Goal: Obtain resource: Download file/media

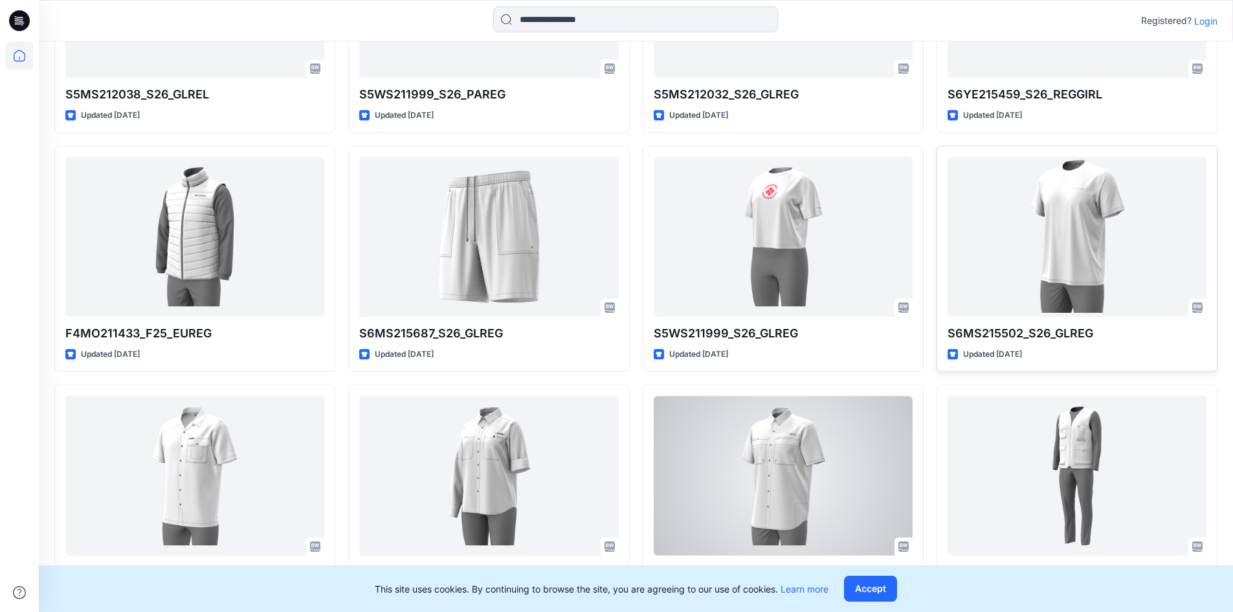
scroll to position [955, 0]
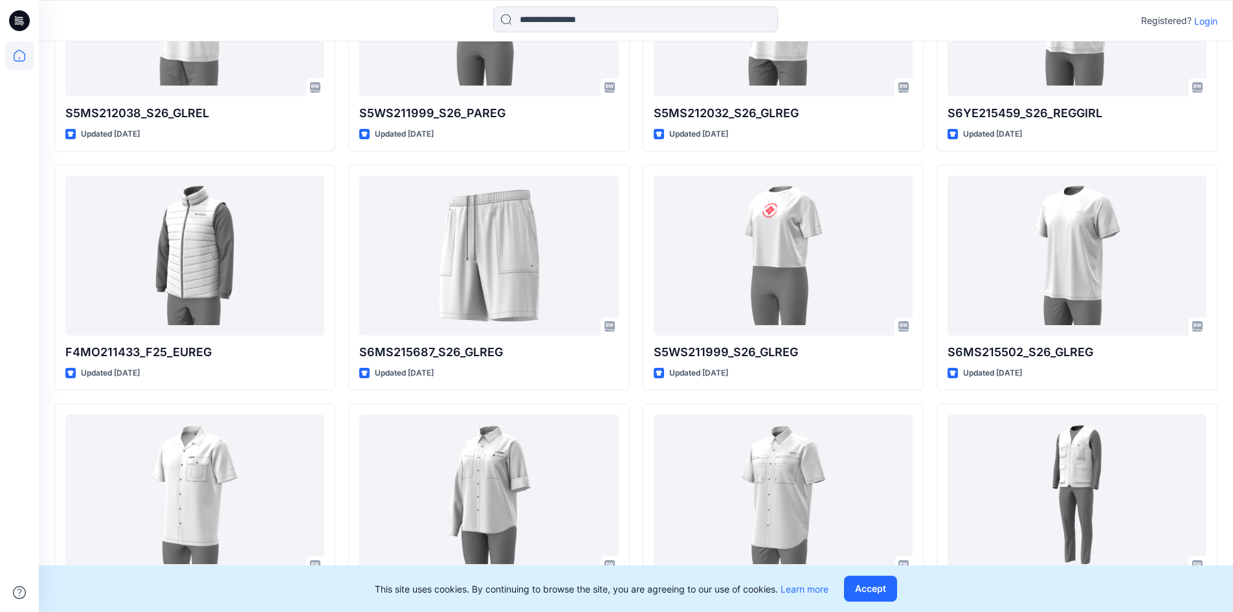
click at [1207, 23] on p "Login" at bounding box center [1205, 21] width 23 height 14
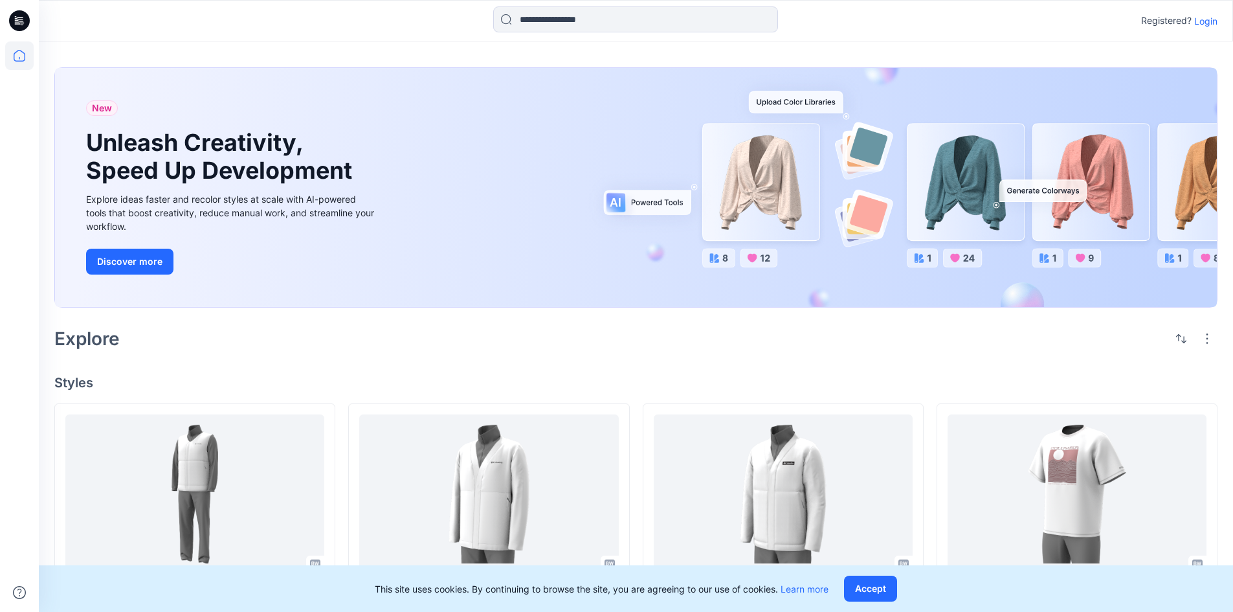
click at [271, 279] on div "New Unleash Creativity, Speed Up Development Explore ideas faster and recolor s…" at bounding box center [232, 187] width 312 height 239
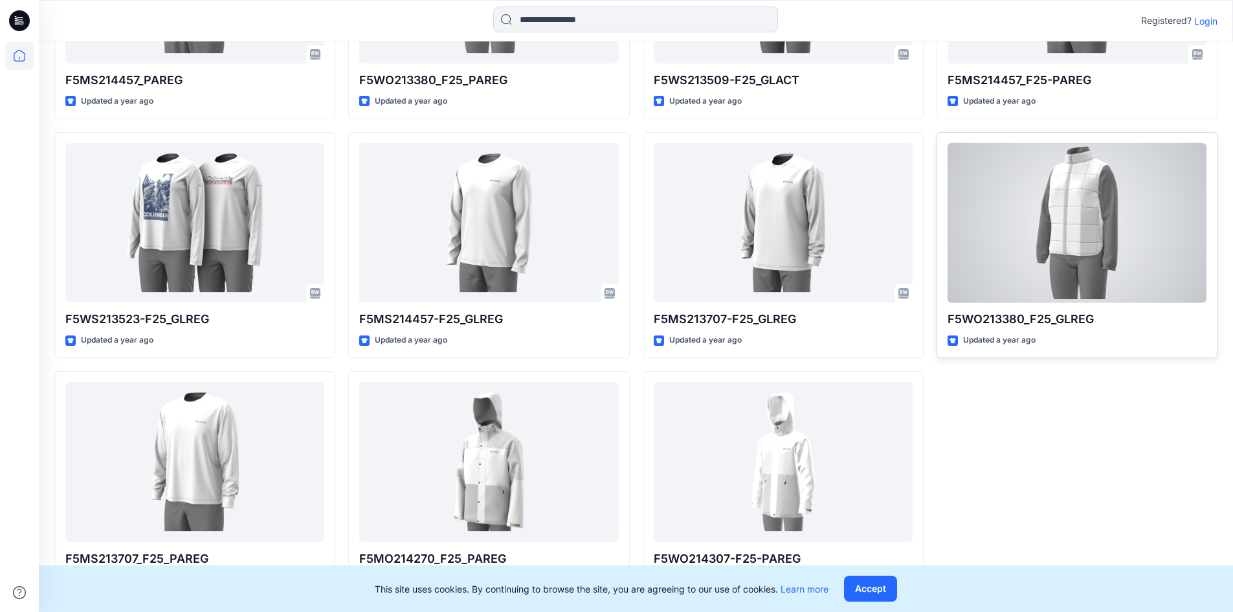
scroll to position [2900, 0]
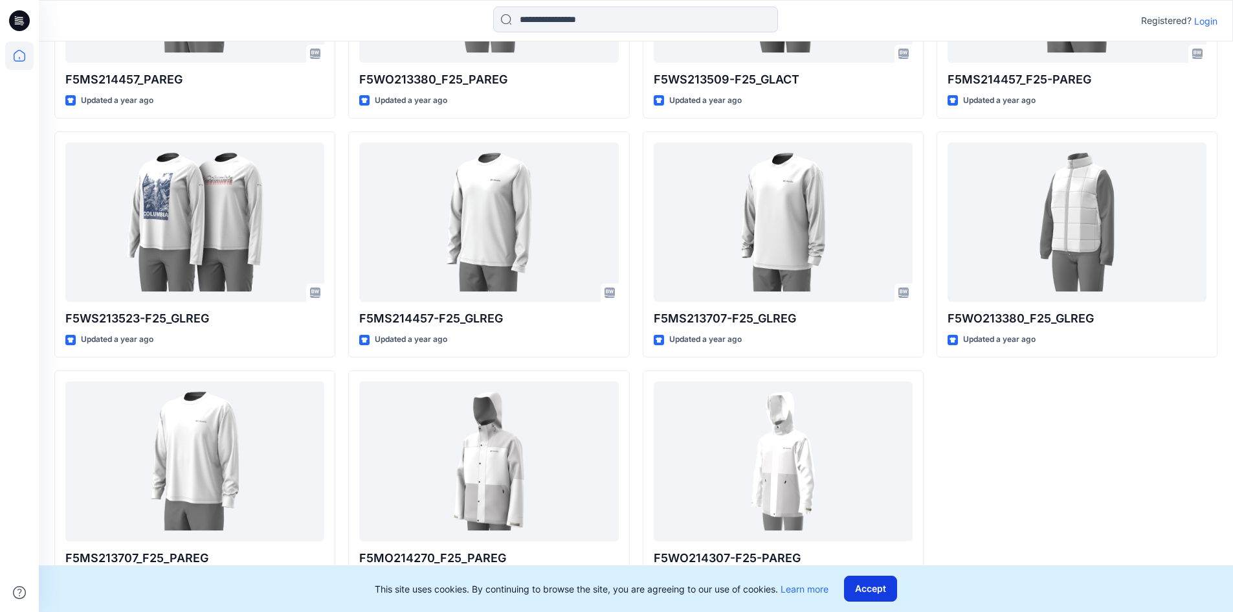
click at [868, 588] on button "Accept" at bounding box center [870, 588] width 53 height 26
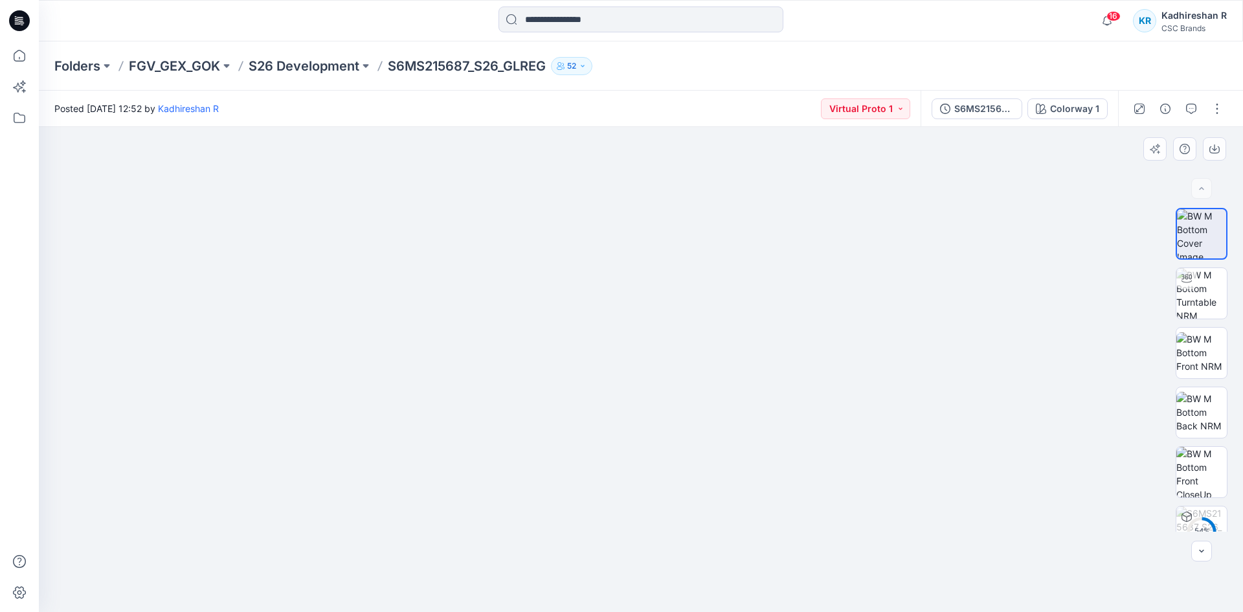
drag, startPoint x: 644, startPoint y: 311, endPoint x: 636, endPoint y: 423, distance: 112.3
click at [1195, 279] on img at bounding box center [1201, 293] width 50 height 50
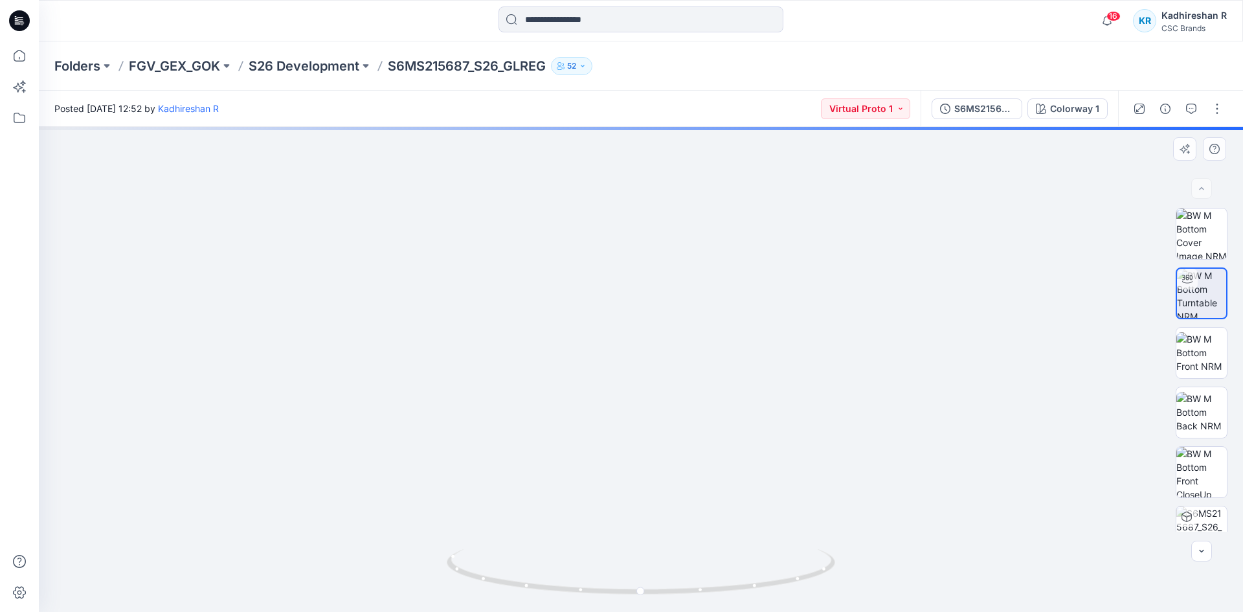
drag, startPoint x: 709, startPoint y: 227, endPoint x: 747, endPoint y: 470, distance: 245.7
drag, startPoint x: 660, startPoint y: 273, endPoint x: 662, endPoint y: 386, distance: 113.3
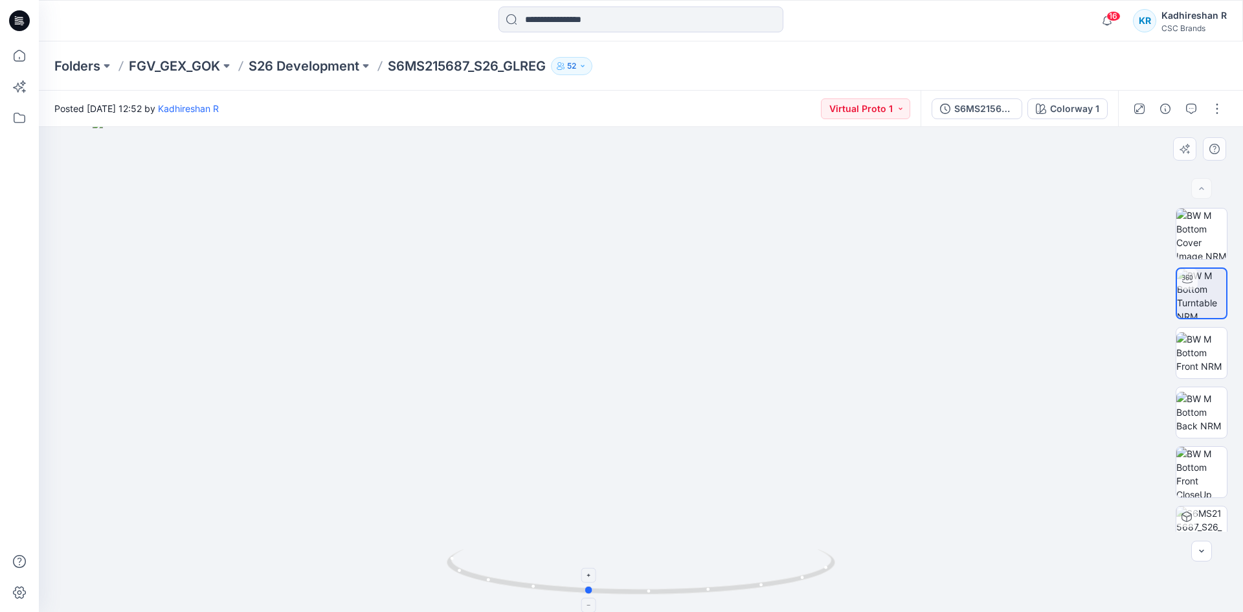
drag, startPoint x: 608, startPoint y: 595, endPoint x: 554, endPoint y: 590, distance: 54.0
click at [554, 590] on icon at bounding box center [643, 573] width 392 height 49
drag, startPoint x: 703, startPoint y: 408, endPoint x: 715, endPoint y: 569, distance: 161.6
drag, startPoint x: 615, startPoint y: 592, endPoint x: 471, endPoint y: 565, distance: 146.8
click at [471, 565] on icon at bounding box center [643, 573] width 392 height 49
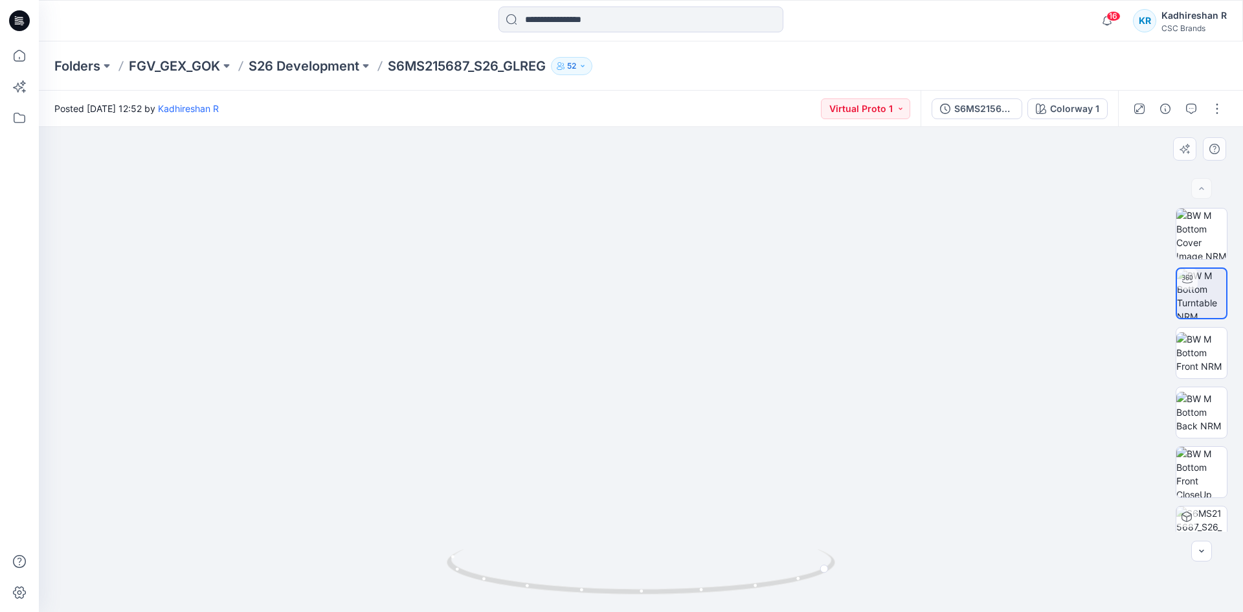
drag, startPoint x: 630, startPoint y: 511, endPoint x: 598, endPoint y: 340, distance: 173.3
drag, startPoint x: 712, startPoint y: 456, endPoint x: 697, endPoint y: 386, distance: 70.8
drag, startPoint x: 694, startPoint y: 427, endPoint x: 696, endPoint y: 410, distance: 16.9
drag, startPoint x: 679, startPoint y: 594, endPoint x: 522, endPoint y: 568, distance: 158.8
click at [522, 568] on icon at bounding box center [643, 573] width 392 height 49
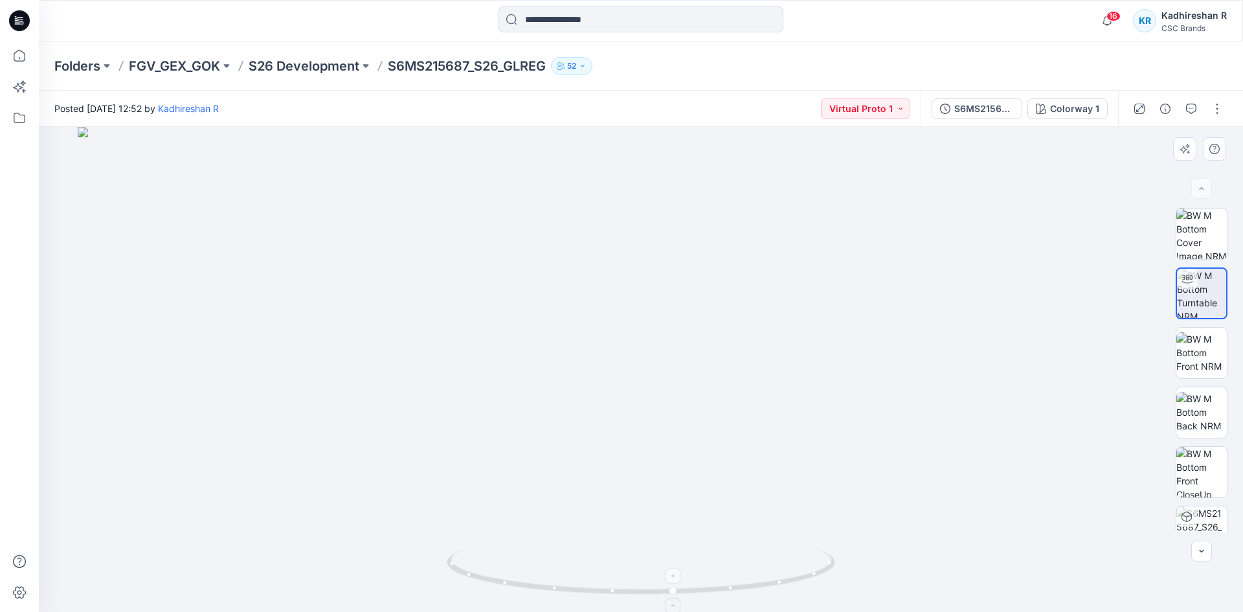
drag, startPoint x: 647, startPoint y: 567, endPoint x: 647, endPoint y: 550, distance: 16.8
click at [1200, 347] on img at bounding box center [1201, 352] width 50 height 41
drag, startPoint x: 650, startPoint y: 395, endPoint x: 655, endPoint y: 527, distance: 132.1
drag, startPoint x: 707, startPoint y: 331, endPoint x: 718, endPoint y: 541, distance: 210.0
drag, startPoint x: 708, startPoint y: 439, endPoint x: 712, endPoint y: 520, distance: 81.6
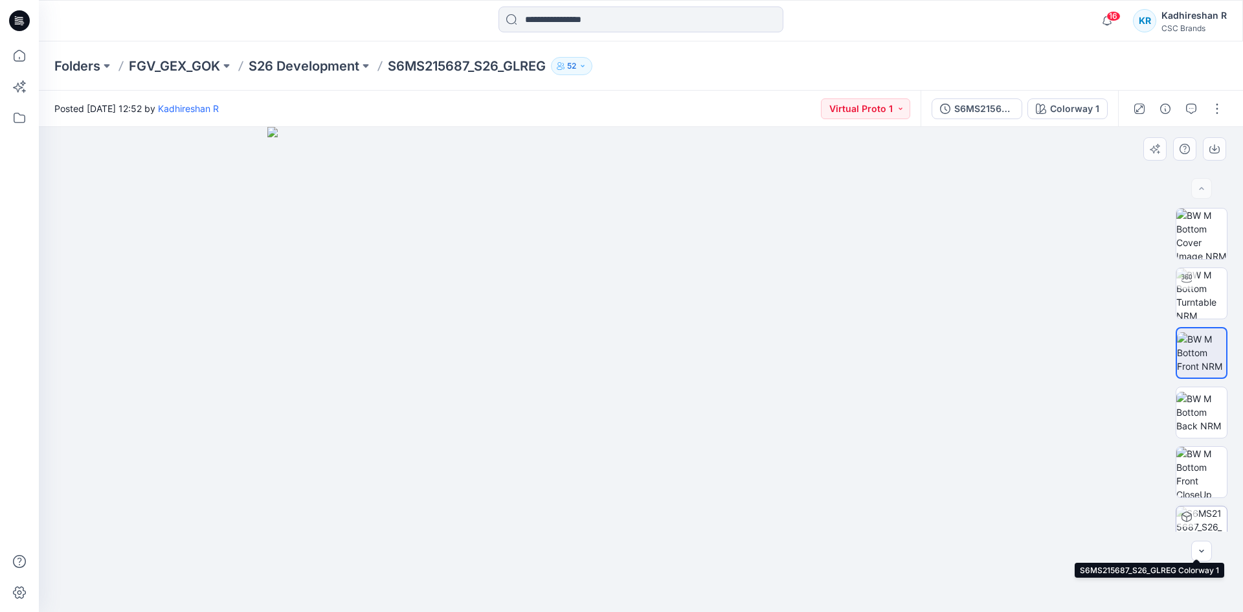
click at [1201, 522] on img at bounding box center [1201, 531] width 50 height 50
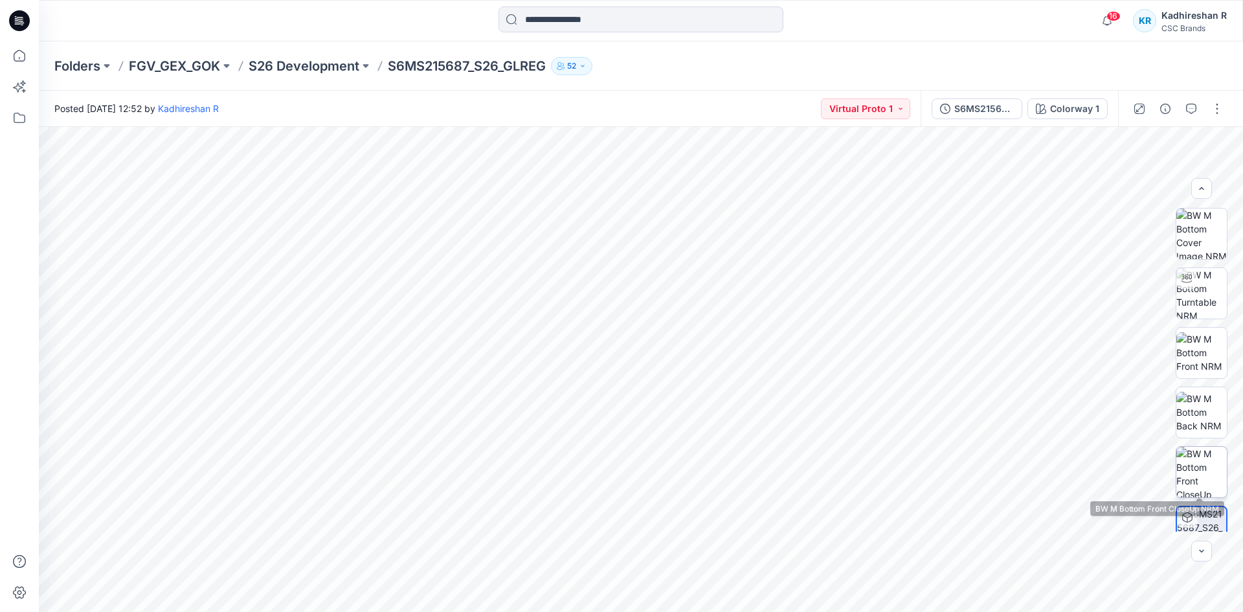
scroll to position [26, 0]
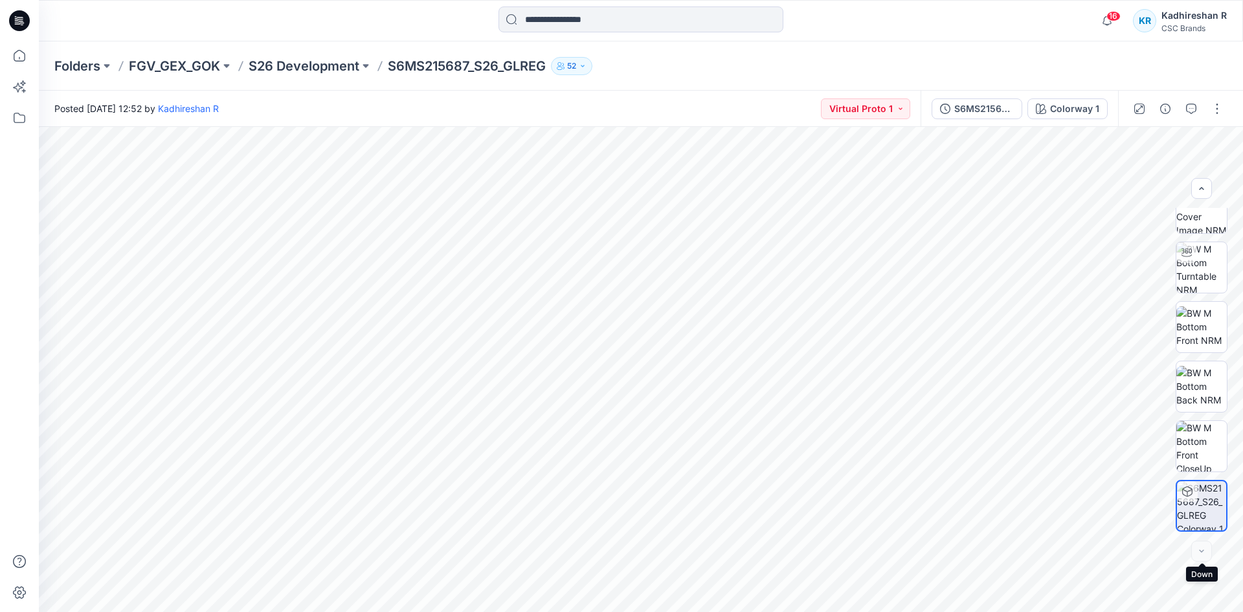
click at [1205, 553] on div at bounding box center [1201, 550] width 21 height 21
click at [1201, 553] on div at bounding box center [1201, 550] width 21 height 21
click at [1201, 550] on div at bounding box center [1201, 550] width 21 height 21
click at [1203, 190] on icon "button" at bounding box center [1201, 188] width 10 height 10
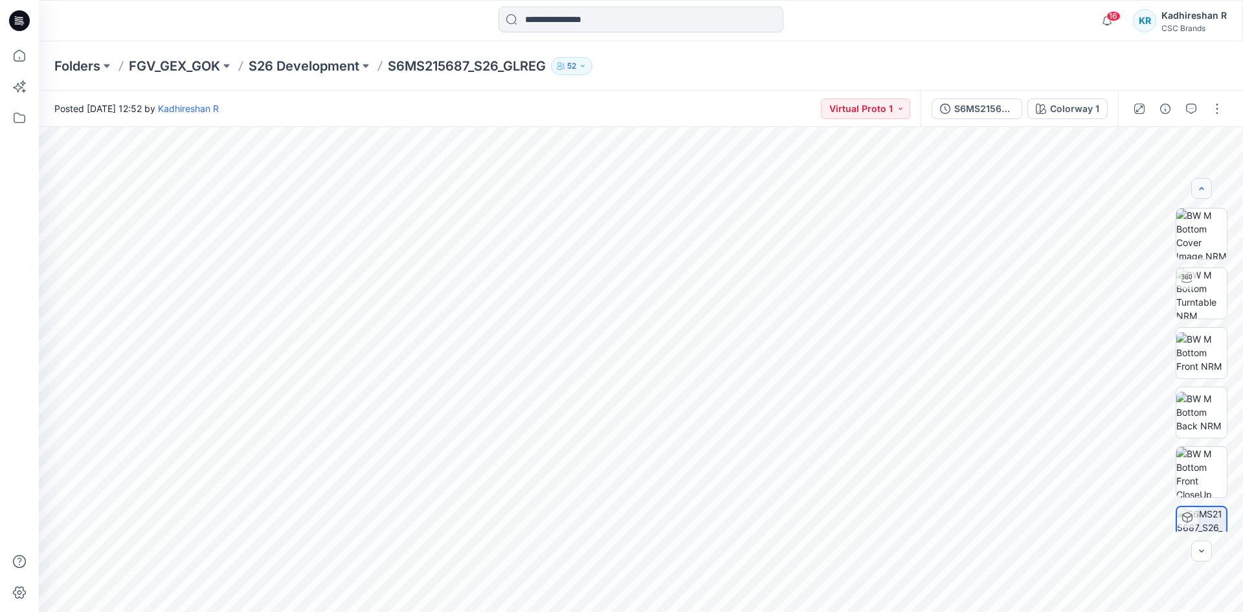
click at [1203, 190] on div at bounding box center [1201, 188] width 21 height 21
click at [1199, 553] on icon "button" at bounding box center [1201, 551] width 10 height 10
click at [1199, 553] on div at bounding box center [1201, 550] width 21 height 21
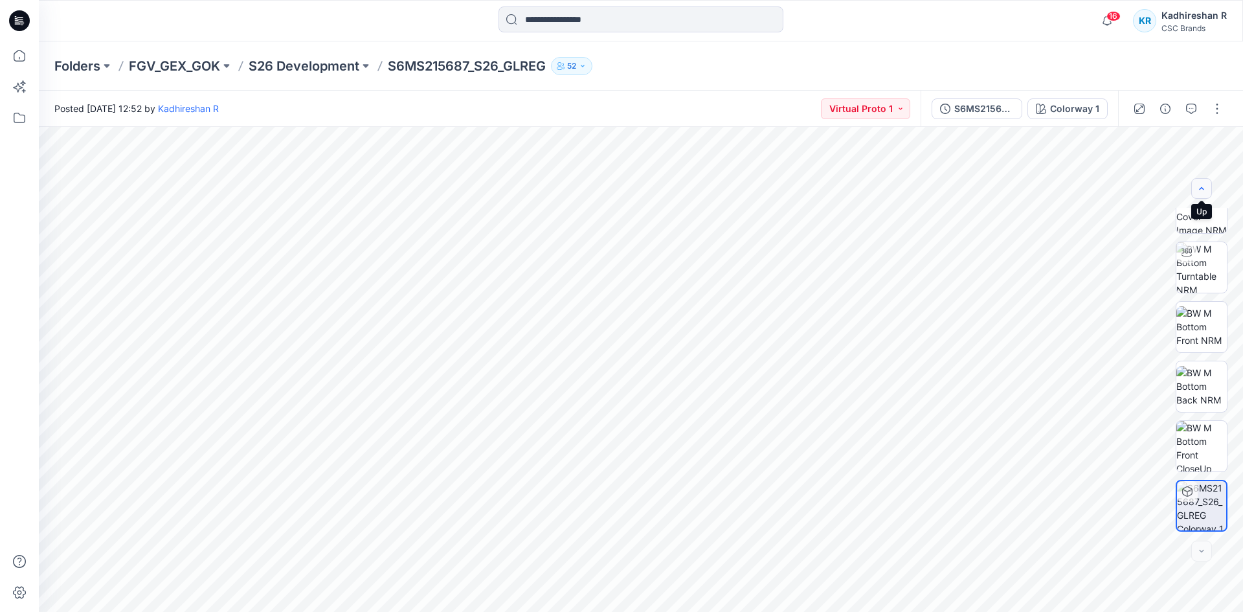
click at [1201, 188] on icon "button" at bounding box center [1201, 187] width 5 height 3
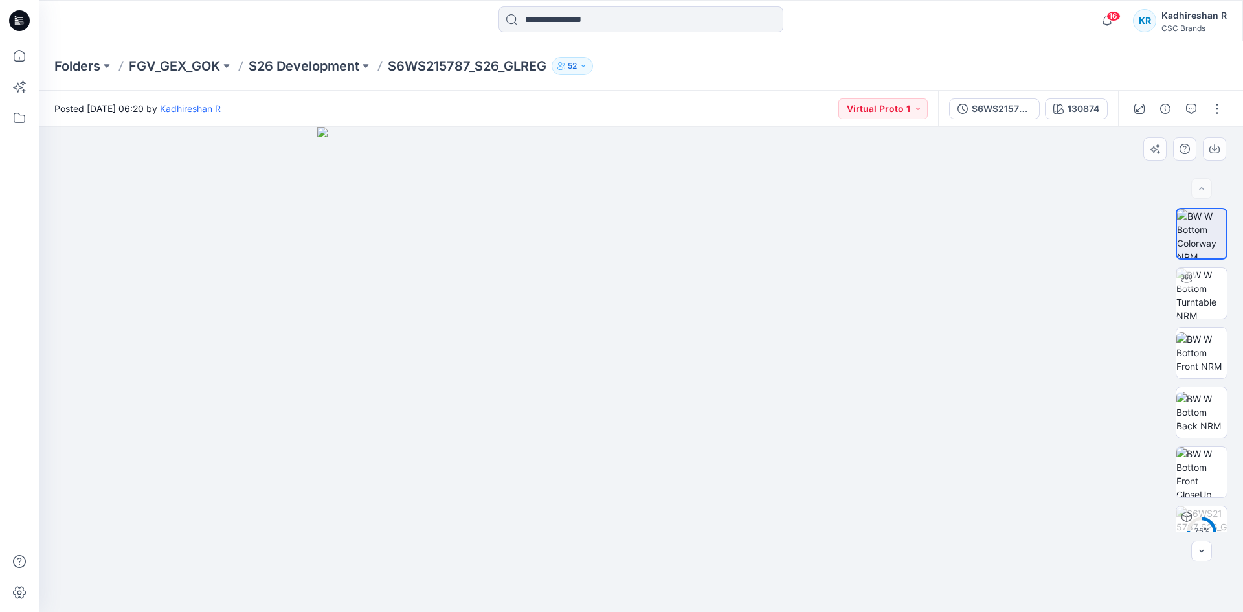
drag, startPoint x: 666, startPoint y: 258, endPoint x: 650, endPoint y: 364, distance: 107.9
click at [1204, 276] on img at bounding box center [1201, 293] width 50 height 50
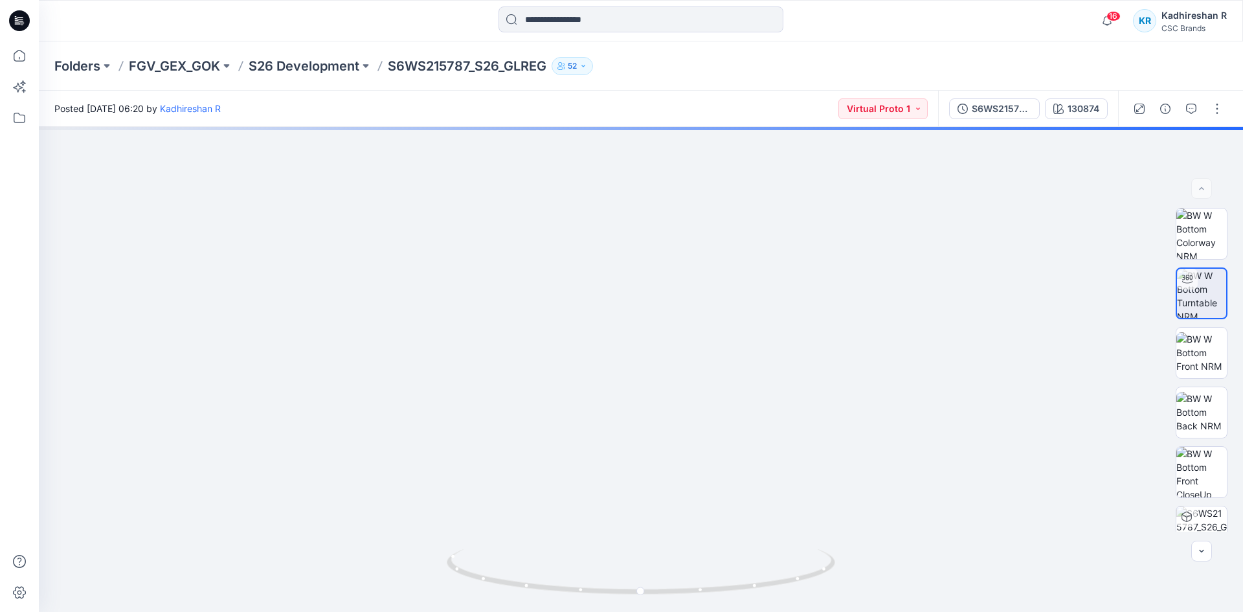
drag, startPoint x: 745, startPoint y: 224, endPoint x: 738, endPoint y: 638, distance: 414.3
drag, startPoint x: 729, startPoint y: 427, endPoint x: 727, endPoint y: 411, distance: 16.3
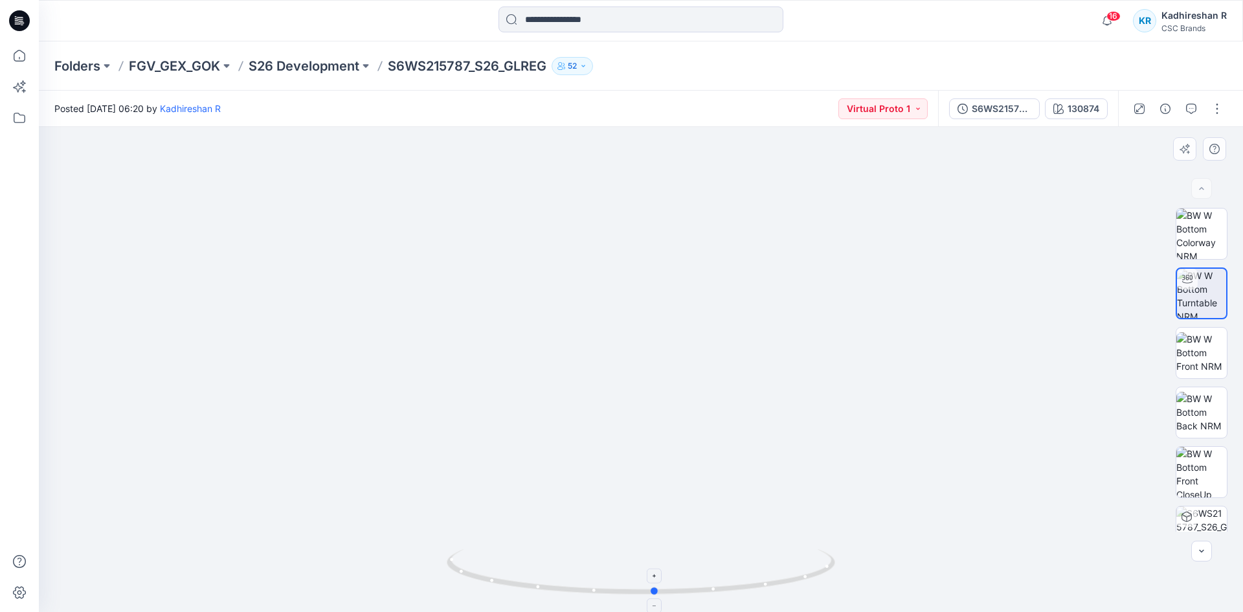
drag, startPoint x: 681, startPoint y: 595, endPoint x: 695, endPoint y: 592, distance: 14.6
click at [695, 592] on icon at bounding box center [643, 573] width 392 height 49
drag, startPoint x: 692, startPoint y: 591, endPoint x: 523, endPoint y: 595, distance: 169.0
click at [523, 595] on icon at bounding box center [643, 573] width 392 height 49
drag, startPoint x: 720, startPoint y: 504, endPoint x: 728, endPoint y: 367, distance: 136.8
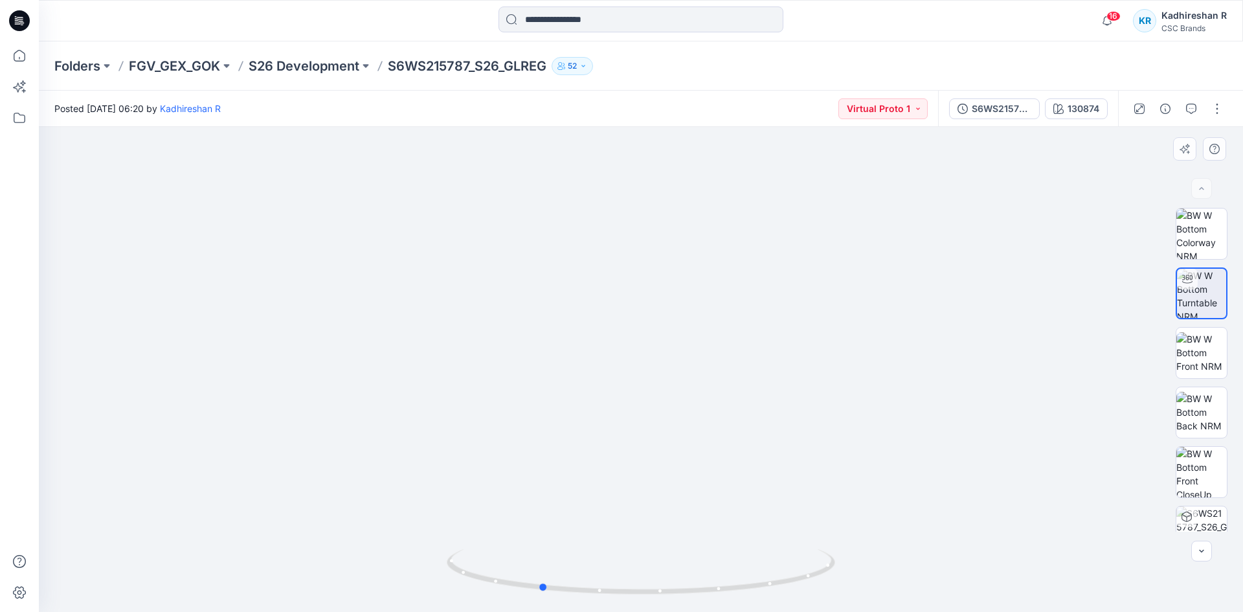
drag, startPoint x: 739, startPoint y: 588, endPoint x: 404, endPoint y: 542, distance: 337.8
click at [404, 542] on div at bounding box center [641, 369] width 1204 height 485
drag, startPoint x: 614, startPoint y: 385, endPoint x: 574, endPoint y: 329, distance: 68.8
drag, startPoint x: 556, startPoint y: 378, endPoint x: 639, endPoint y: 346, distance: 88.7
drag, startPoint x: 509, startPoint y: 586, endPoint x: 812, endPoint y: 576, distance: 302.4
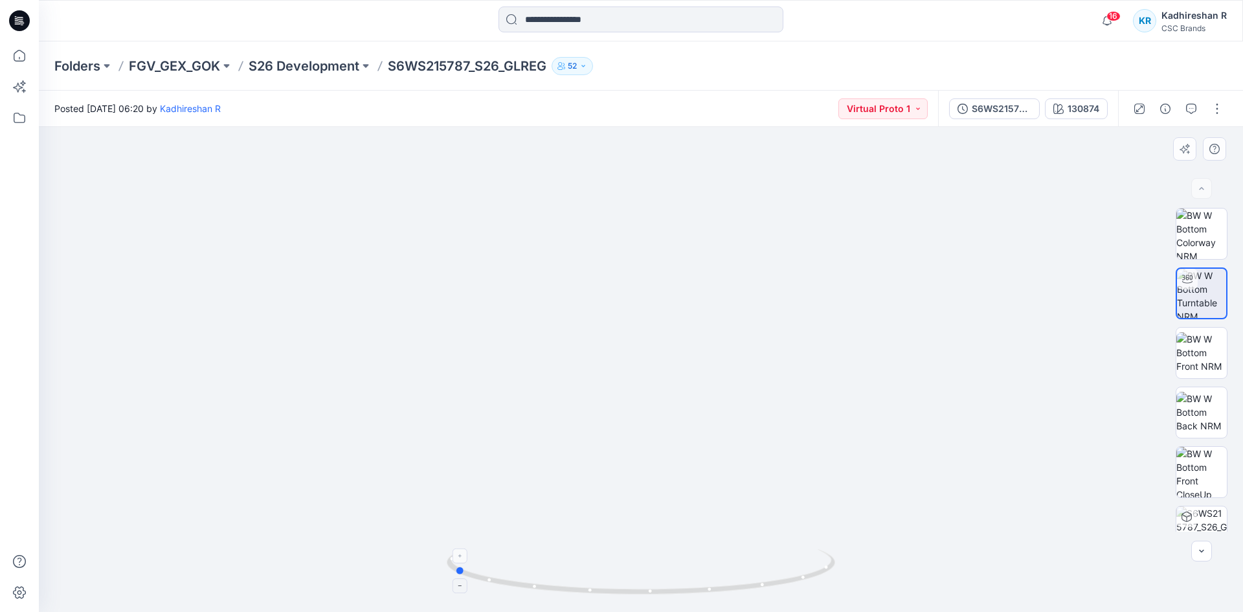
click at [812, 576] on icon at bounding box center [643, 573] width 392 height 49
drag, startPoint x: 729, startPoint y: 584, endPoint x: 503, endPoint y: 583, distance: 225.9
click at [503, 583] on icon at bounding box center [643, 573] width 392 height 49
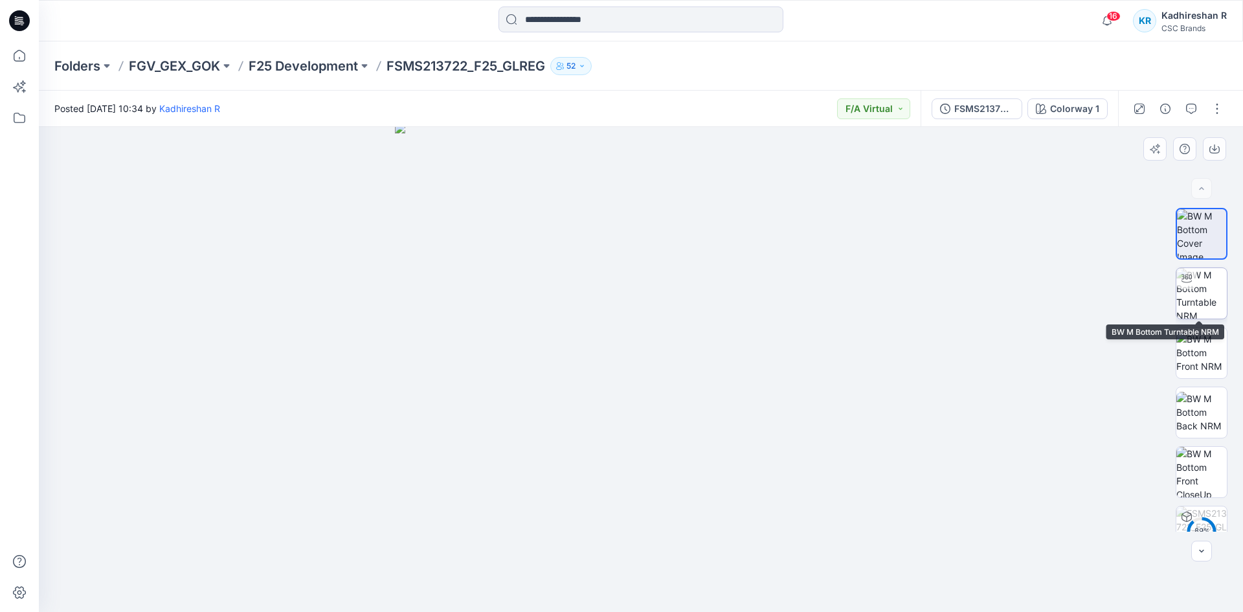
click at [1191, 291] on img at bounding box center [1201, 293] width 50 height 50
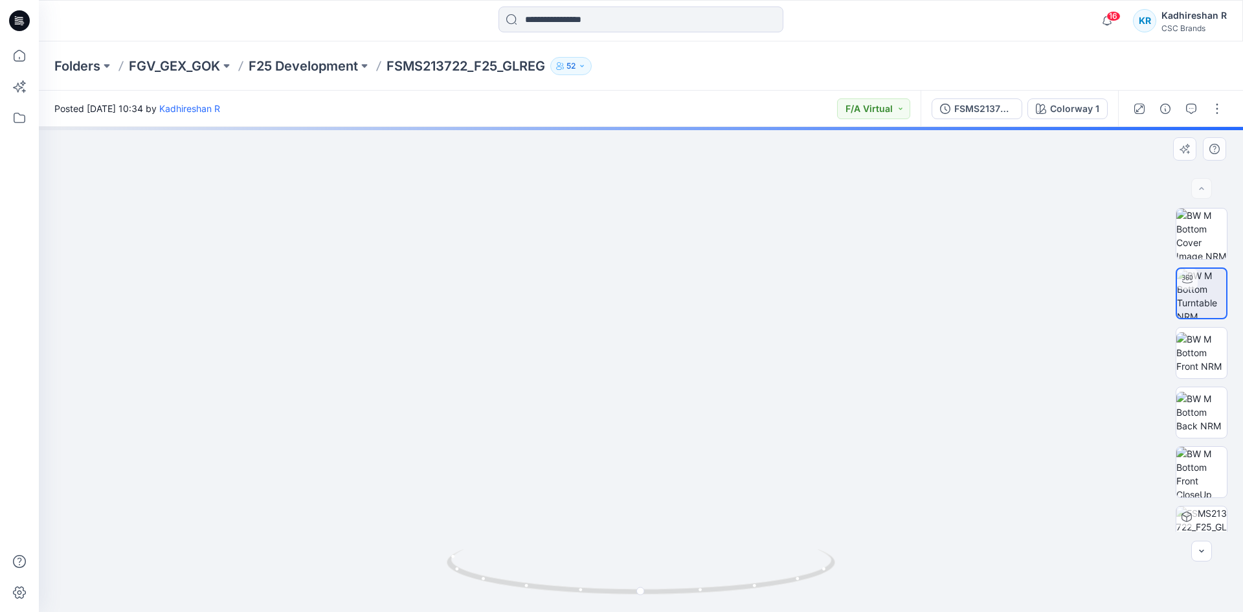
drag, startPoint x: 570, startPoint y: 282, endPoint x: 530, endPoint y: 479, distance: 200.7
drag, startPoint x: 807, startPoint y: 372, endPoint x: 757, endPoint y: 444, distance: 87.8
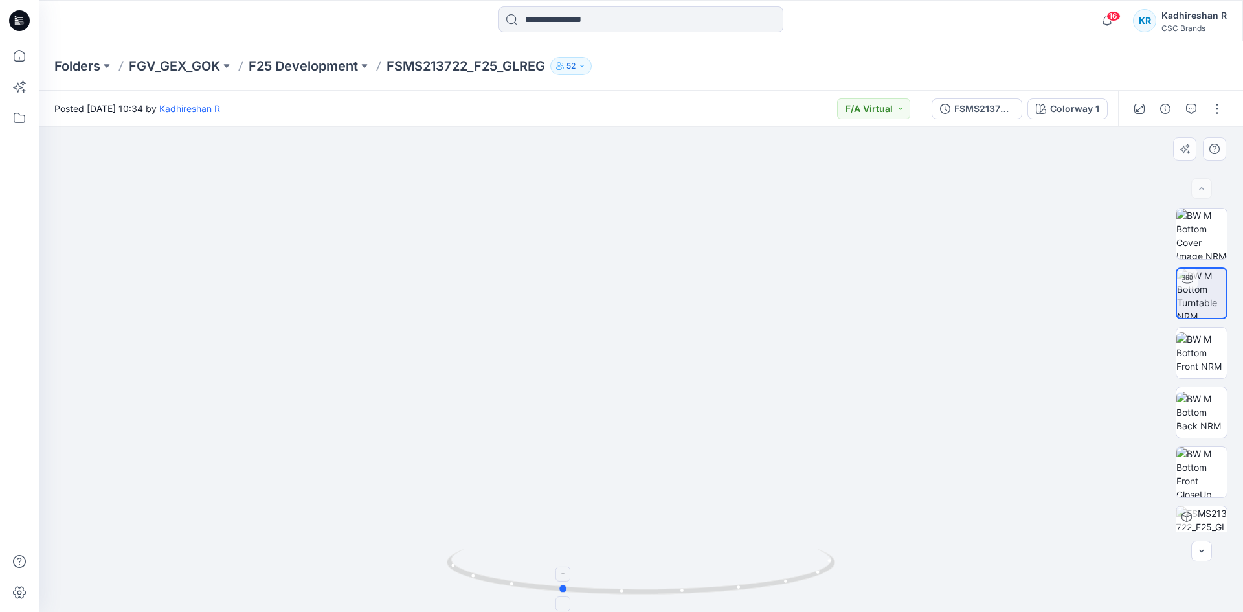
drag, startPoint x: 676, startPoint y: 592, endPoint x: 596, endPoint y: 595, distance: 80.3
click at [596, 595] on icon at bounding box center [643, 573] width 392 height 49
drag, startPoint x: 612, startPoint y: 387, endPoint x: 658, endPoint y: 638, distance: 255.2
drag, startPoint x: 638, startPoint y: 434, endPoint x: 678, endPoint y: 399, distance: 52.8
drag, startPoint x: 580, startPoint y: 593, endPoint x: 882, endPoint y: 567, distance: 303.4
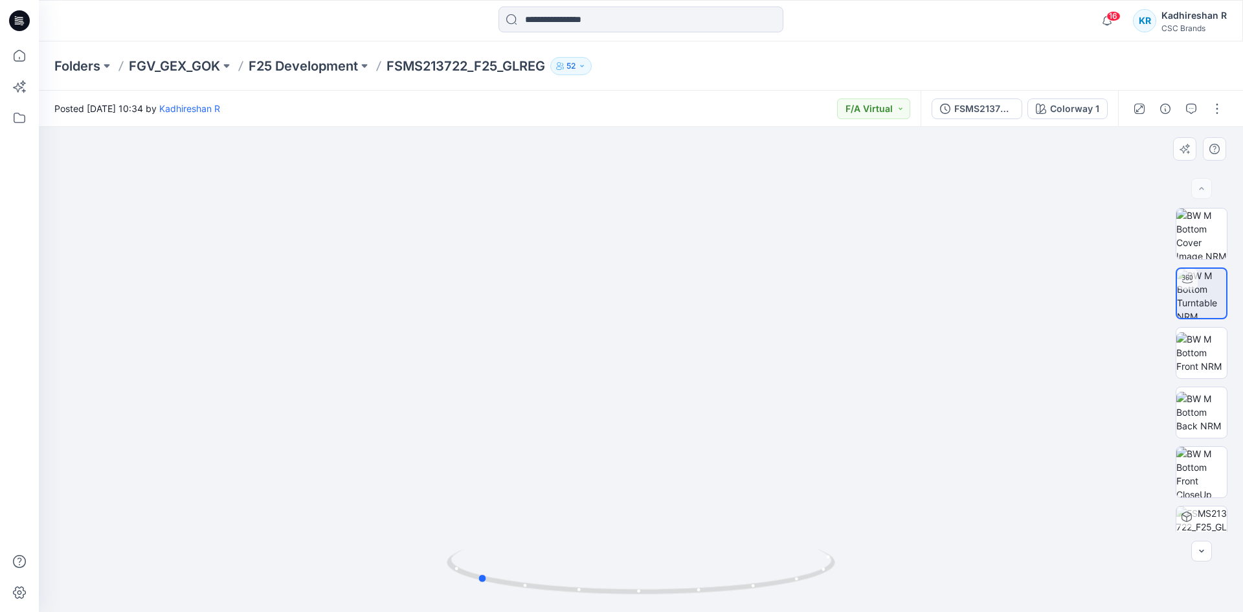
click at [882, 567] on div at bounding box center [641, 369] width 1204 height 485
drag, startPoint x: 692, startPoint y: 368, endPoint x: 698, endPoint y: 285, distance: 83.1
drag, startPoint x: 707, startPoint y: 394, endPoint x: 740, endPoint y: 328, distance: 73.8
drag, startPoint x: 630, startPoint y: 590, endPoint x: 1192, endPoint y: 448, distance: 580.2
click at [461, 551] on icon at bounding box center [643, 573] width 392 height 49
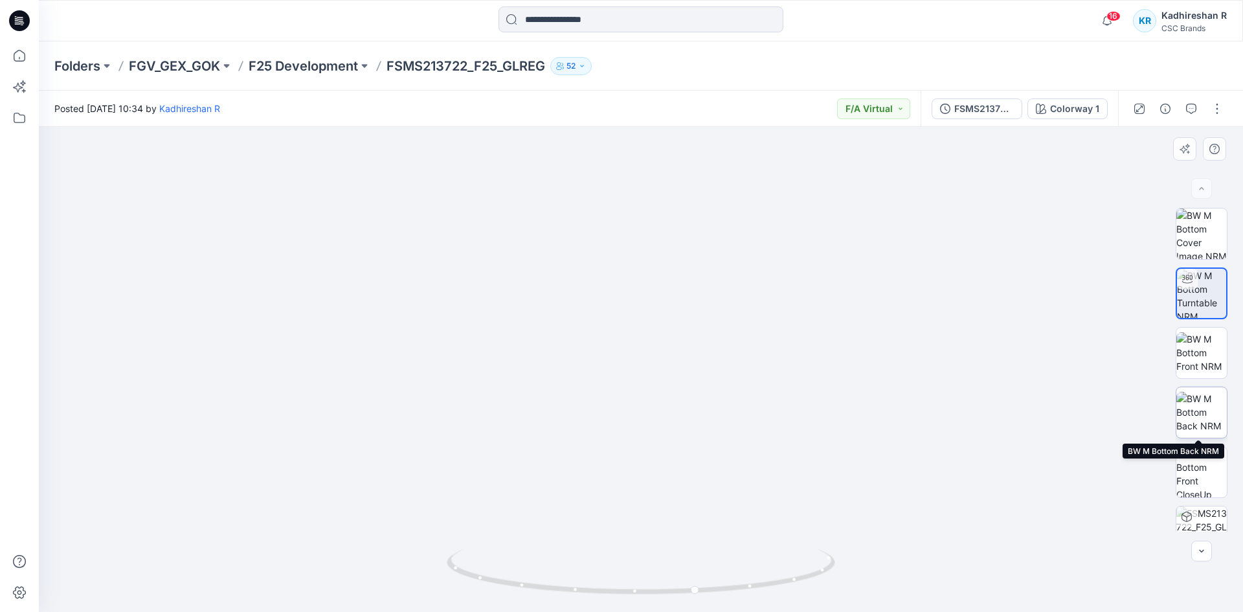
click at [1205, 403] on img at bounding box center [1201, 412] width 50 height 41
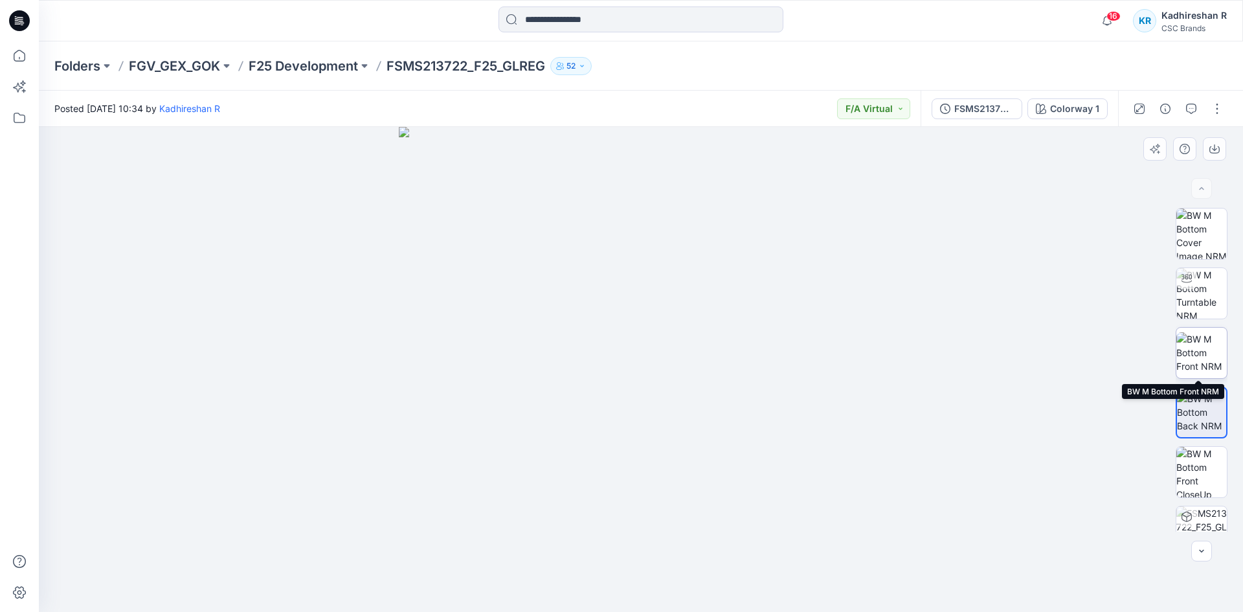
click at [1203, 352] on img at bounding box center [1201, 352] width 50 height 41
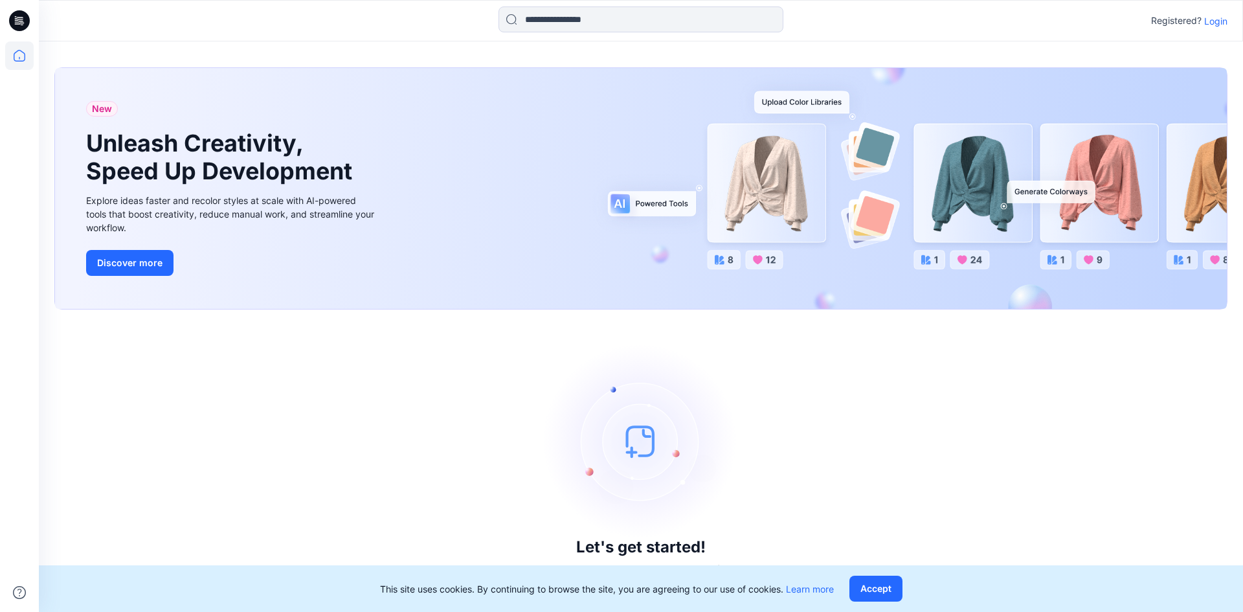
click at [1210, 23] on p "Login" at bounding box center [1215, 21] width 23 height 14
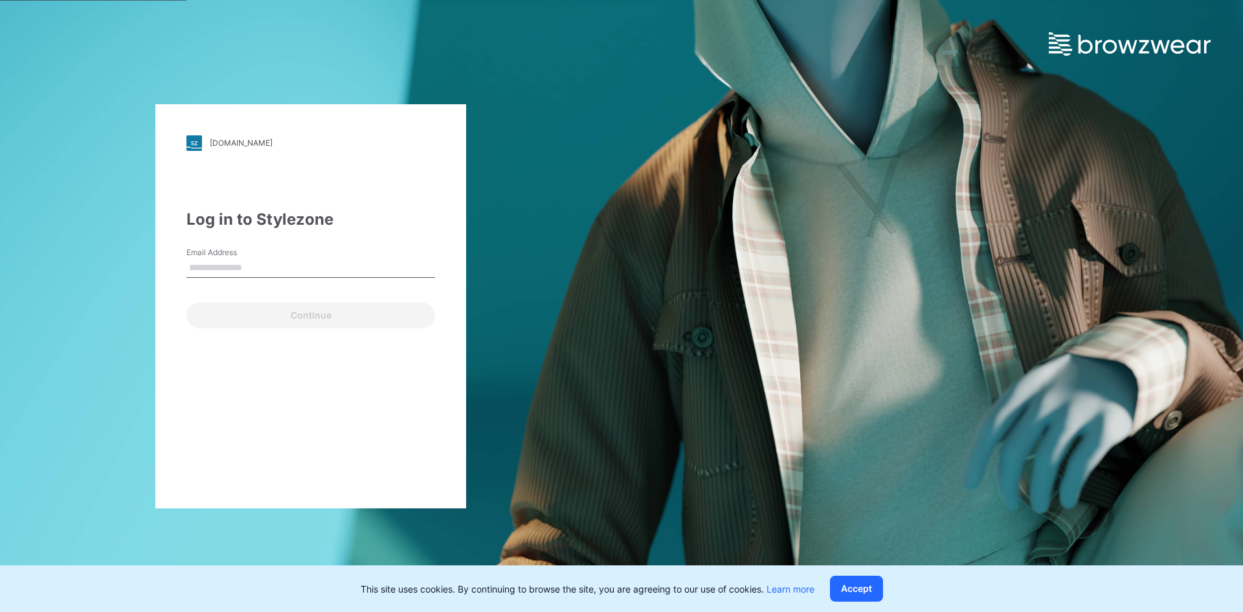
click at [250, 271] on input "Email Address" at bounding box center [310, 267] width 249 height 19
type input "**********"
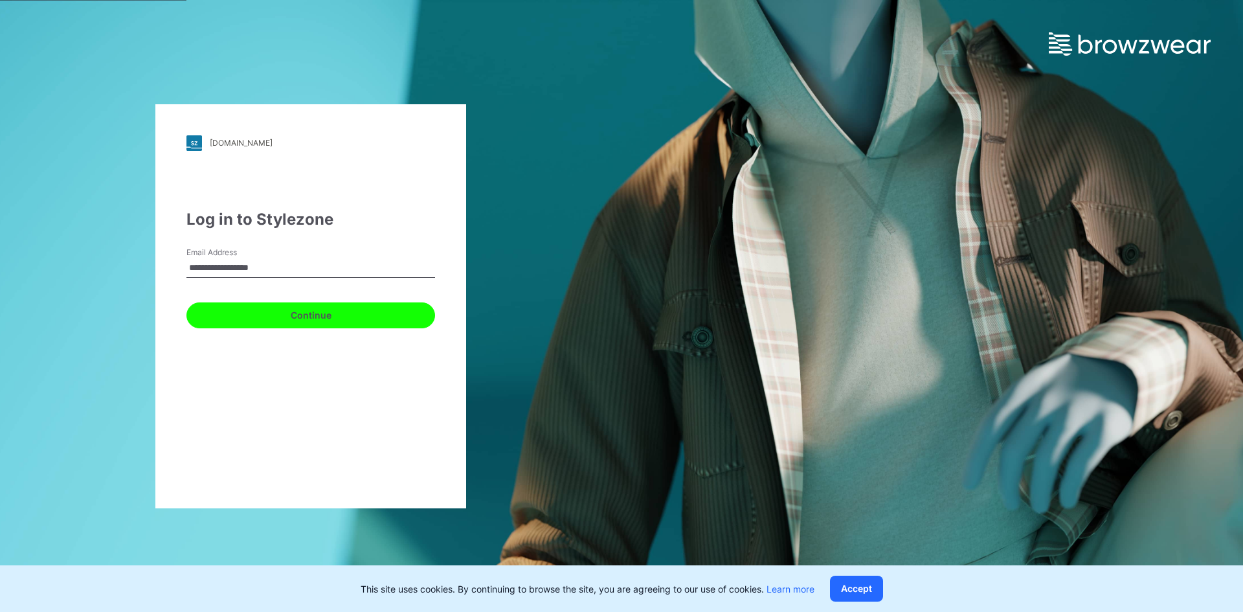
click at [300, 320] on button "Continue" at bounding box center [310, 315] width 249 height 26
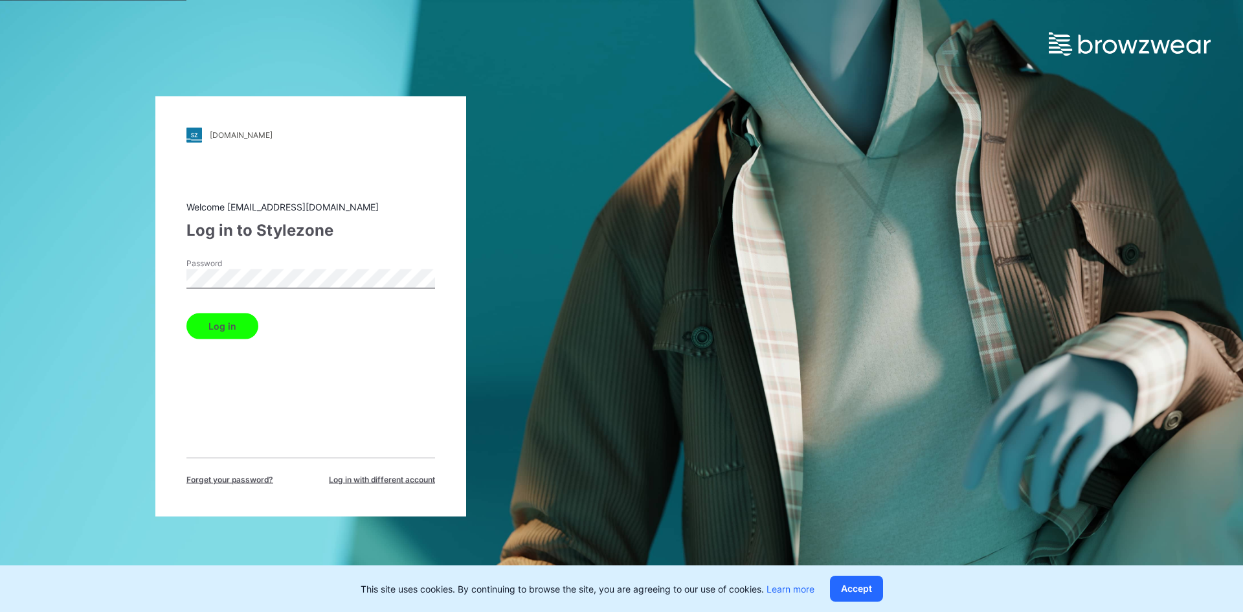
click at [216, 357] on div "Welcome 3dteam@shahi.co.in Log in to Stylezone Password Log in Forget your pass…" at bounding box center [310, 341] width 249 height 285
click at [216, 328] on button "Log in" at bounding box center [222, 326] width 72 height 26
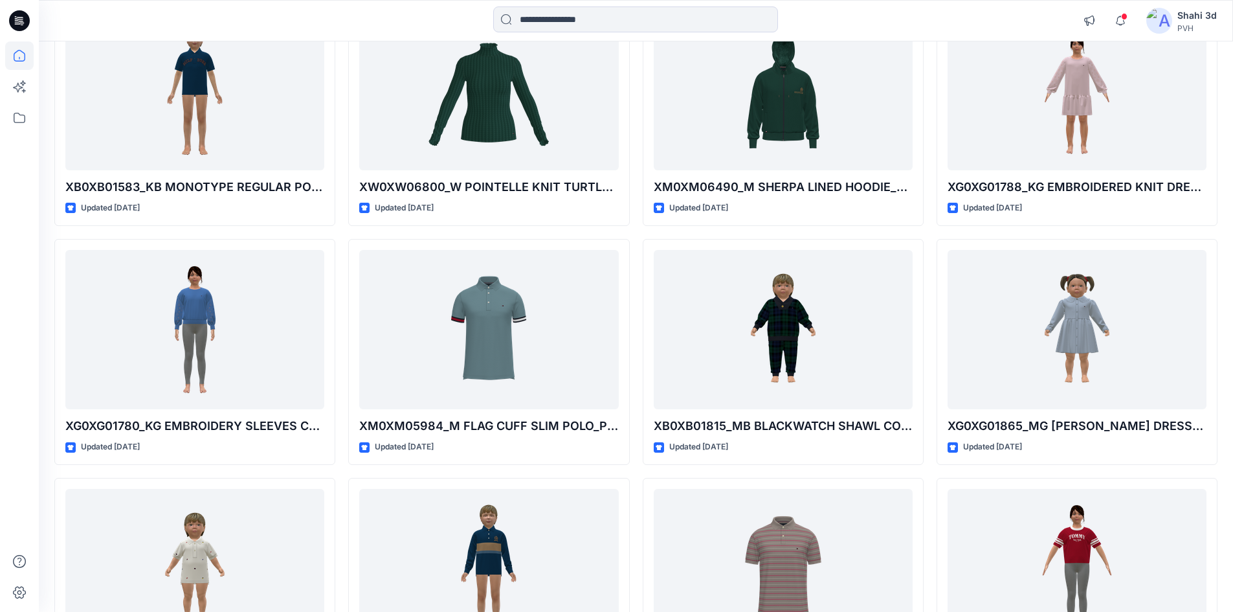
scroll to position [29593, 0]
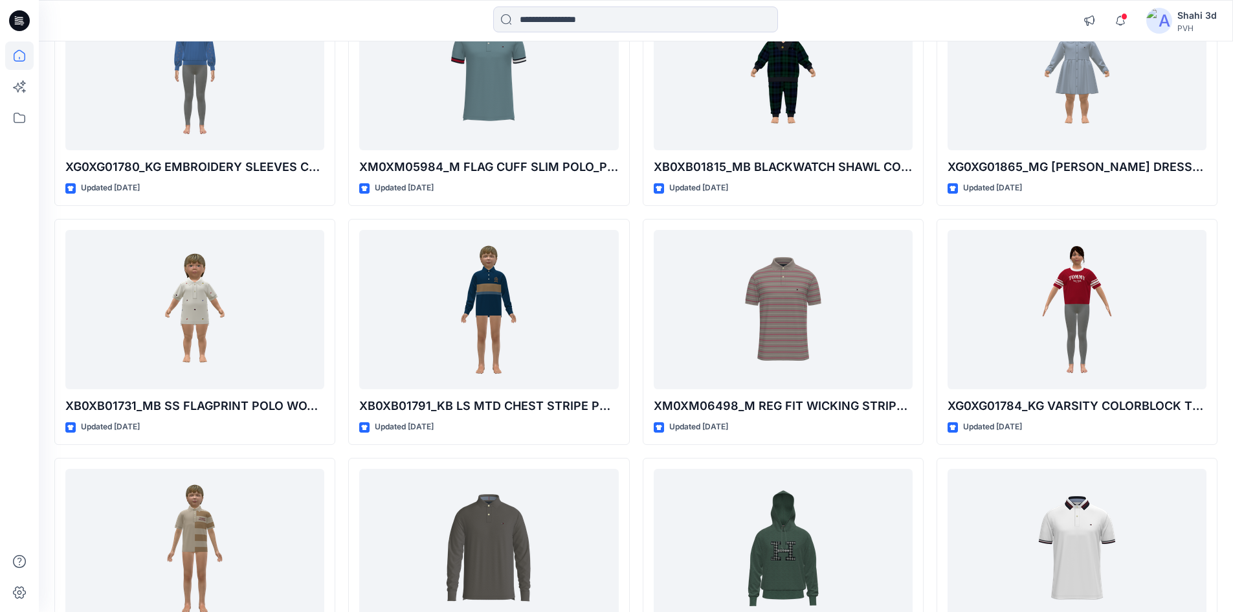
click at [1163, 23] on img at bounding box center [1159, 21] width 26 height 26
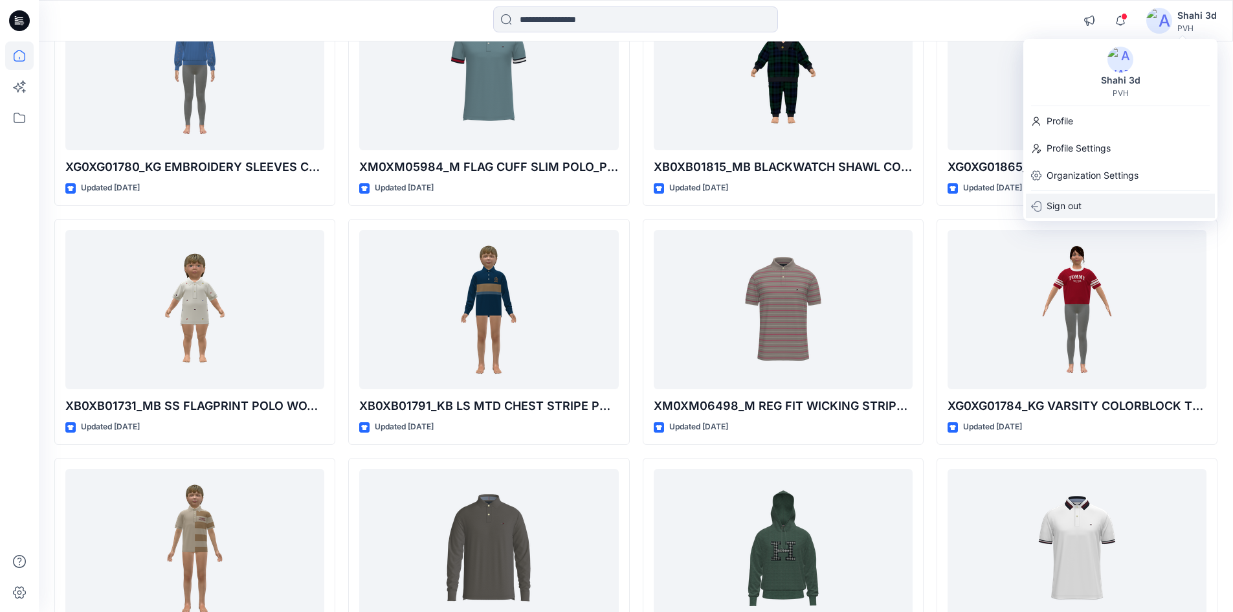
click at [1070, 208] on p "Sign out" at bounding box center [1064, 206] width 35 height 25
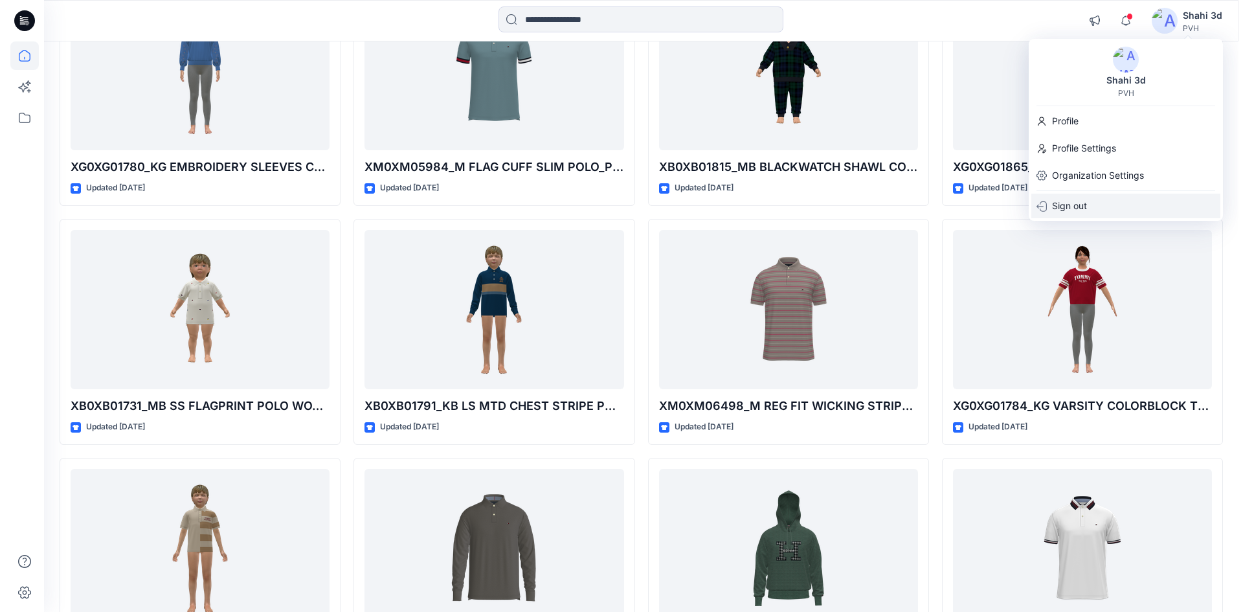
scroll to position [29772, 0]
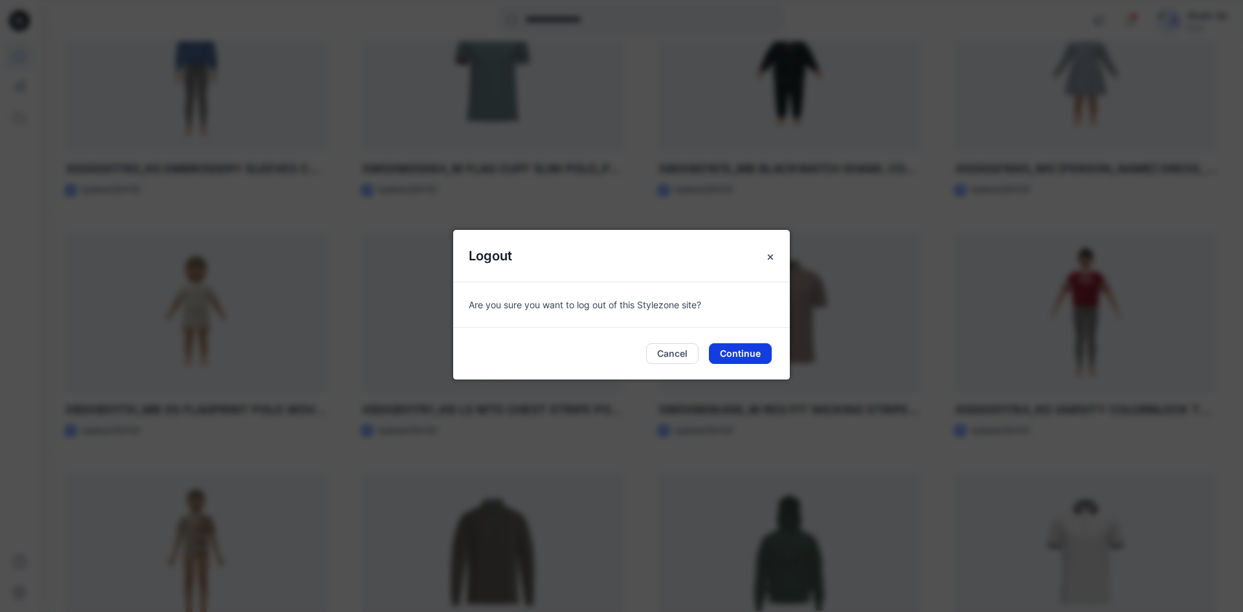
click at [737, 355] on button "Continue" at bounding box center [740, 353] width 63 height 21
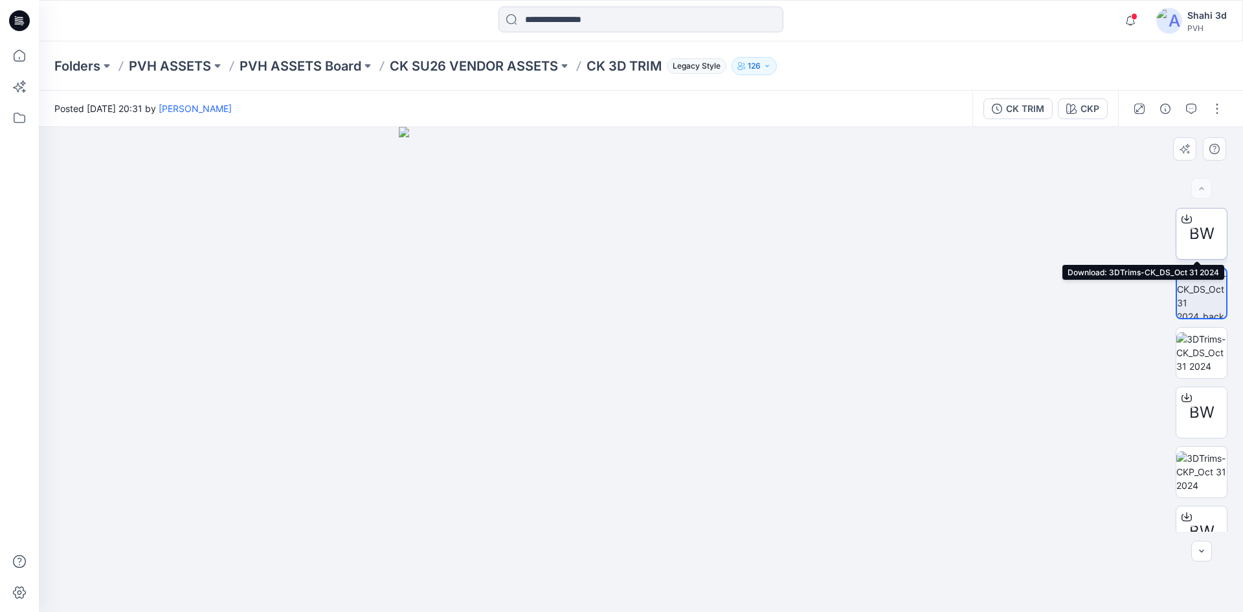
click at [1184, 220] on icon at bounding box center [1186, 217] width 5 height 6
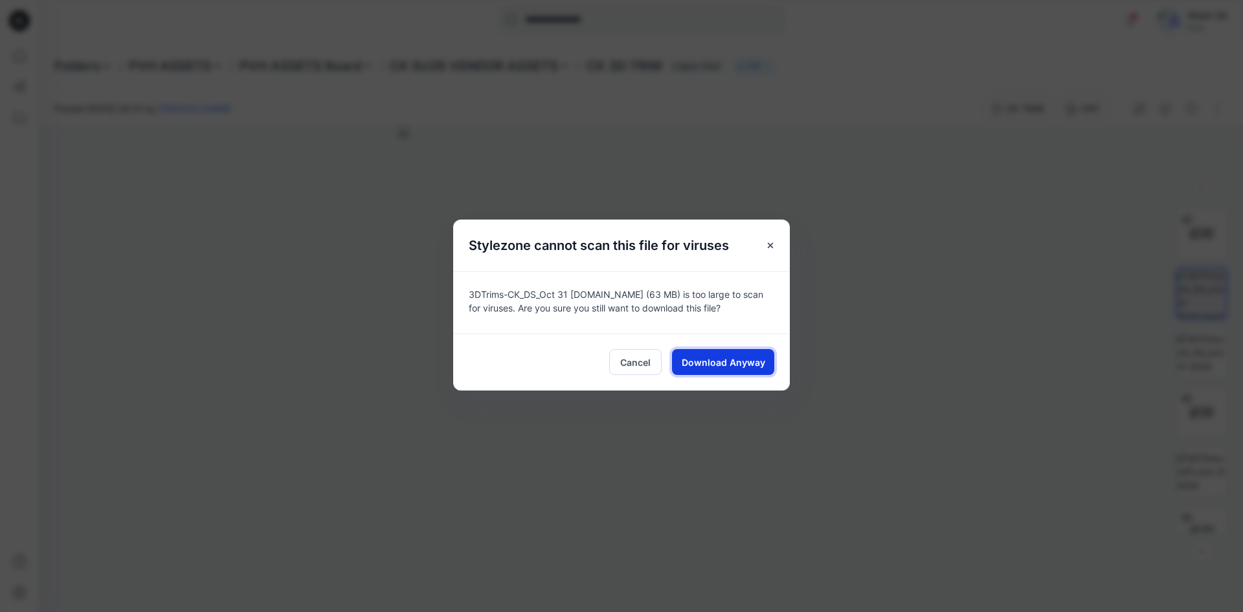
click at [709, 362] on span "Download Anyway" at bounding box center [723, 362] width 83 height 14
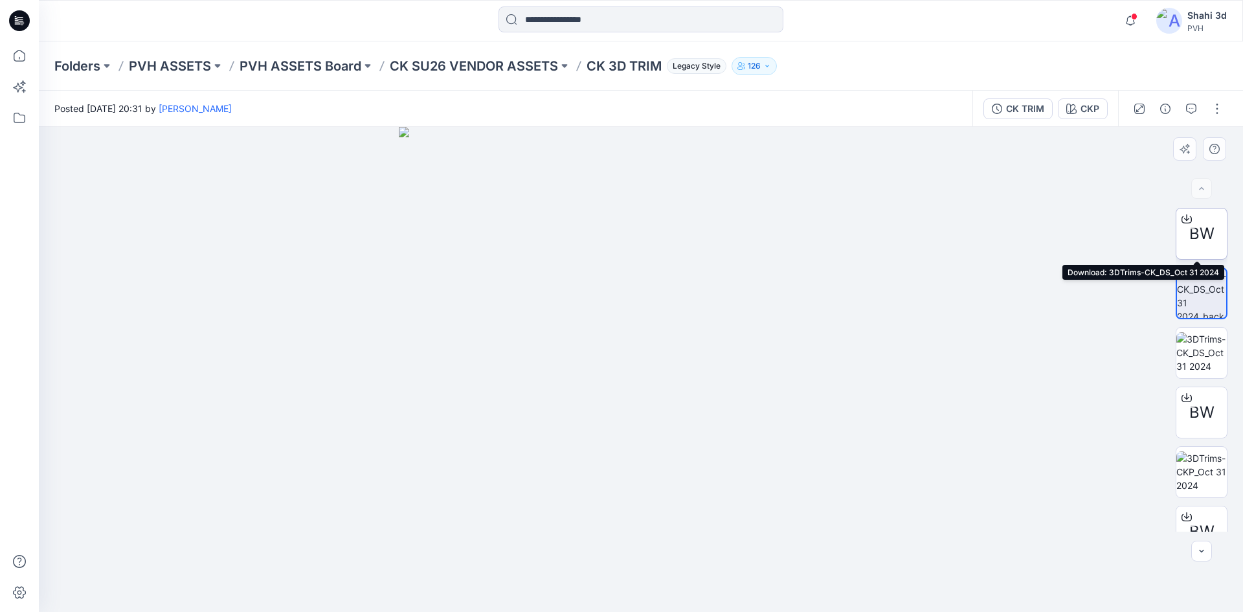
click at [1196, 242] on span "BW" at bounding box center [1201, 233] width 25 height 23
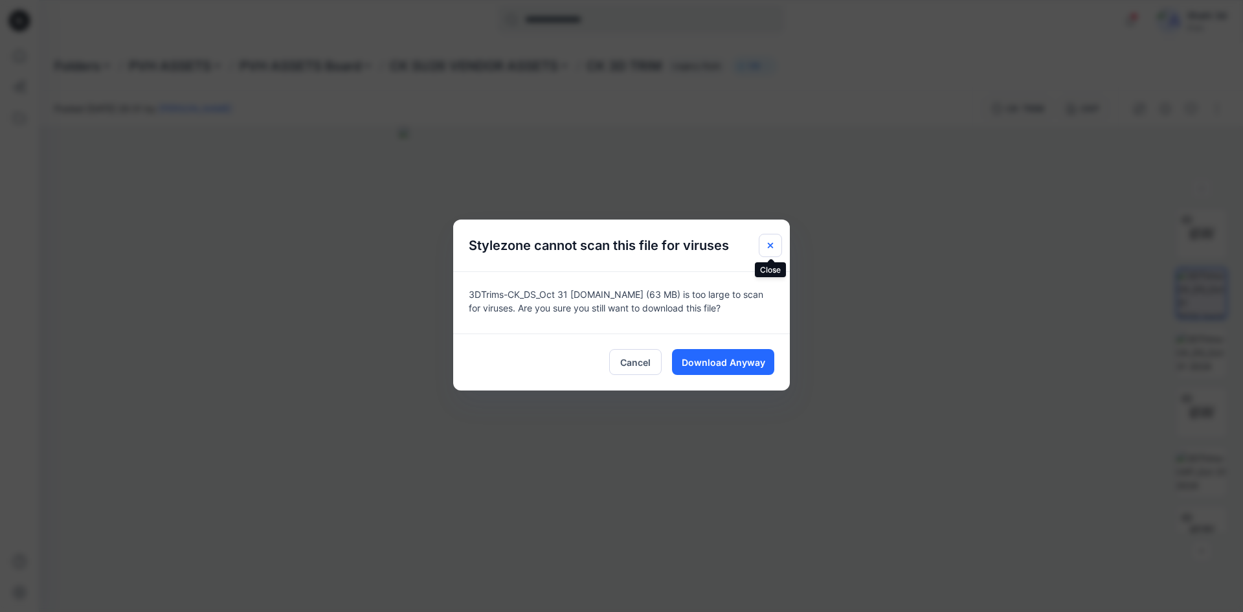
click at [768, 245] on icon "Close" at bounding box center [770, 245] width 10 height 10
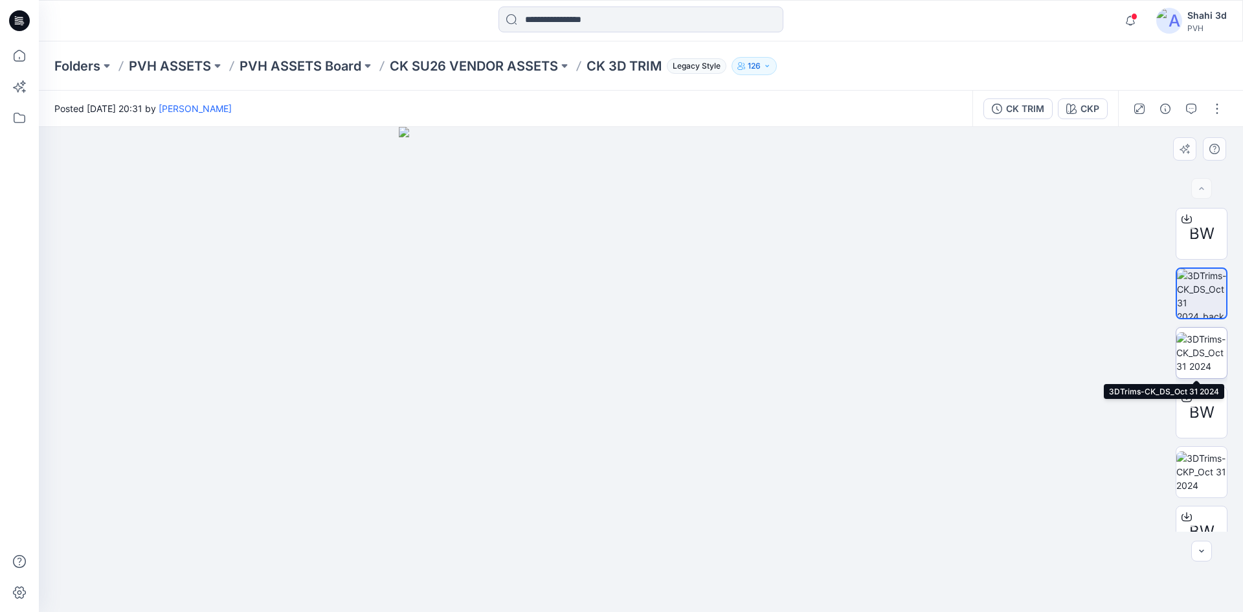
click at [1194, 348] on img at bounding box center [1201, 352] width 50 height 41
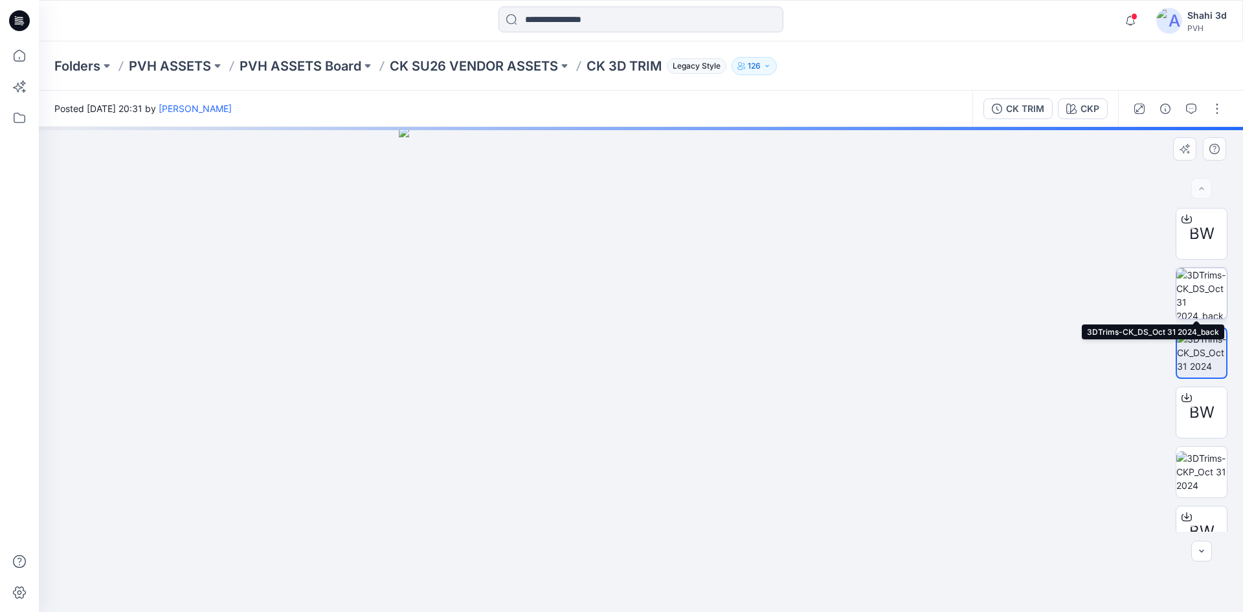
click at [1192, 300] on img at bounding box center [1201, 293] width 50 height 50
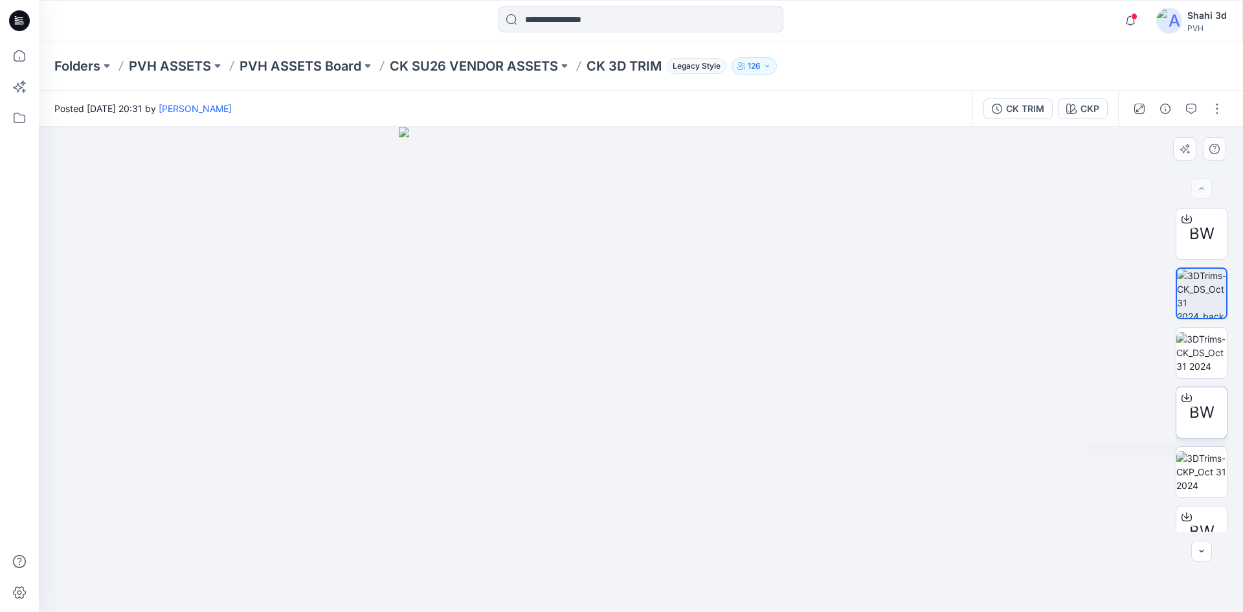
drag, startPoint x: 1192, startPoint y: 300, endPoint x: 1207, endPoint y: 410, distance: 111.7
click at [1207, 410] on span "BW" at bounding box center [1201, 412] width 25 height 23
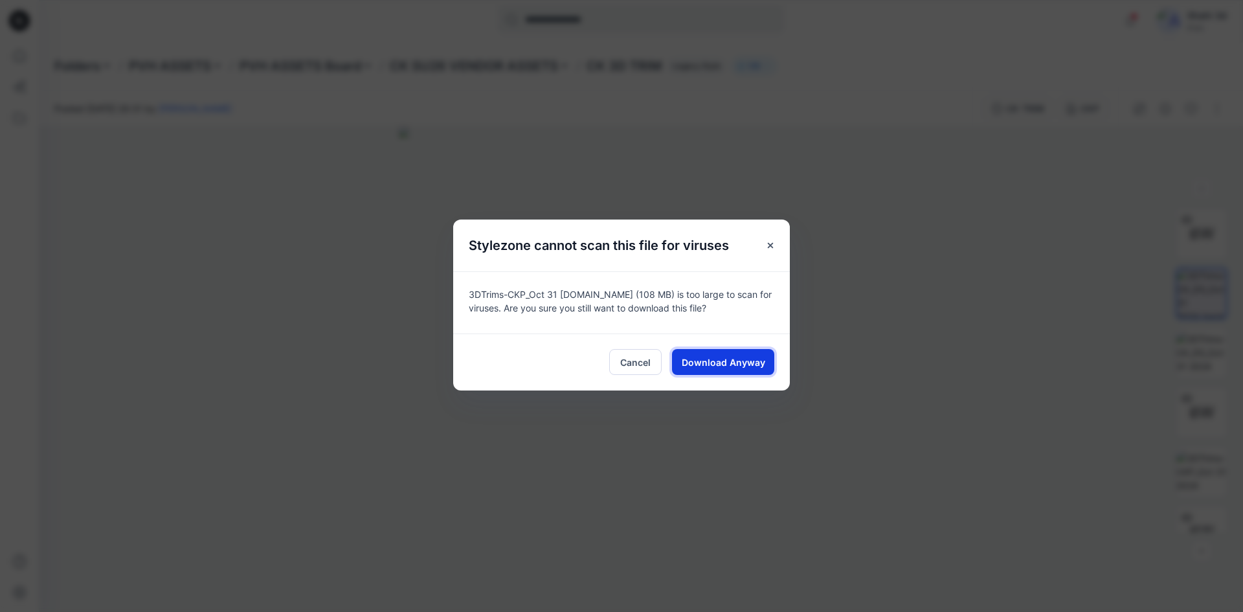
click at [747, 361] on span "Download Anyway" at bounding box center [723, 362] width 83 height 14
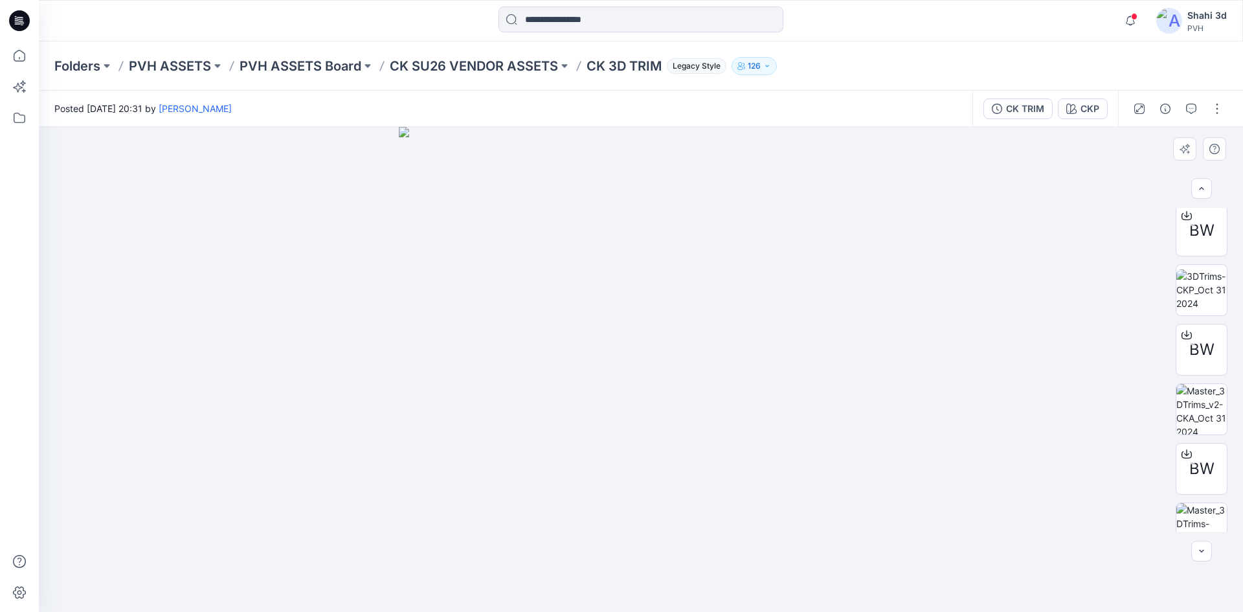
scroll to position [190, 0]
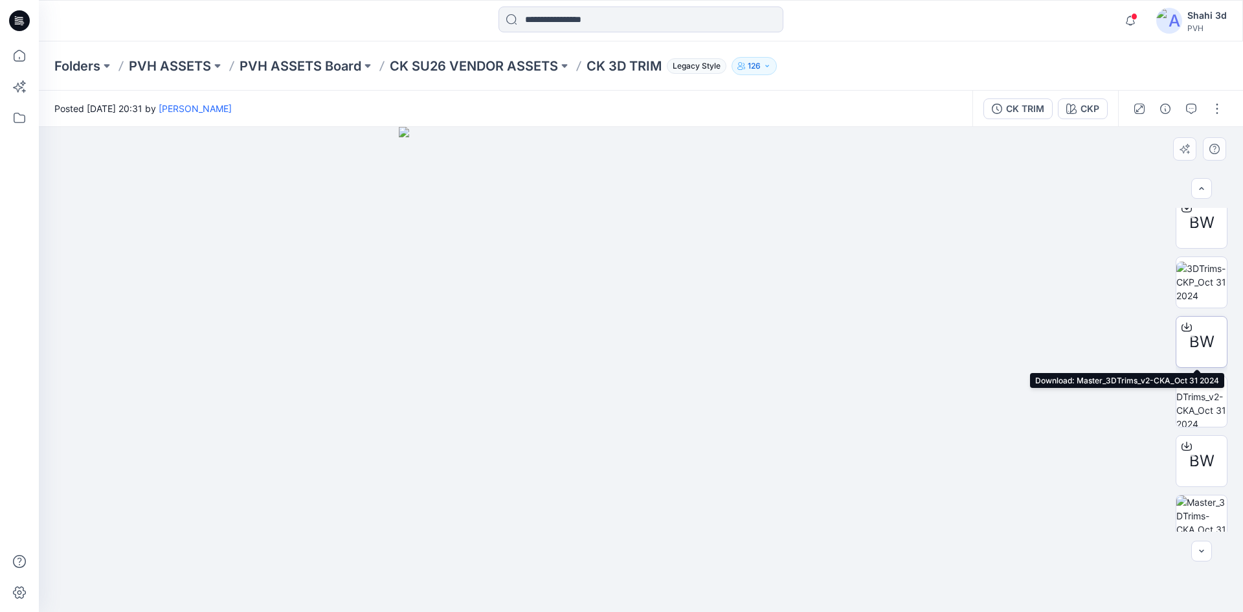
click at [1184, 326] on icon at bounding box center [1186, 325] width 5 height 6
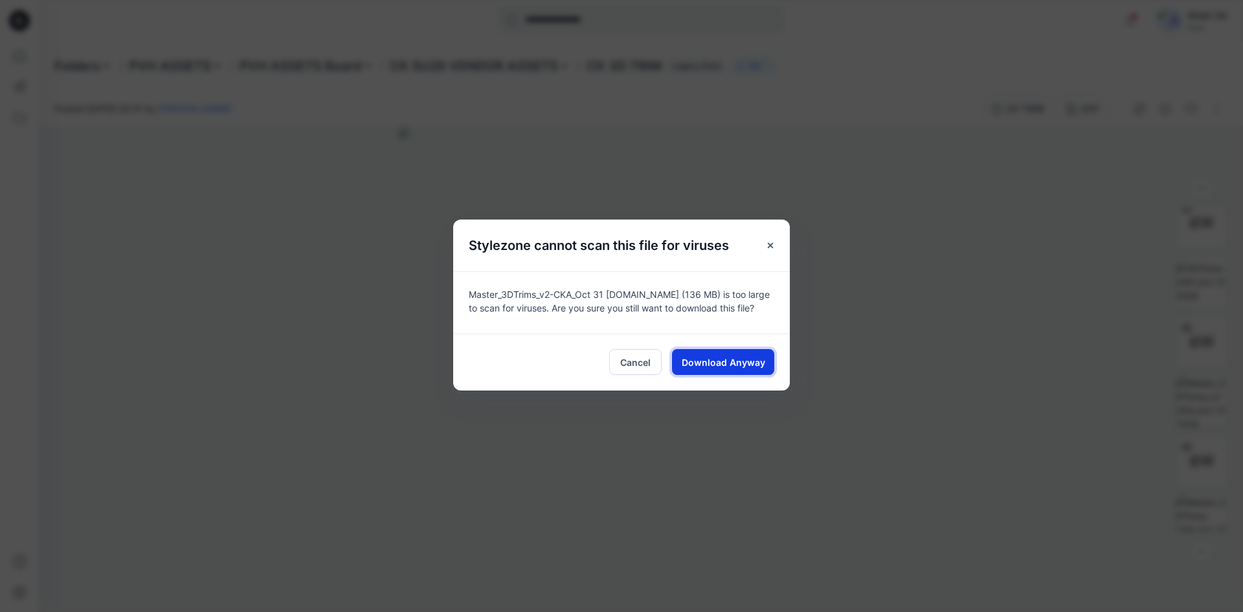
click at [739, 365] on span "Download Anyway" at bounding box center [723, 362] width 83 height 14
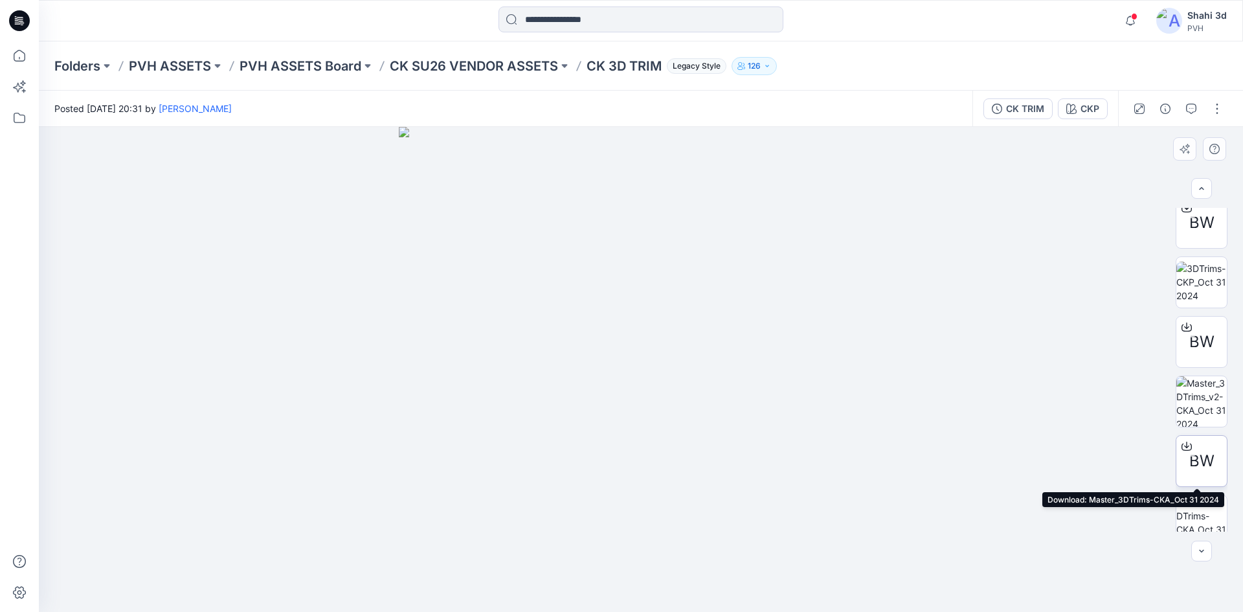
click at [1184, 446] on icon at bounding box center [1186, 444] width 5 height 6
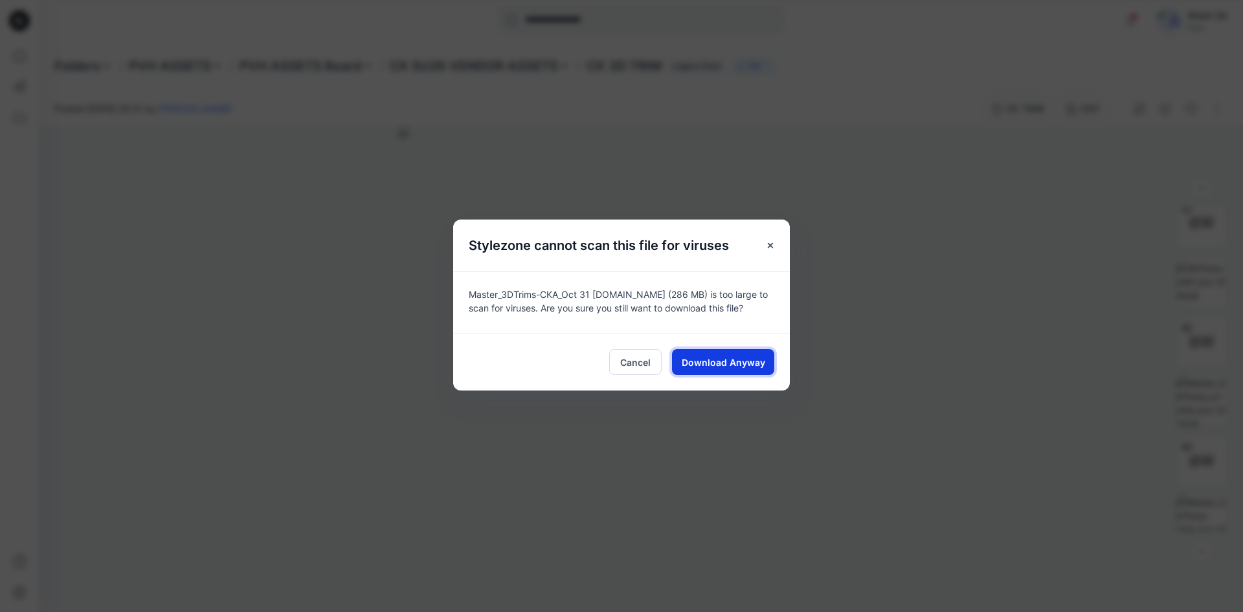
click at [715, 361] on span "Download Anyway" at bounding box center [723, 362] width 83 height 14
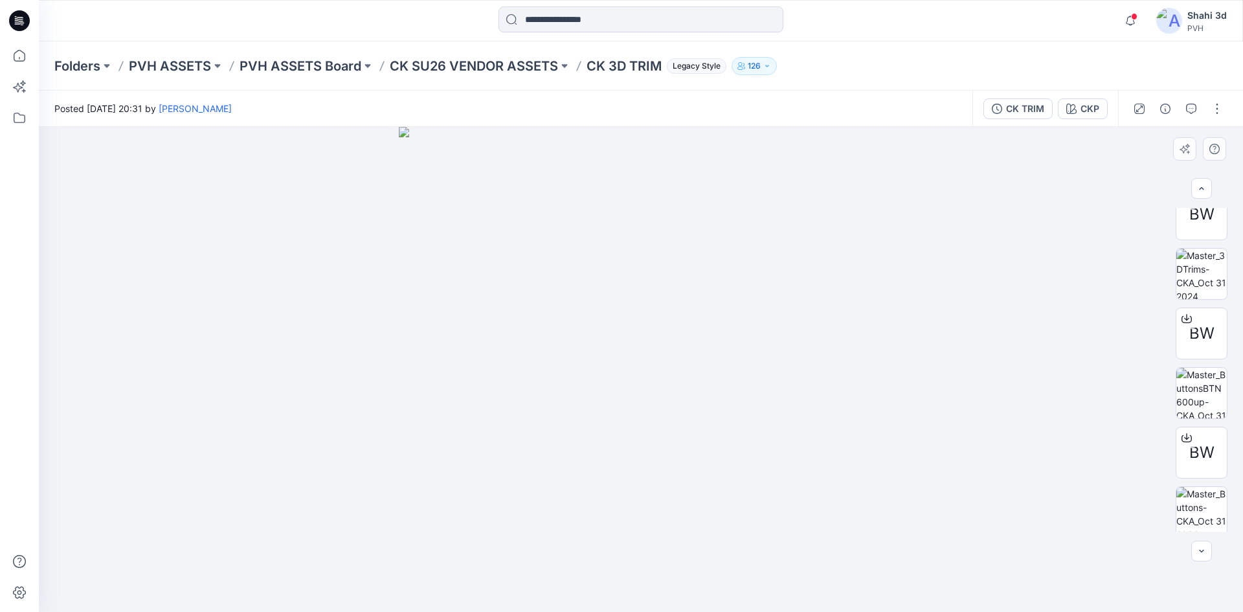
scroll to position [443, 0]
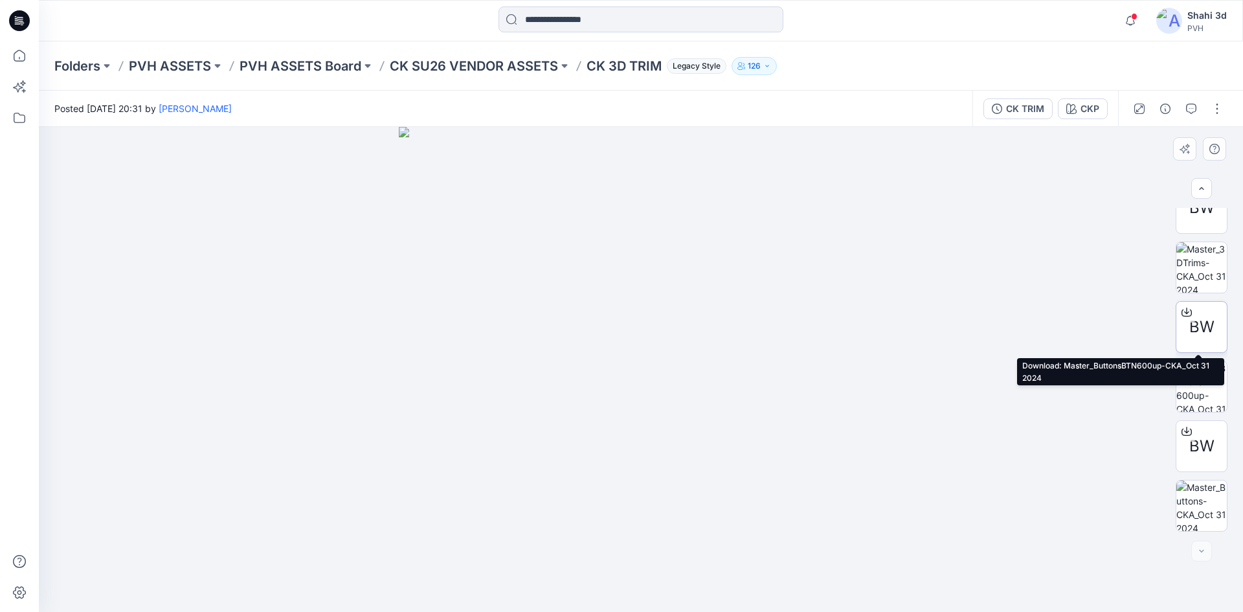
click at [1181, 315] on icon at bounding box center [1186, 312] width 10 height 10
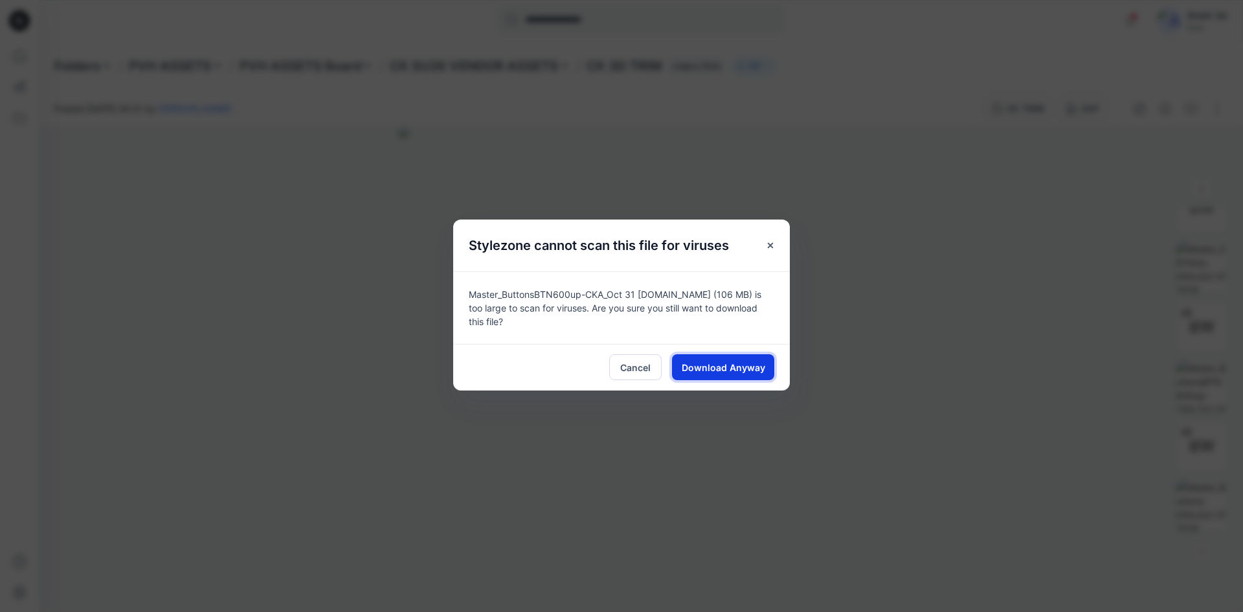
click at [735, 368] on span "Download Anyway" at bounding box center [723, 368] width 83 height 14
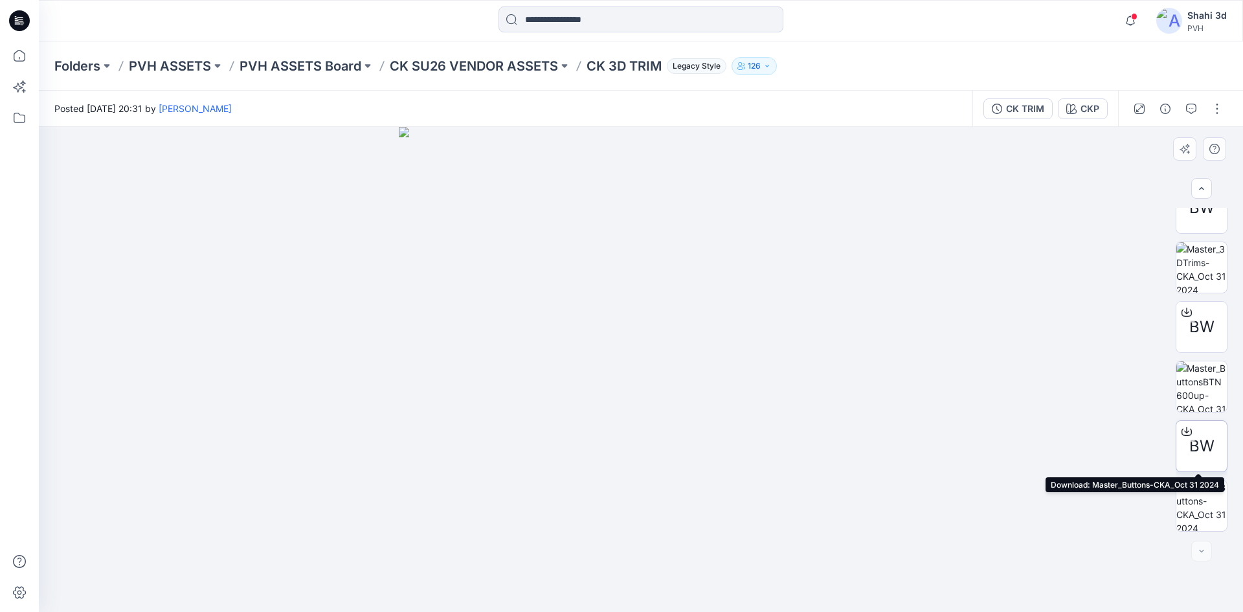
click at [1181, 429] on icon at bounding box center [1186, 431] width 10 height 10
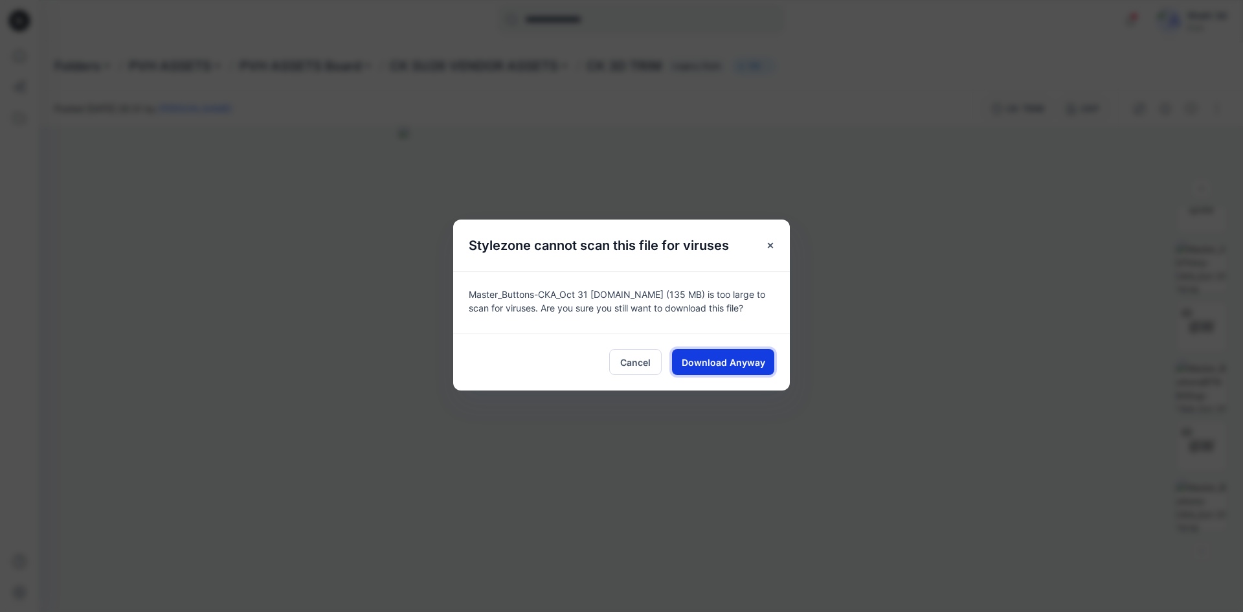
click at [715, 361] on span "Download Anyway" at bounding box center [723, 362] width 83 height 14
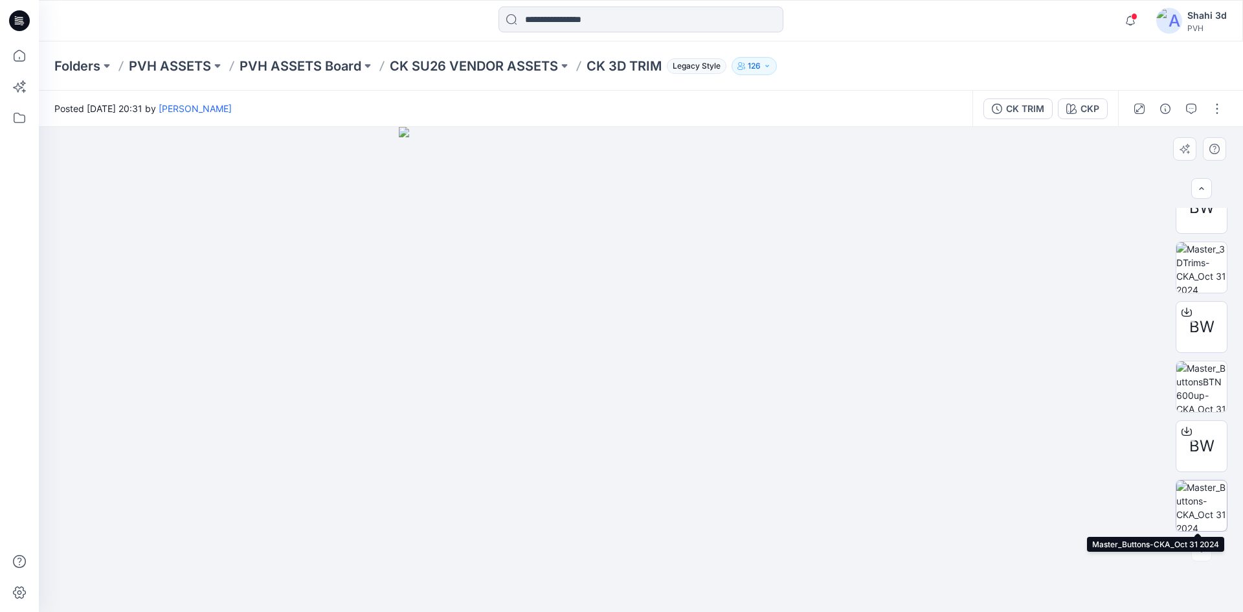
click at [1194, 505] on img at bounding box center [1201, 505] width 50 height 50
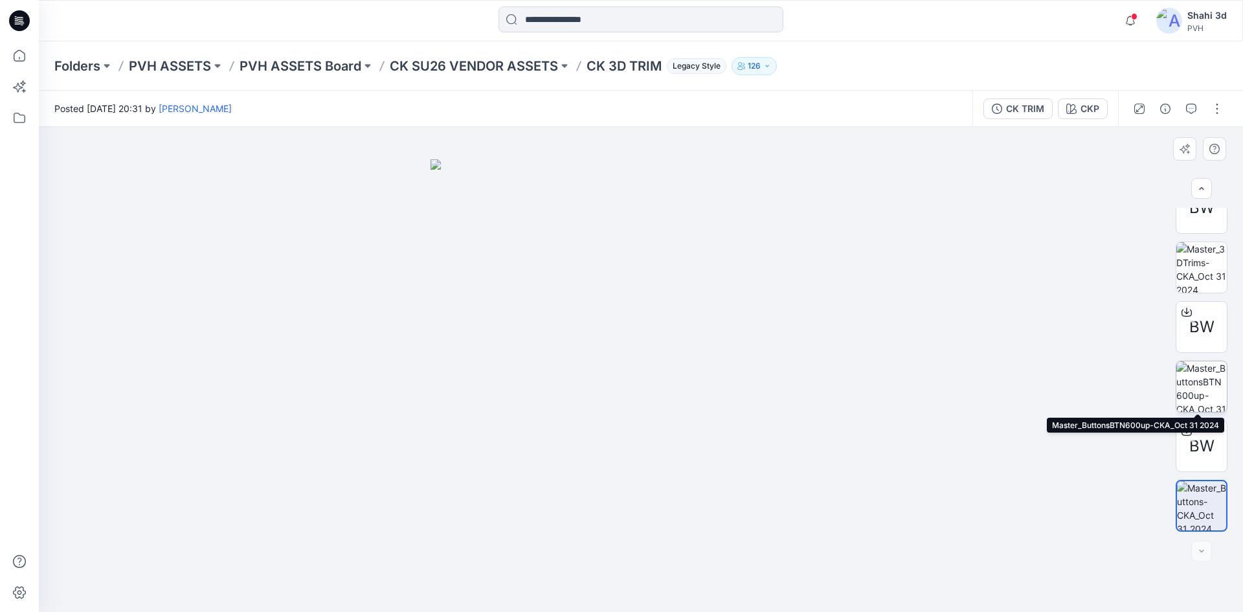
click at [1202, 386] on img at bounding box center [1201, 386] width 50 height 50
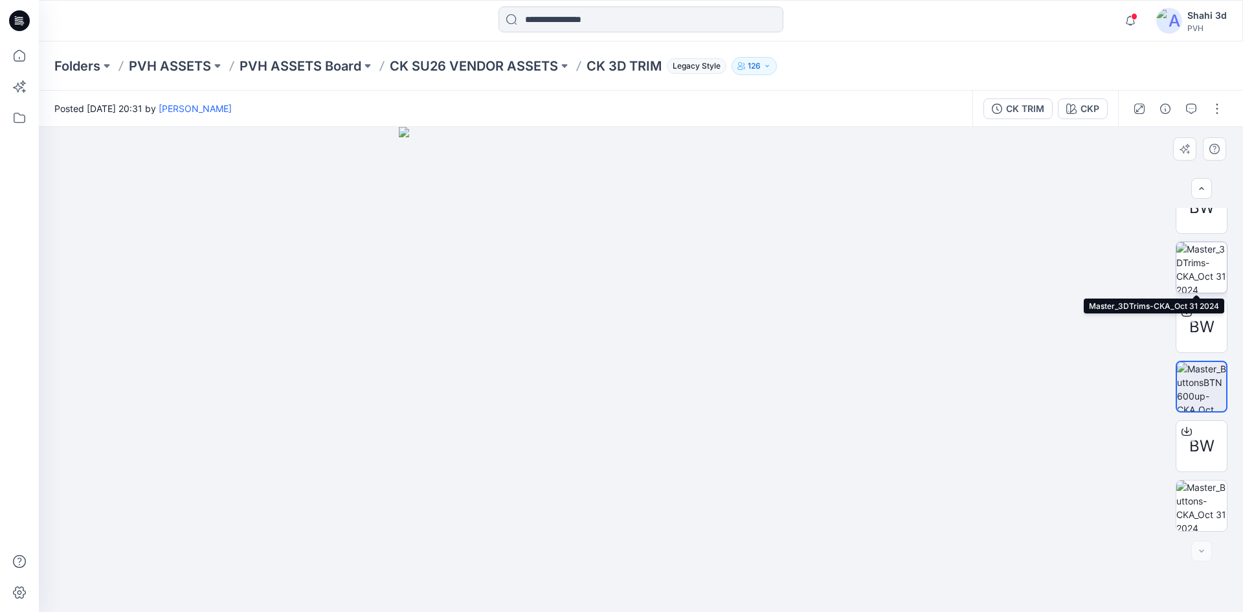
click at [1204, 273] on img at bounding box center [1201, 267] width 50 height 50
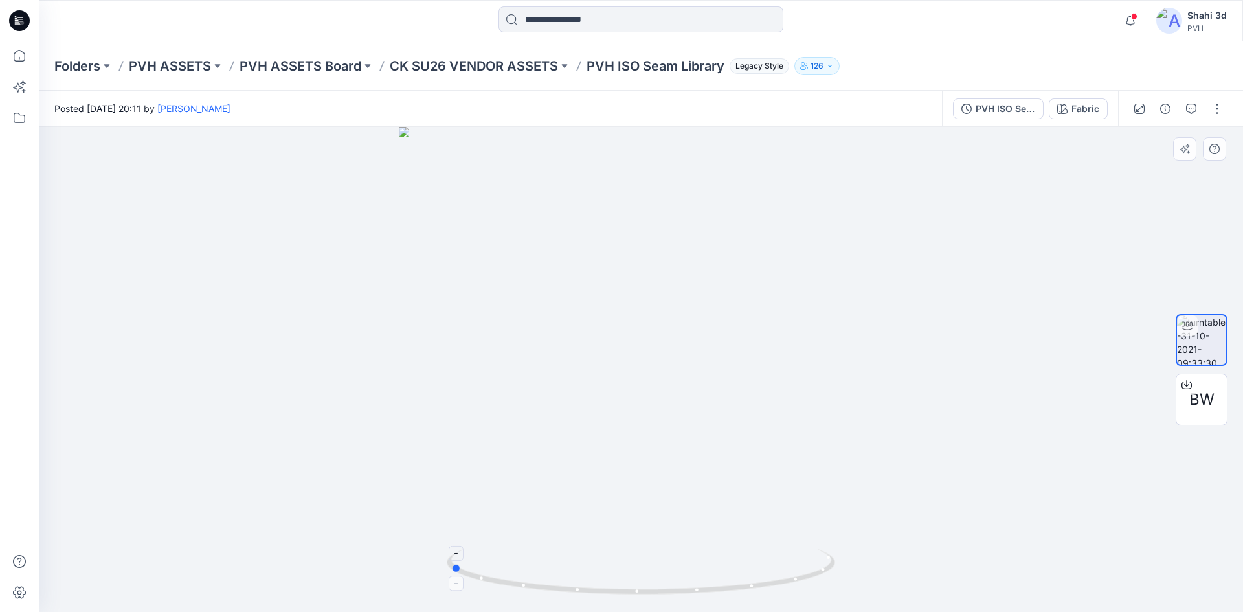
drag, startPoint x: 720, startPoint y: 593, endPoint x: 529, endPoint y: 582, distance: 191.3
click at [529, 582] on icon at bounding box center [643, 573] width 392 height 49
click at [1183, 383] on icon at bounding box center [1186, 384] width 10 height 10
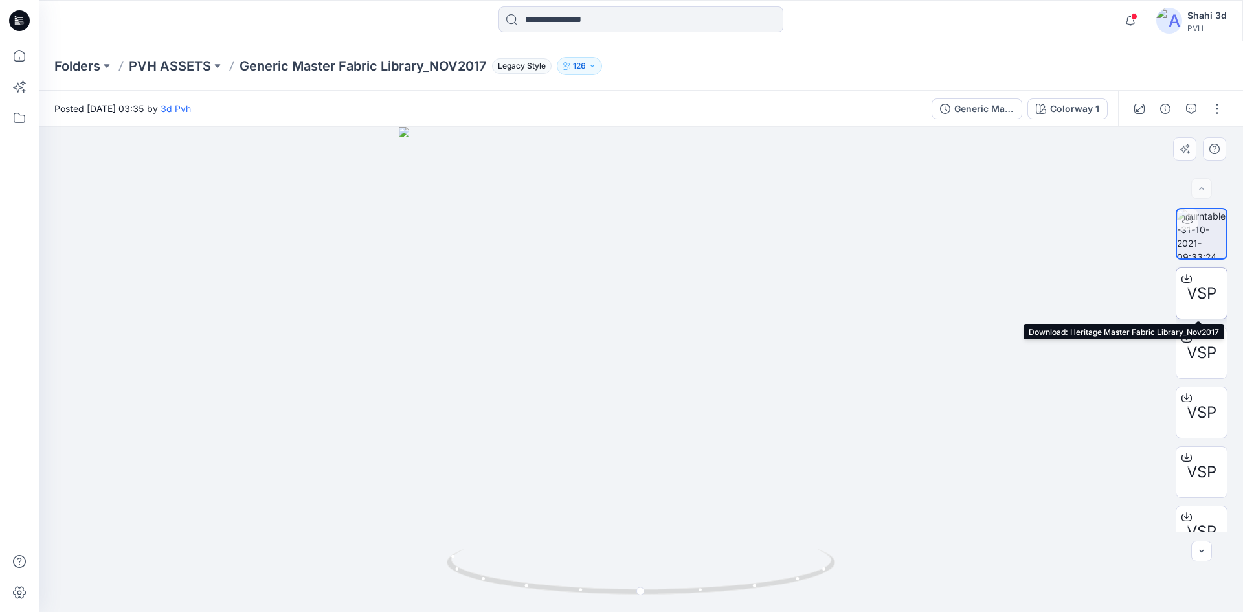
click at [1183, 280] on icon at bounding box center [1186, 278] width 10 height 10
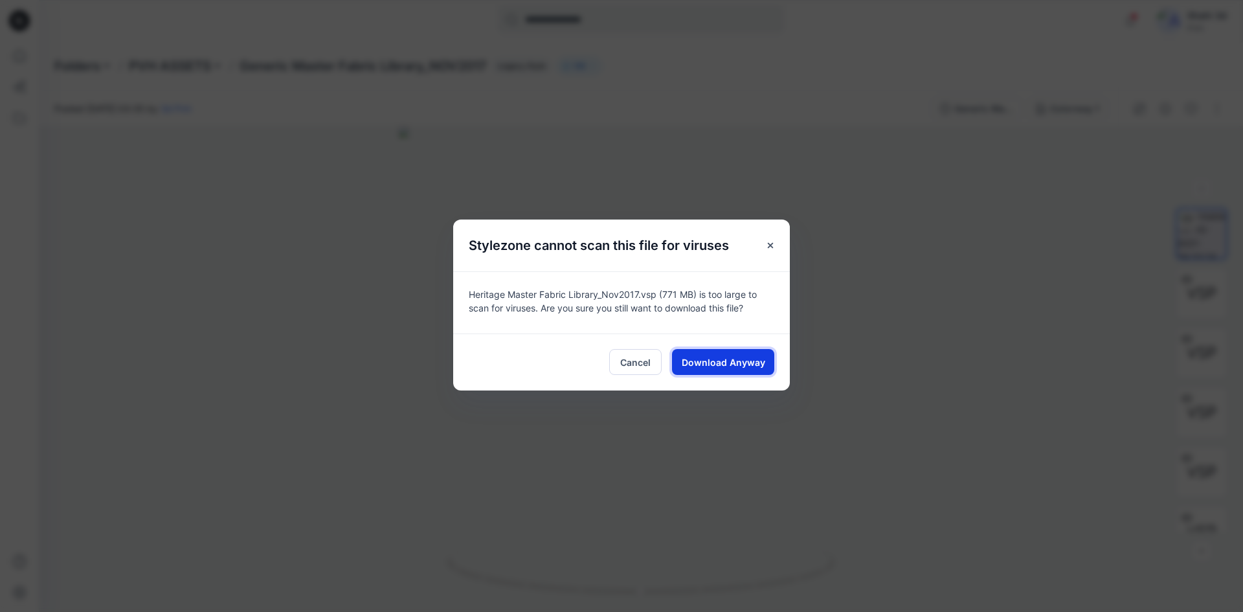
click at [741, 363] on span "Download Anyway" at bounding box center [723, 362] width 83 height 14
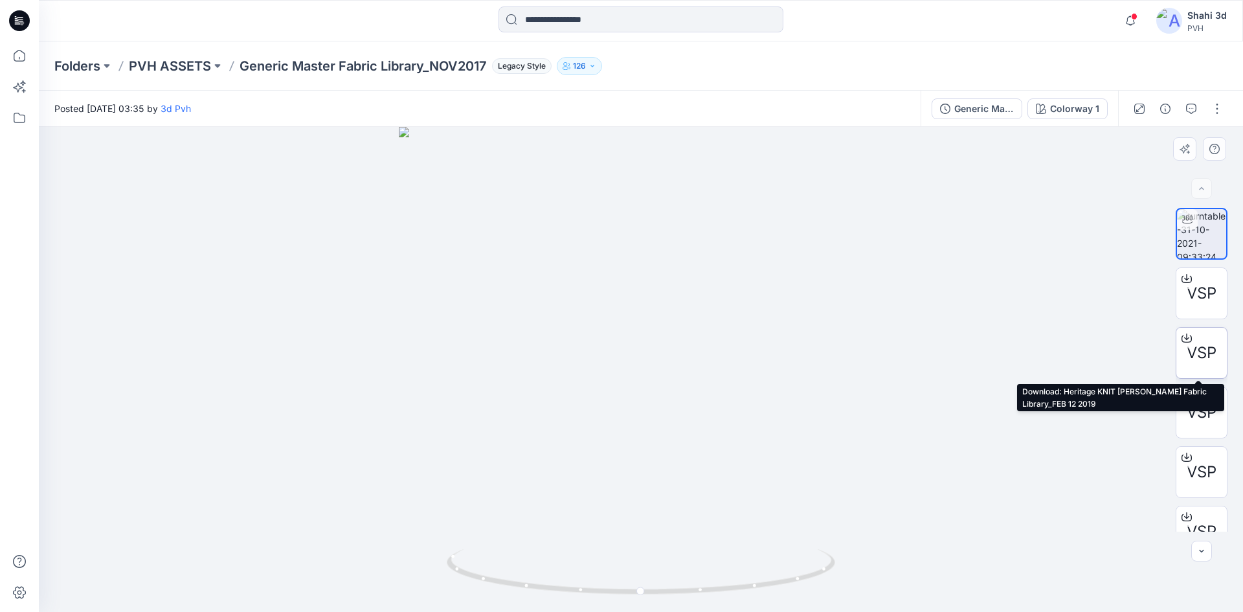
click at [1181, 337] on icon at bounding box center [1186, 338] width 10 height 10
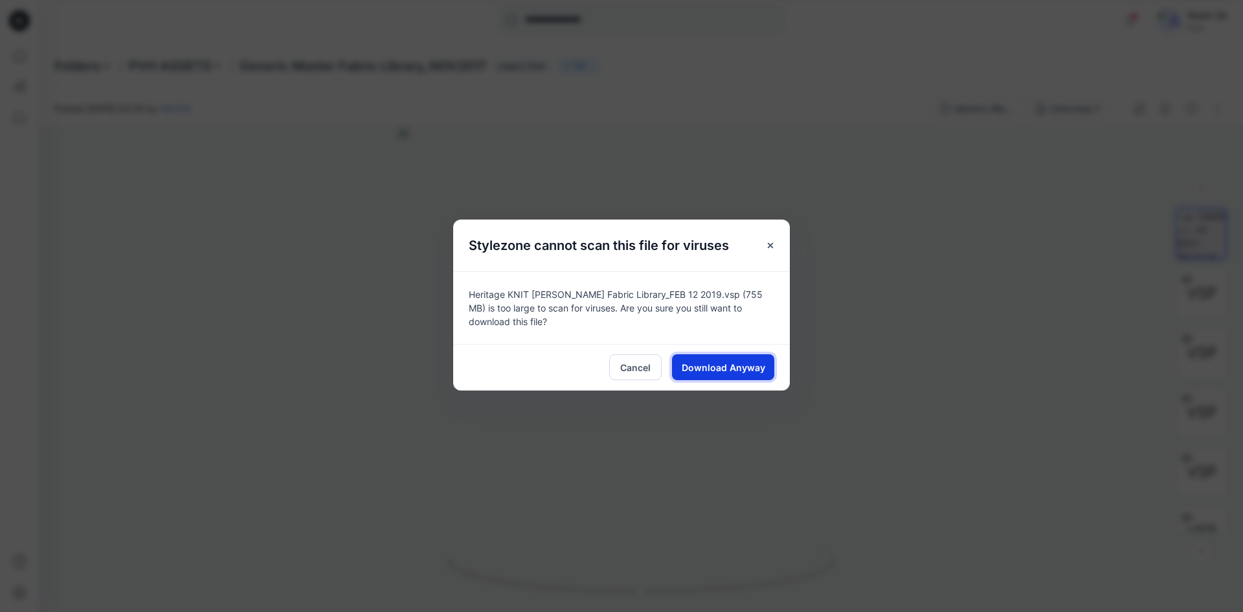
click at [737, 368] on span "Download Anyway" at bounding box center [723, 368] width 83 height 14
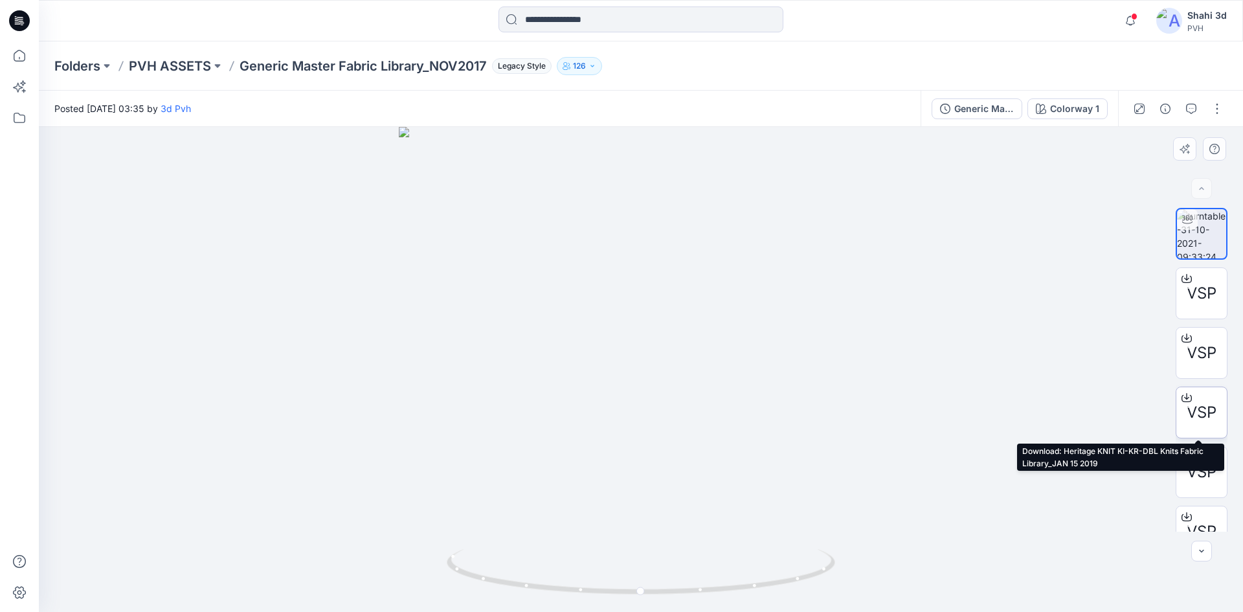
click at [1185, 399] on icon at bounding box center [1186, 397] width 10 height 10
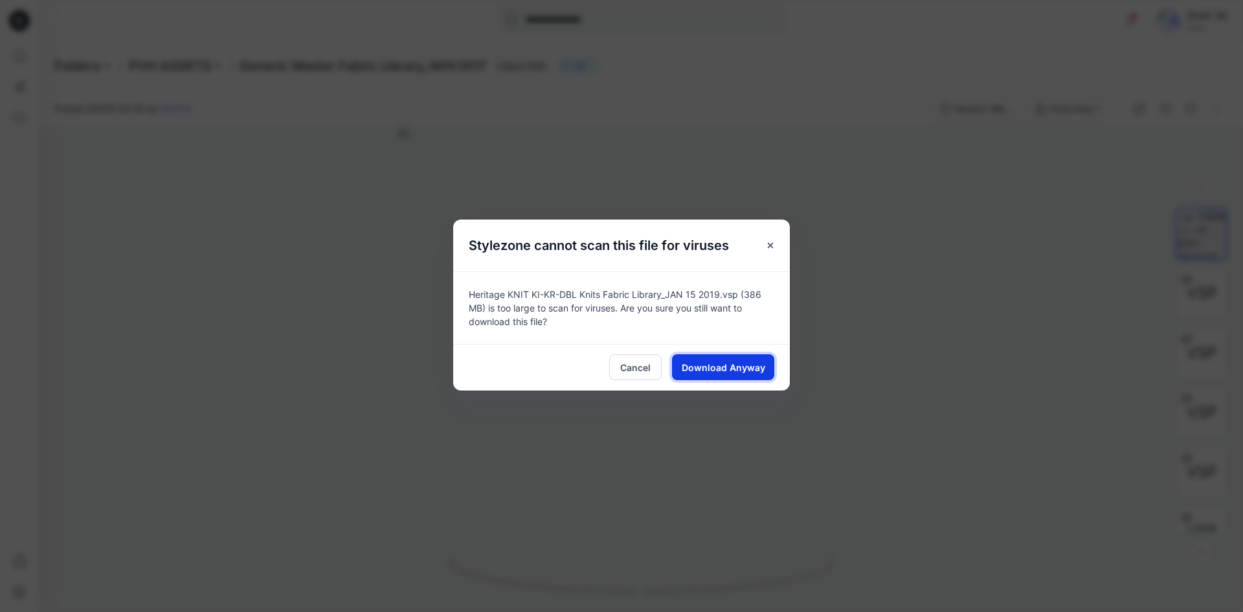
click at [740, 364] on span "Download Anyway" at bounding box center [723, 368] width 83 height 14
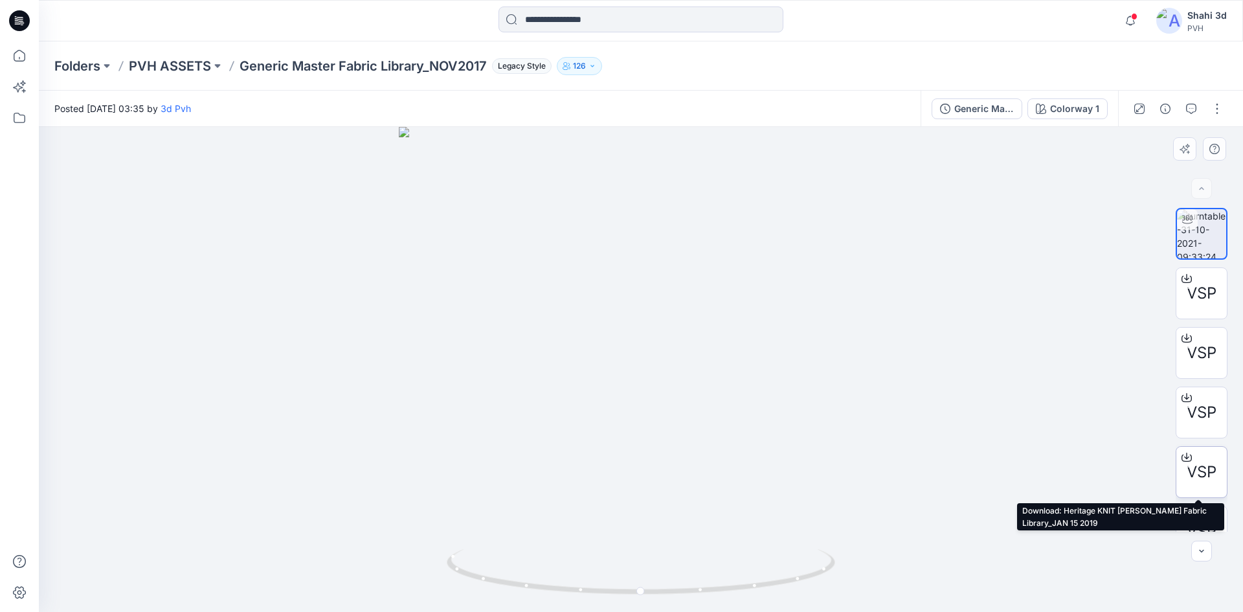
click at [1182, 456] on icon at bounding box center [1186, 457] width 10 height 10
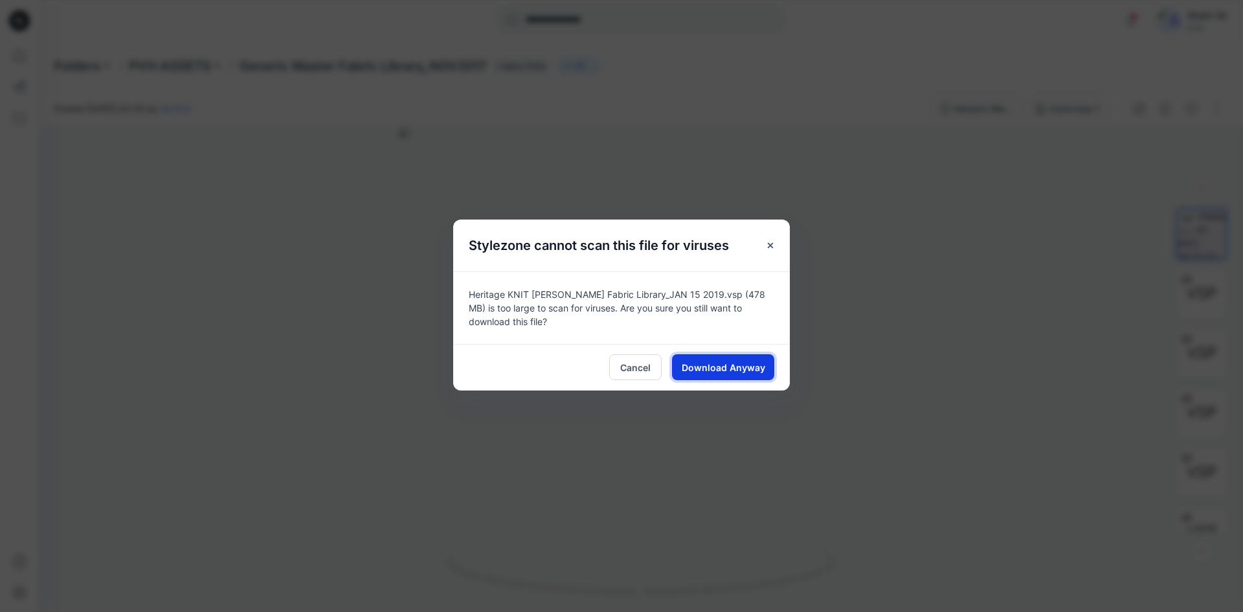
click at [719, 361] on span "Download Anyway" at bounding box center [723, 368] width 83 height 14
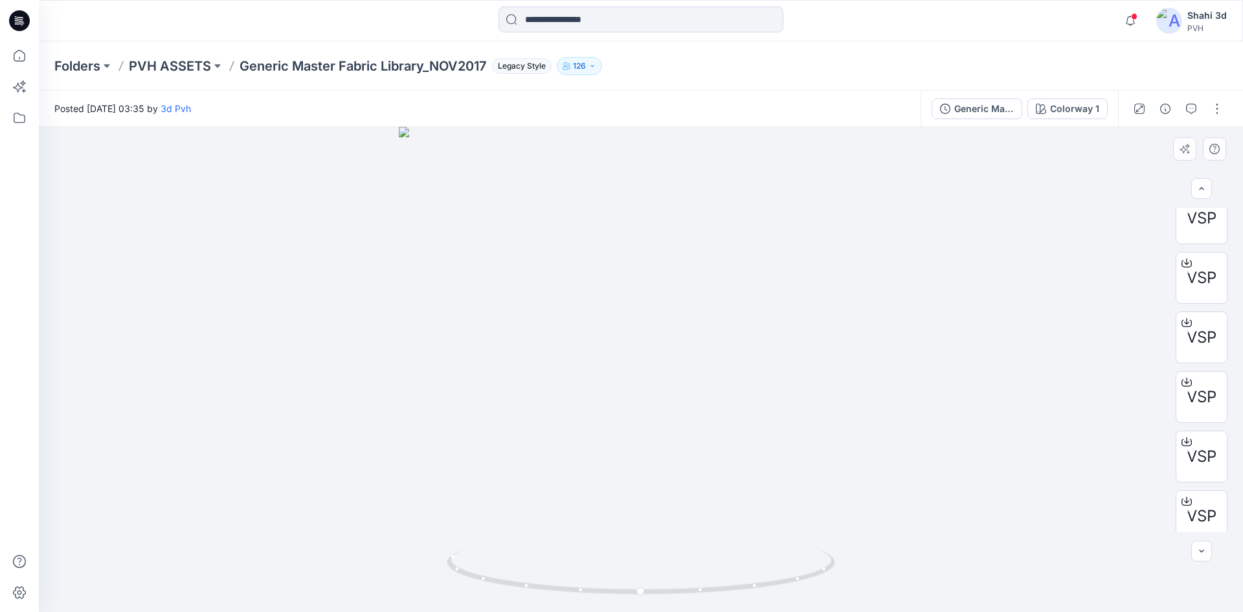
scroll to position [85, 0]
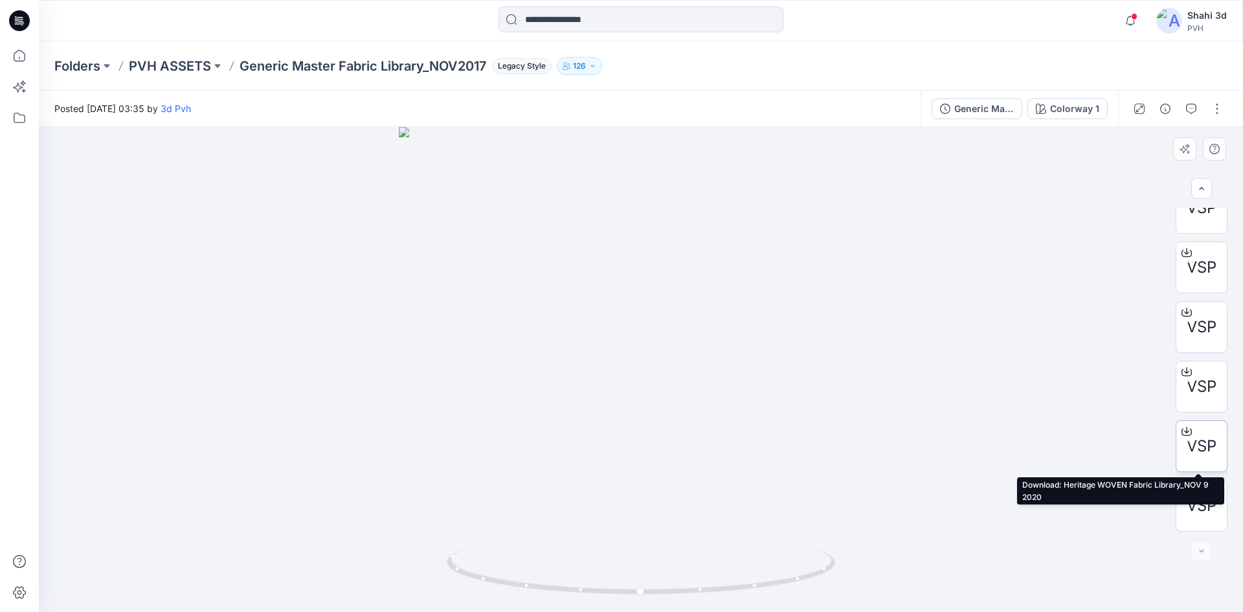
click at [1183, 431] on icon at bounding box center [1186, 431] width 10 height 10
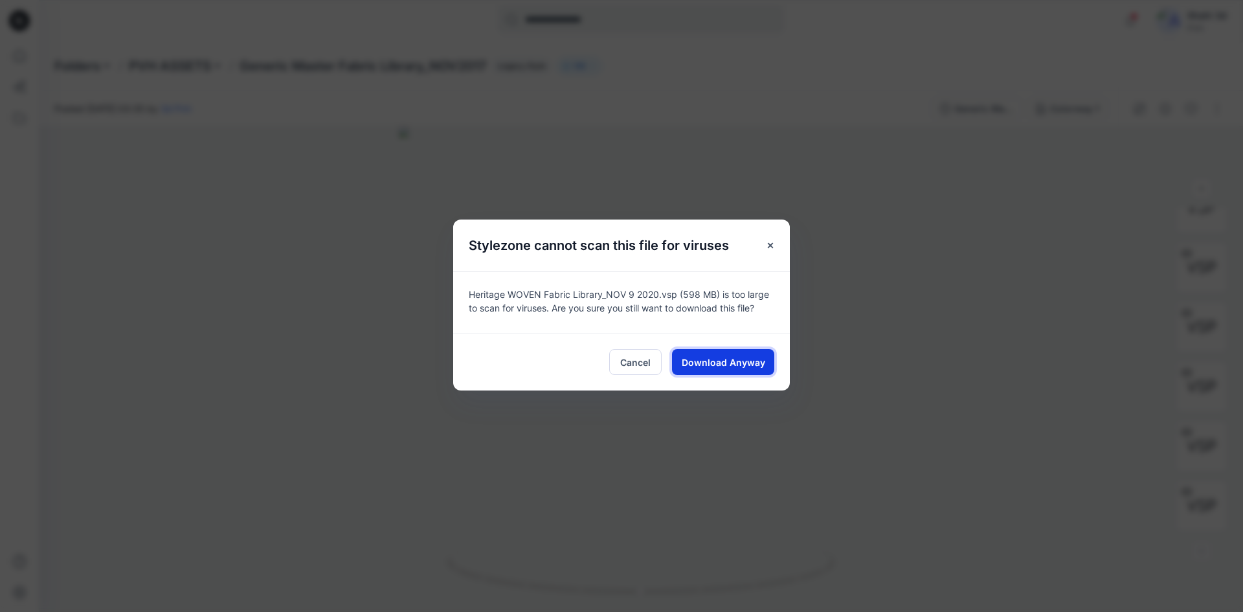
click at [726, 355] on span "Download Anyway" at bounding box center [723, 362] width 83 height 14
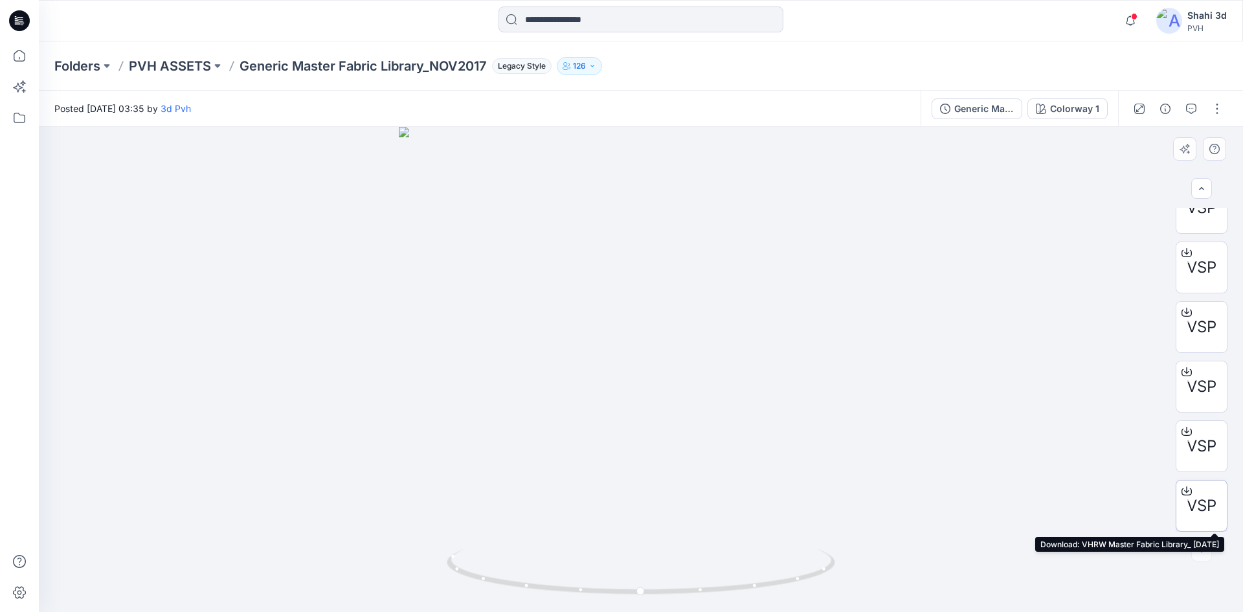
click at [1181, 490] on icon at bounding box center [1186, 490] width 10 height 10
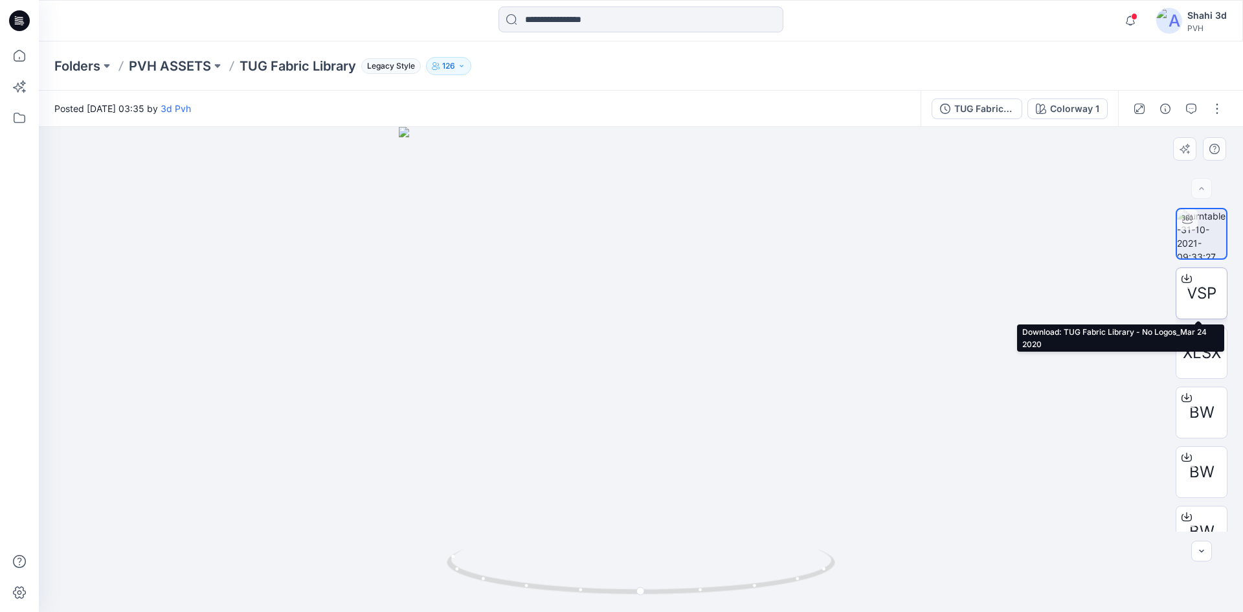
click at [1181, 279] on icon at bounding box center [1186, 278] width 10 height 10
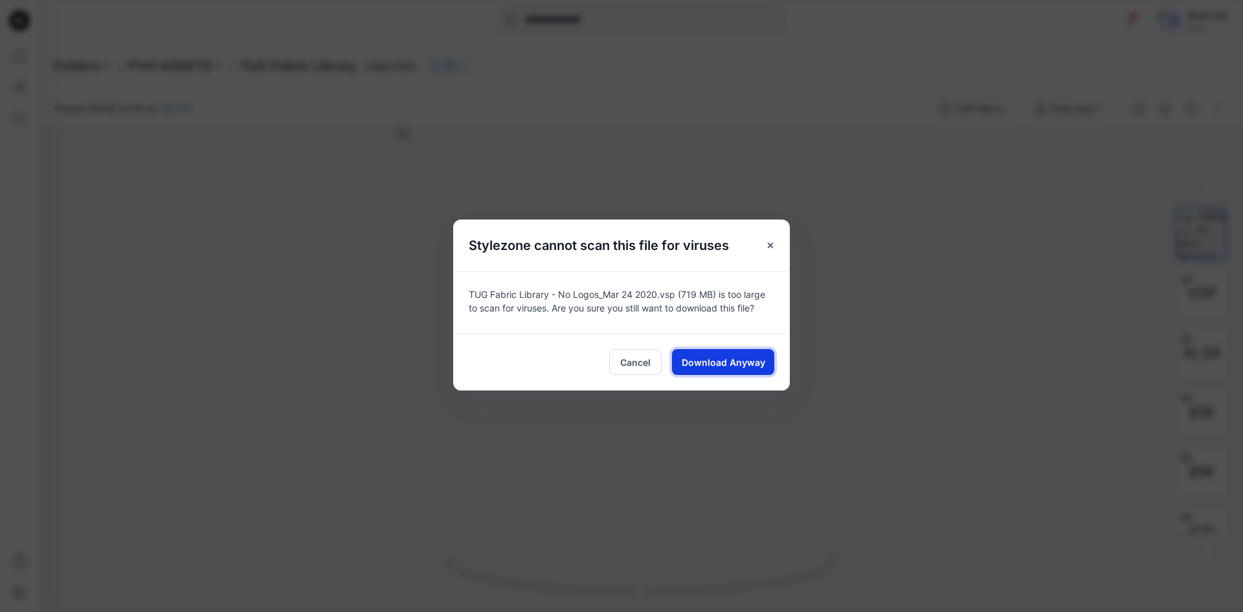
click at [729, 364] on span "Download Anyway" at bounding box center [723, 362] width 83 height 14
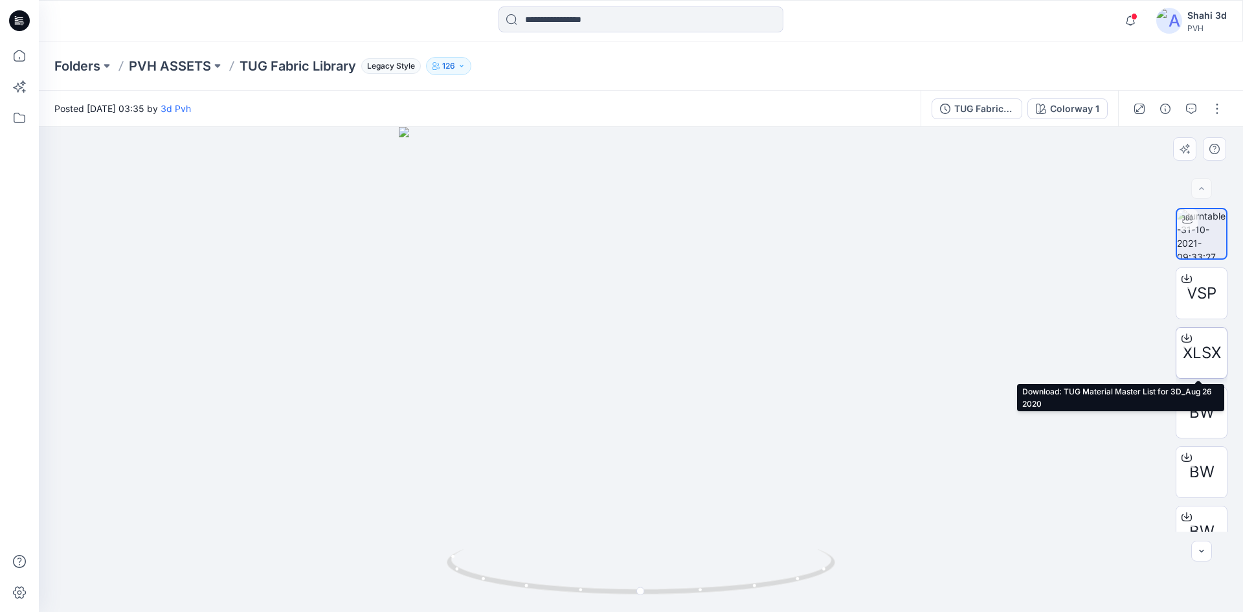
click at [1183, 338] on icon at bounding box center [1186, 338] width 10 height 10
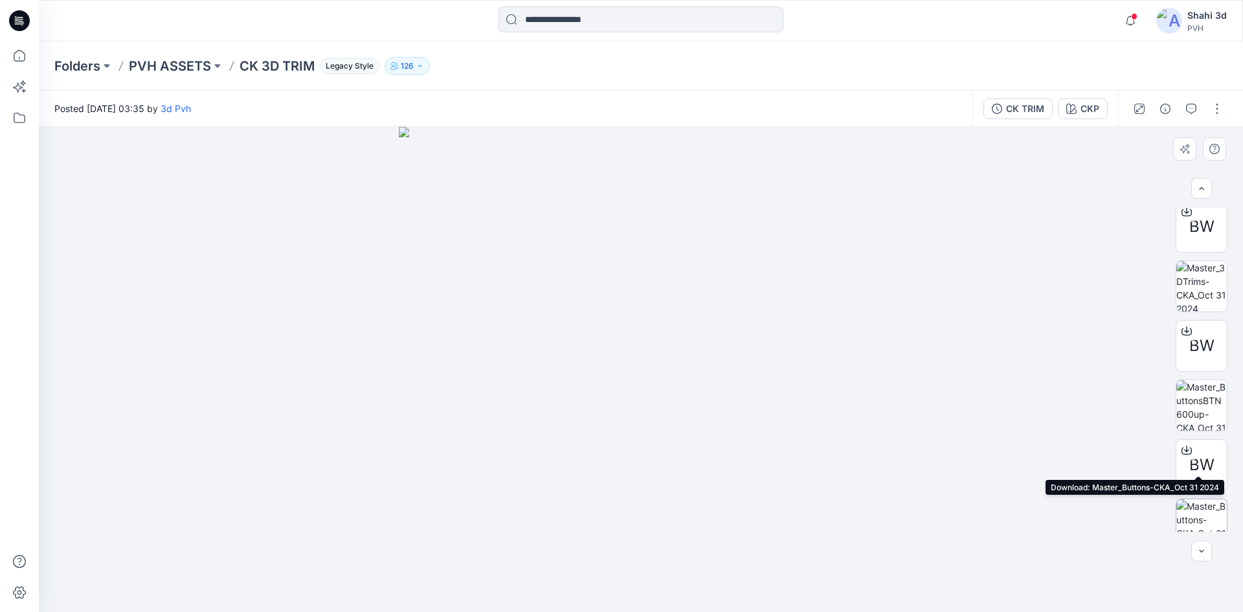
scroll to position [443, 0]
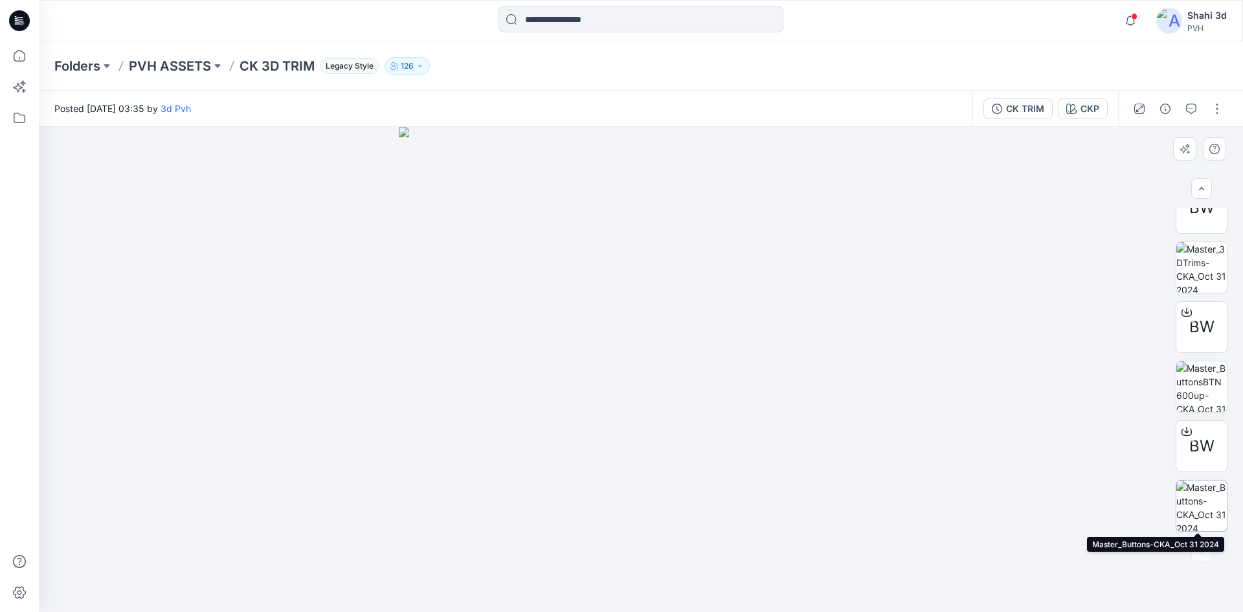
click at [1201, 498] on img at bounding box center [1201, 505] width 50 height 50
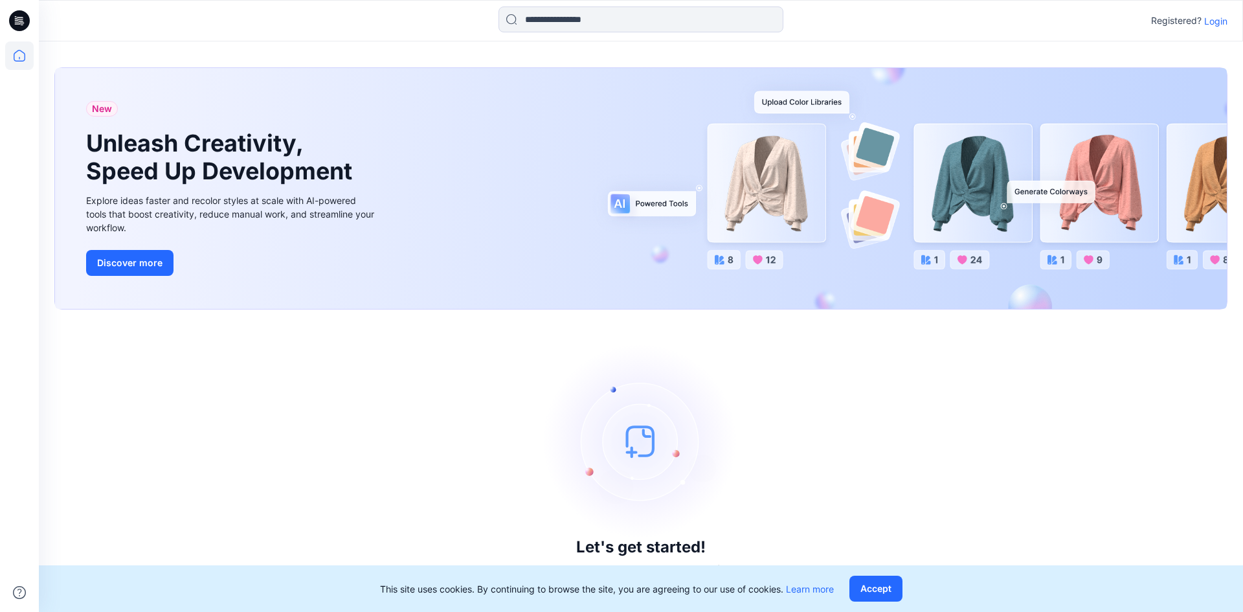
click at [1215, 21] on p "Login" at bounding box center [1215, 21] width 23 height 14
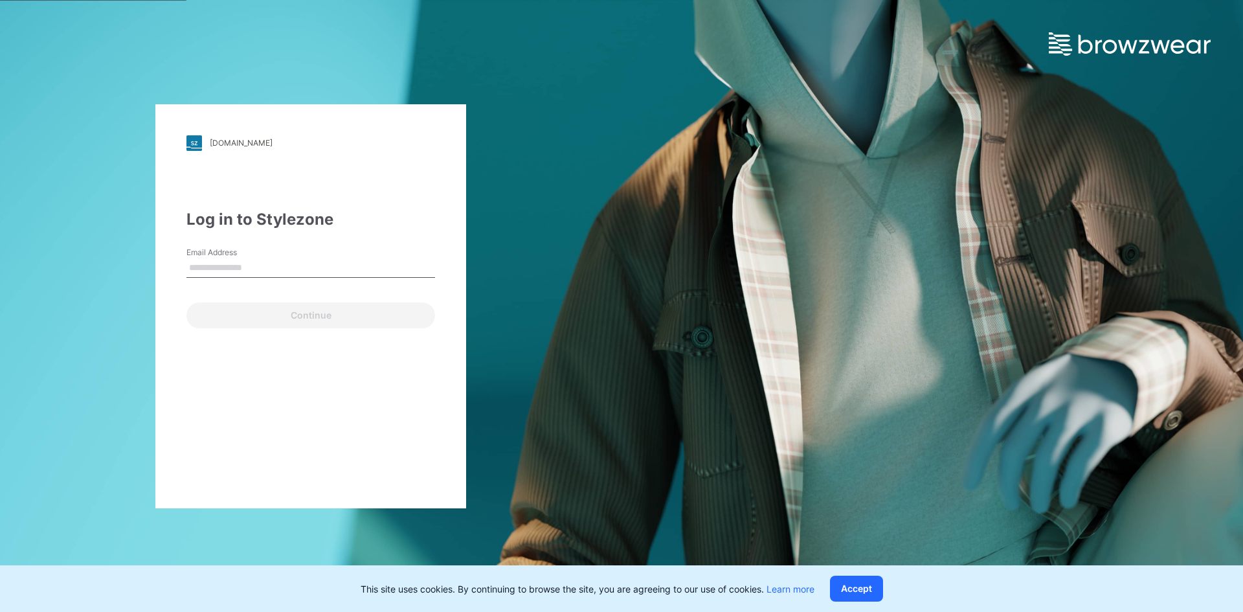
click at [250, 266] on input "Email Address" at bounding box center [310, 267] width 249 height 19
type input "**********"
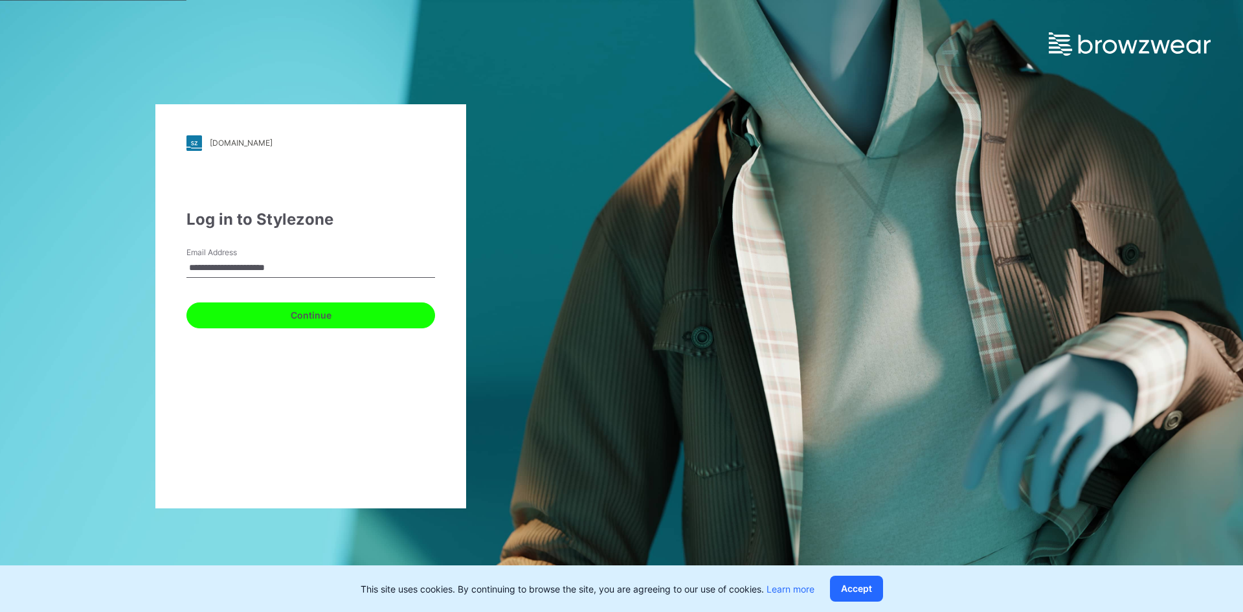
click at [302, 319] on button "Continue" at bounding box center [310, 315] width 249 height 26
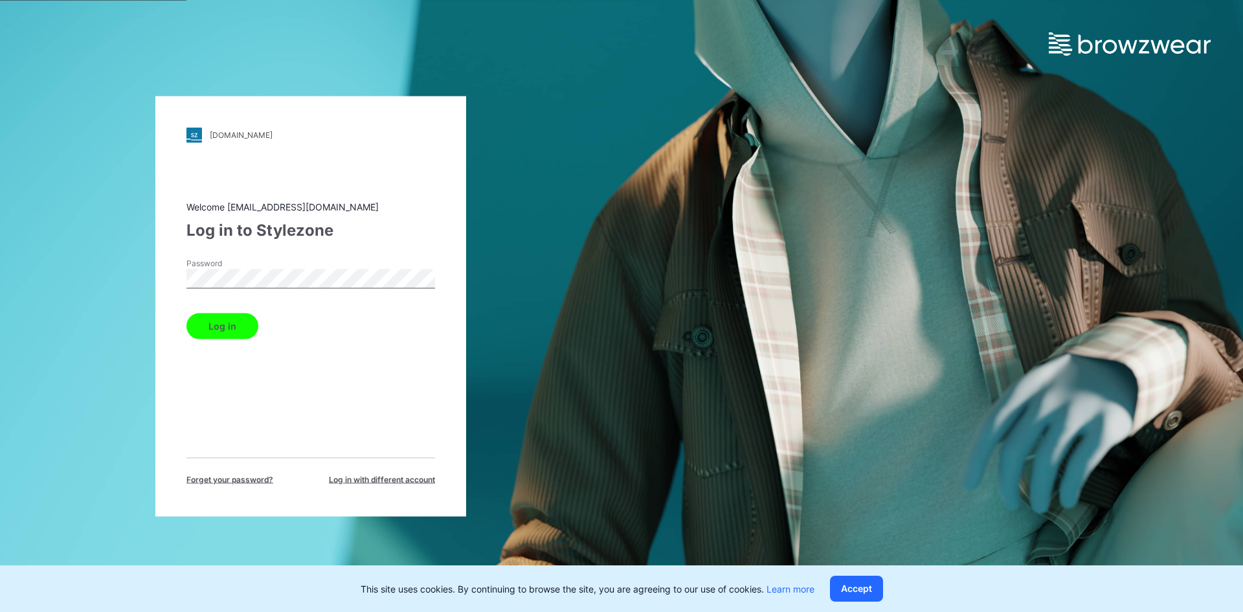
click at [225, 331] on button "Log in" at bounding box center [222, 326] width 72 height 26
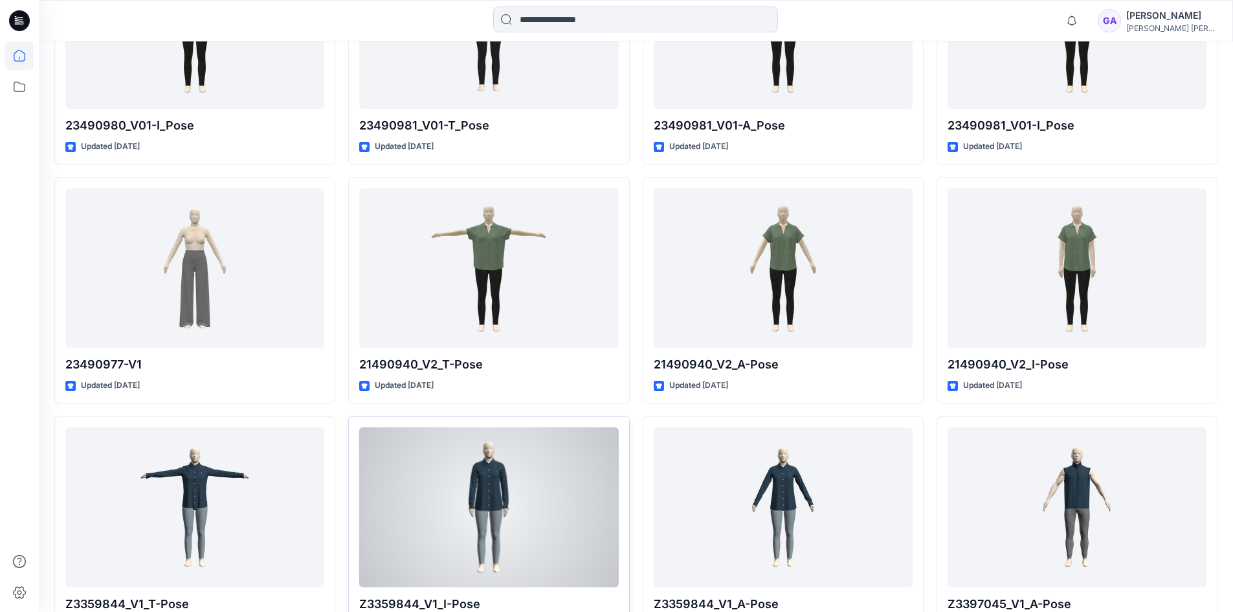
scroll to position [12460, 0]
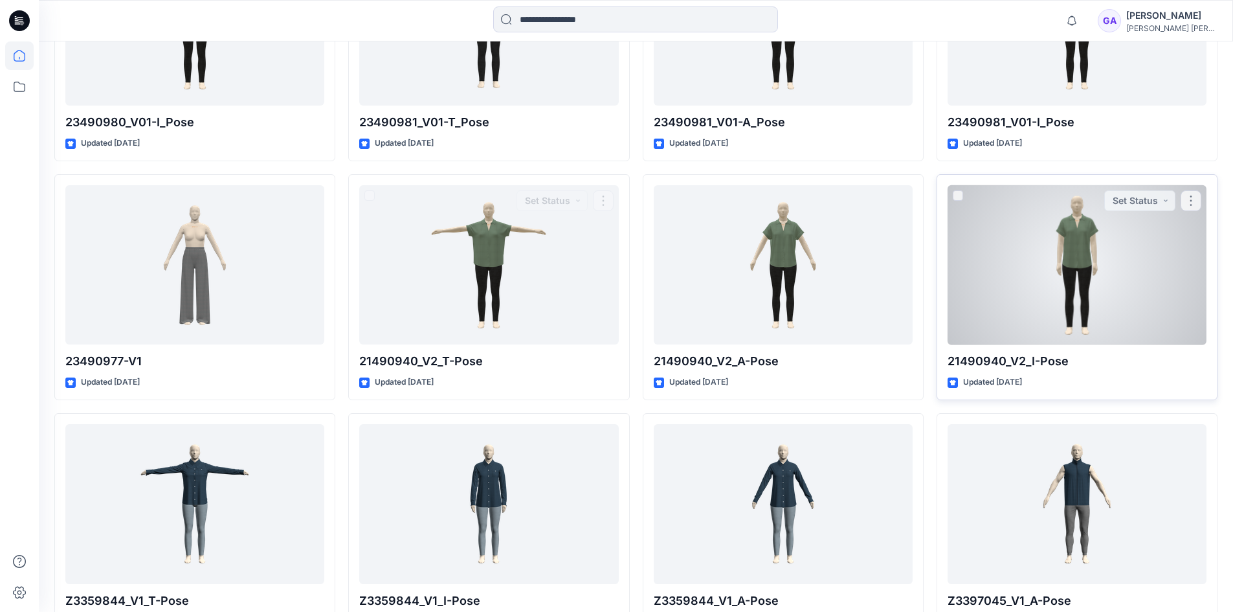
drag, startPoint x: 491, startPoint y: 261, endPoint x: 1075, endPoint y: 250, distance: 584.6
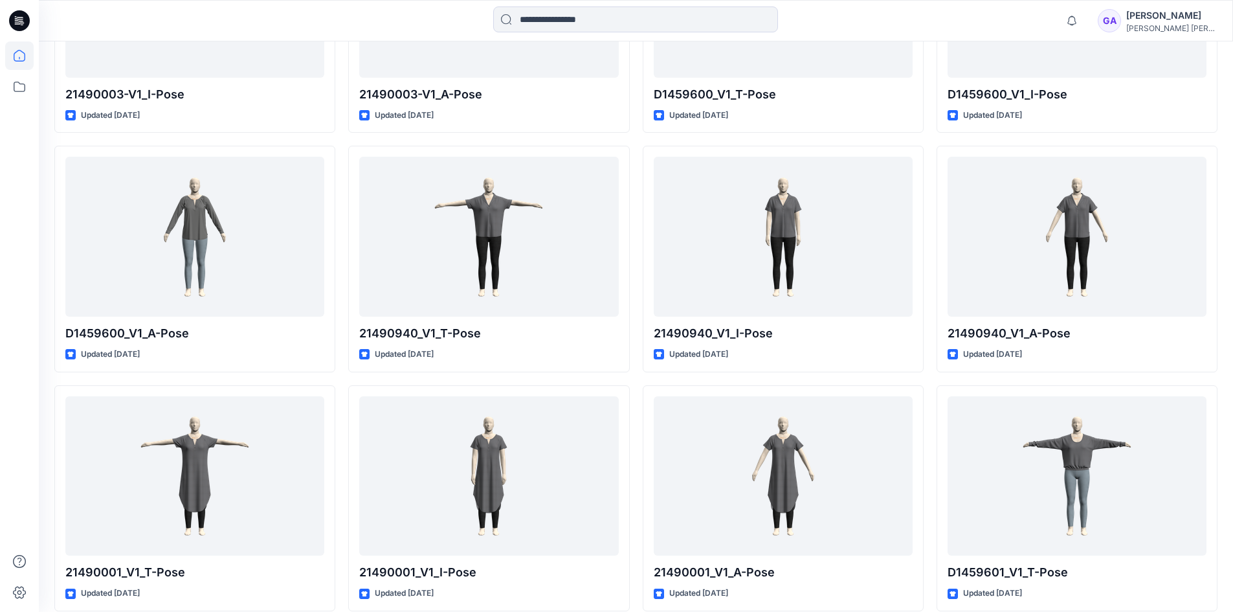
scroll to position [14610, 0]
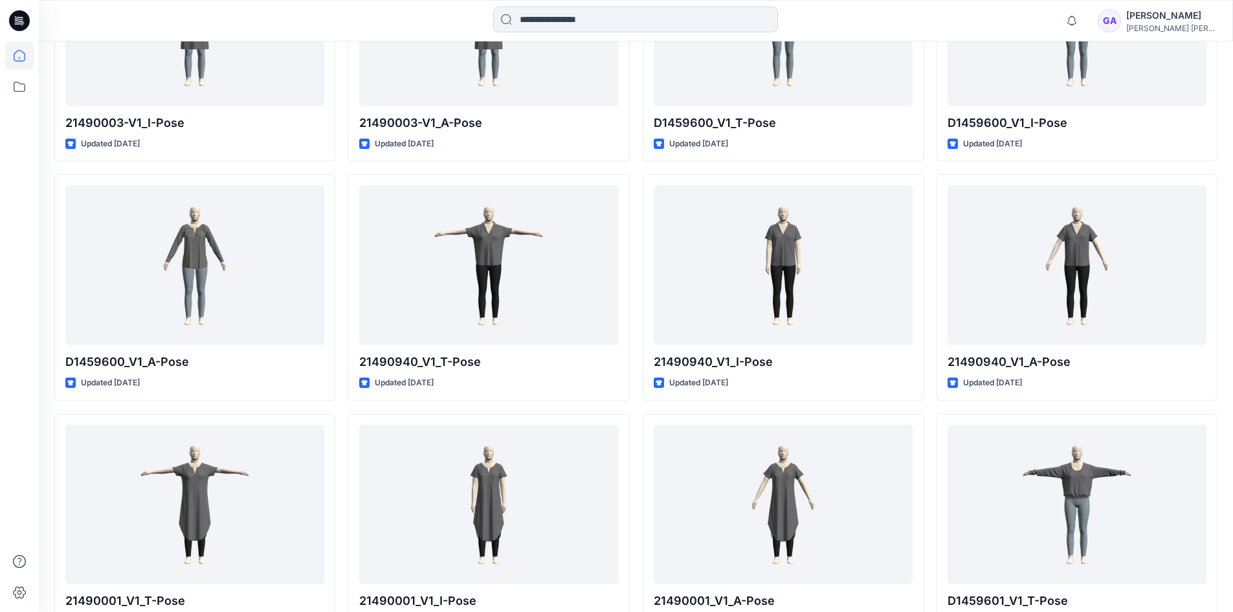
click at [1121, 23] on div "GA" at bounding box center [1109, 20] width 23 height 23
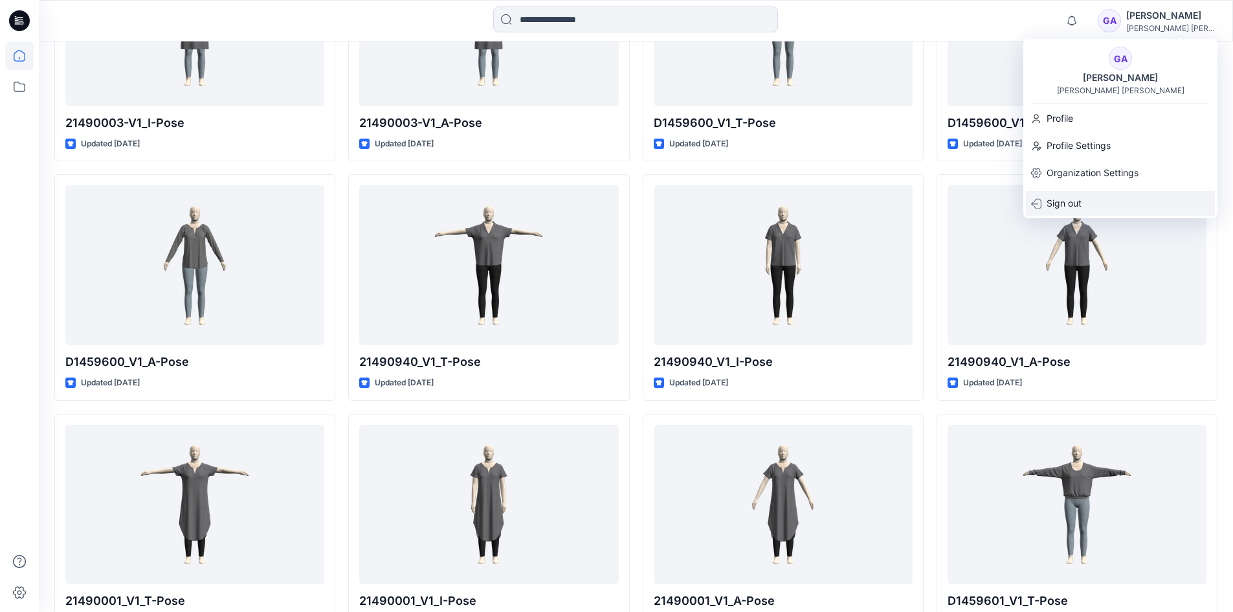
click at [1068, 206] on p "Sign out" at bounding box center [1064, 203] width 35 height 25
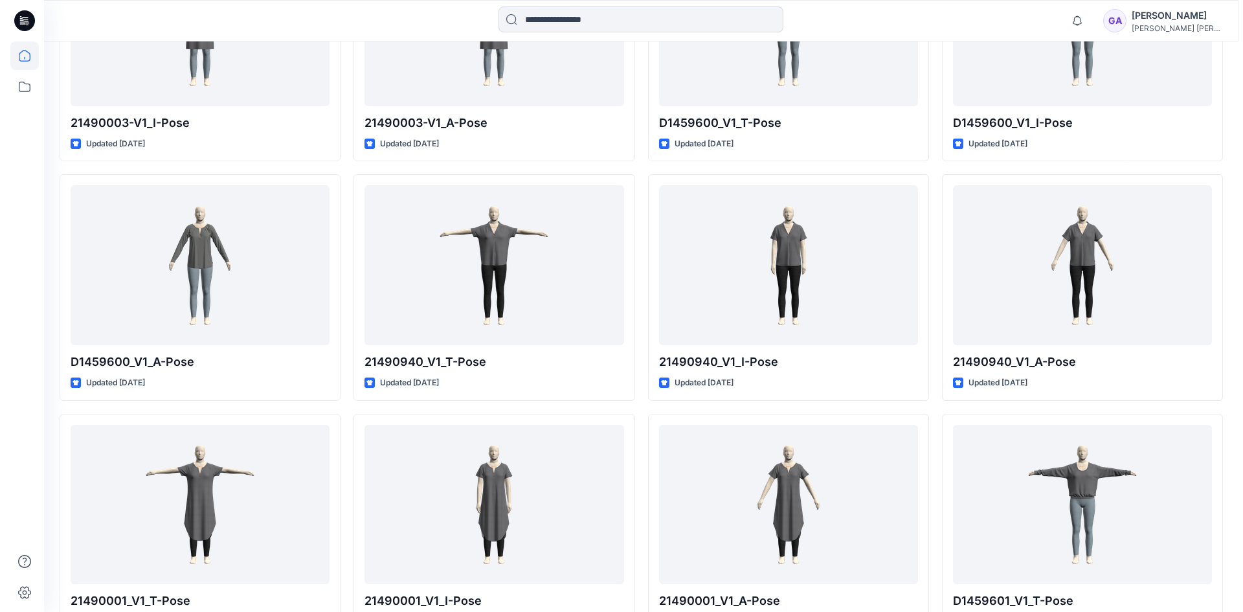
scroll to position [14698, 0]
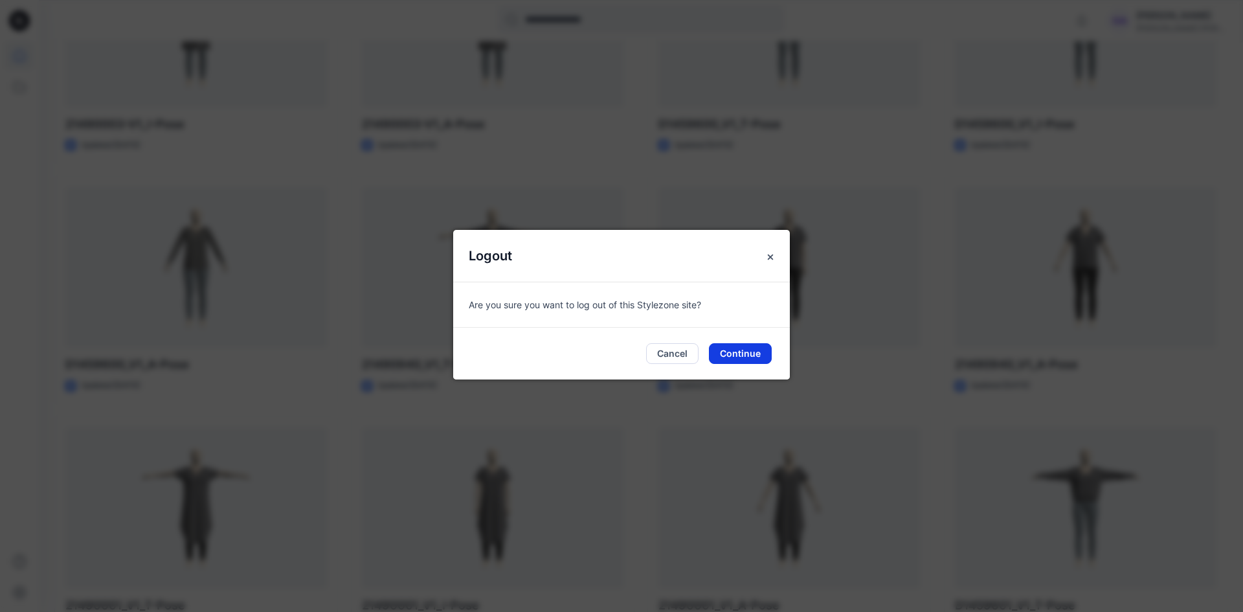
click at [745, 357] on button "Continue" at bounding box center [740, 353] width 63 height 21
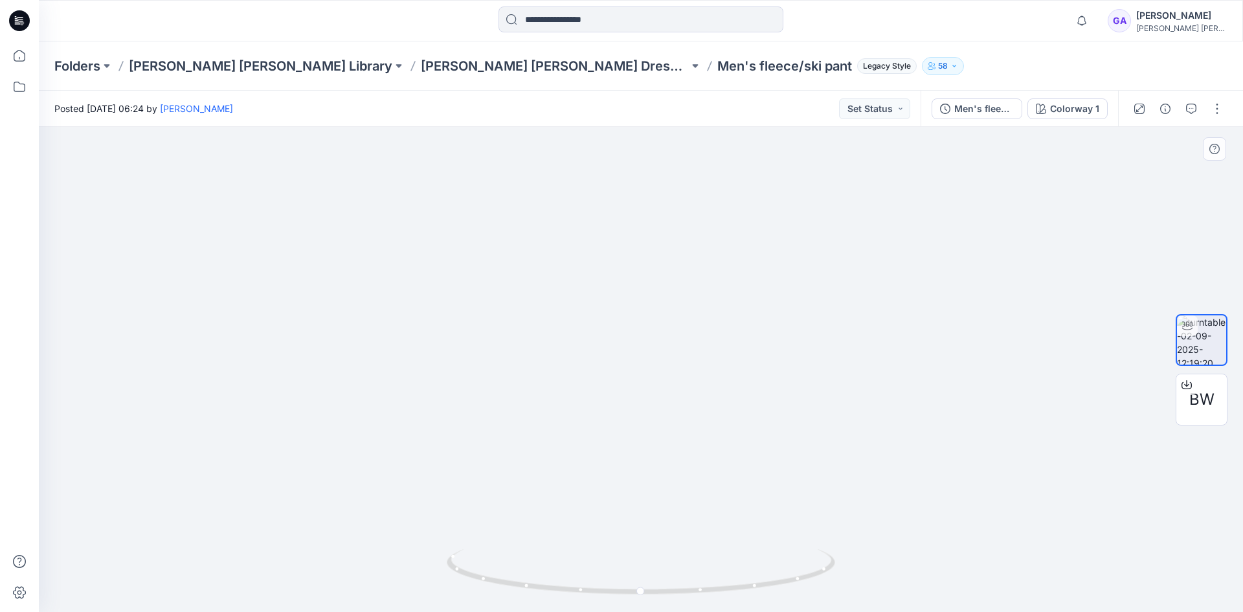
drag, startPoint x: 678, startPoint y: 394, endPoint x: 666, endPoint y: 217, distance: 176.5
drag, startPoint x: 609, startPoint y: 592, endPoint x: 628, endPoint y: 555, distance: 42.0
click at [628, 555] on icon at bounding box center [643, 573] width 392 height 49
drag, startPoint x: 652, startPoint y: 274, endPoint x: 652, endPoint y: 337, distance: 62.8
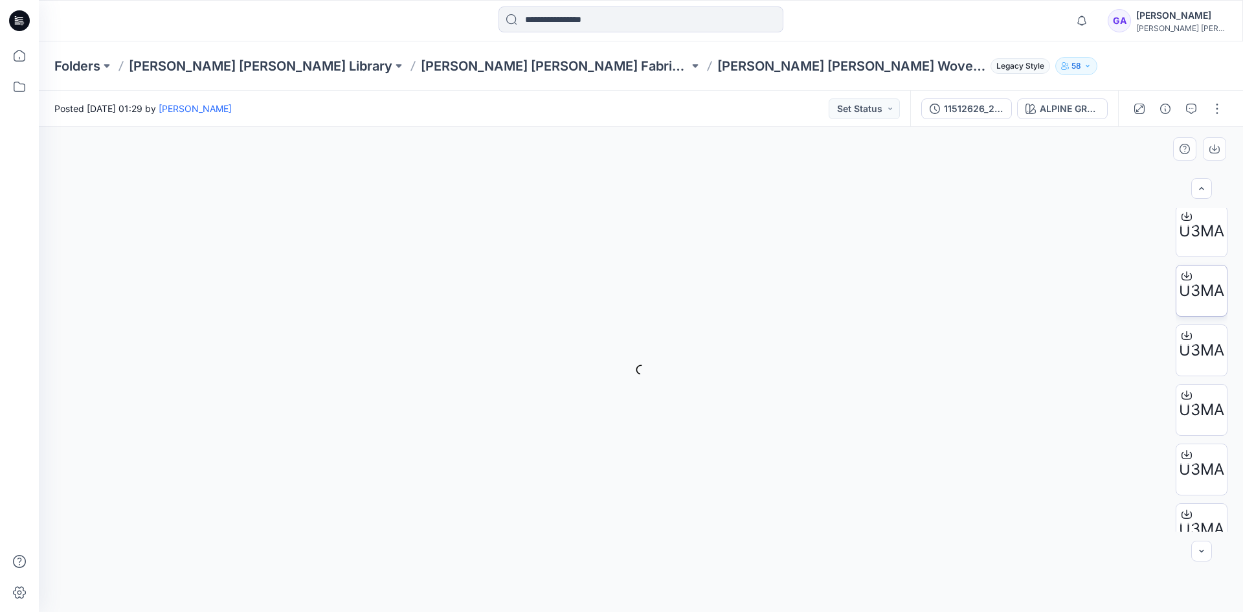
scroll to position [3956, 0]
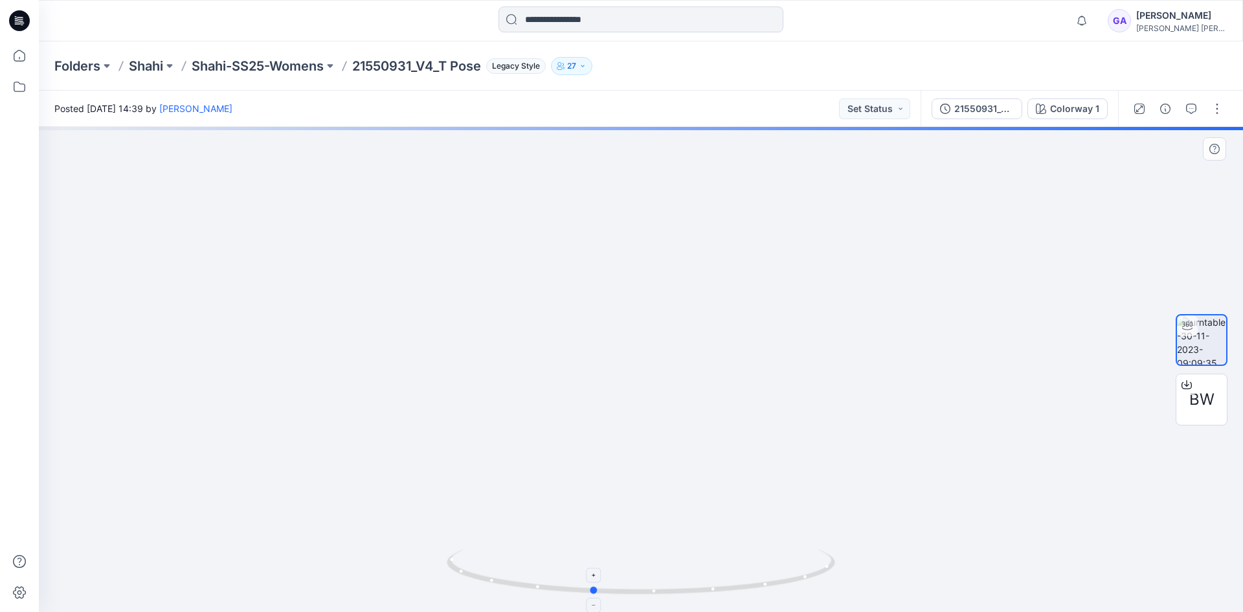
drag, startPoint x: 605, startPoint y: 594, endPoint x: 557, endPoint y: 589, distance: 48.8
click at [557, 589] on icon at bounding box center [643, 573] width 392 height 49
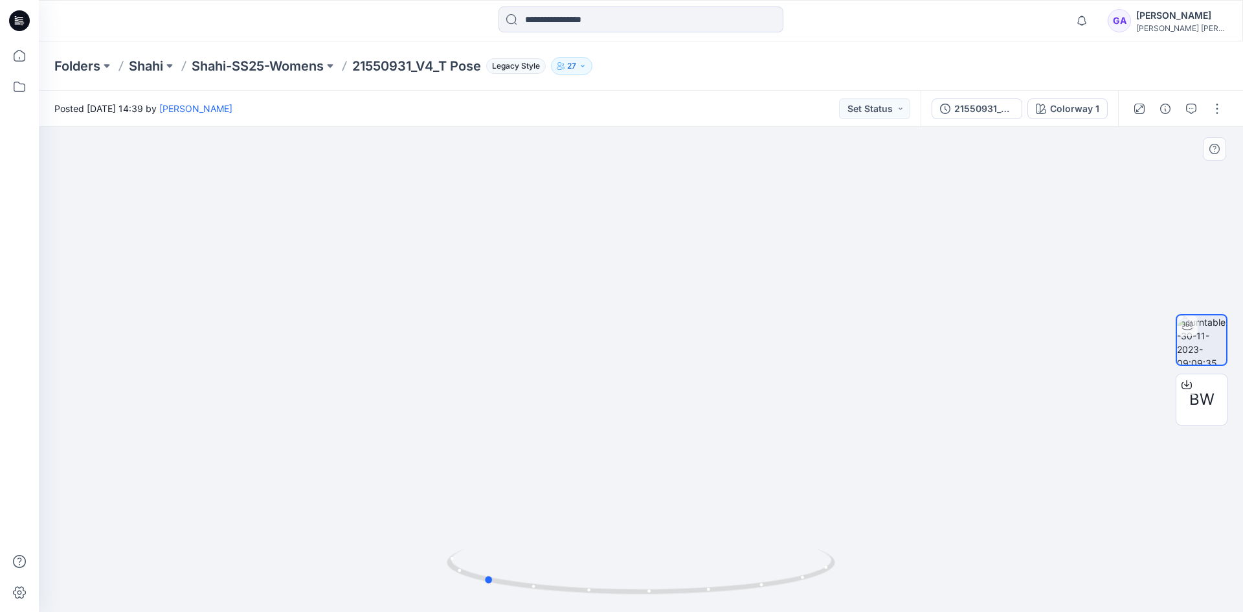
drag, startPoint x: 746, startPoint y: 589, endPoint x: 637, endPoint y: 599, distance: 109.2
click at [637, 599] on div at bounding box center [641, 579] width 388 height 65
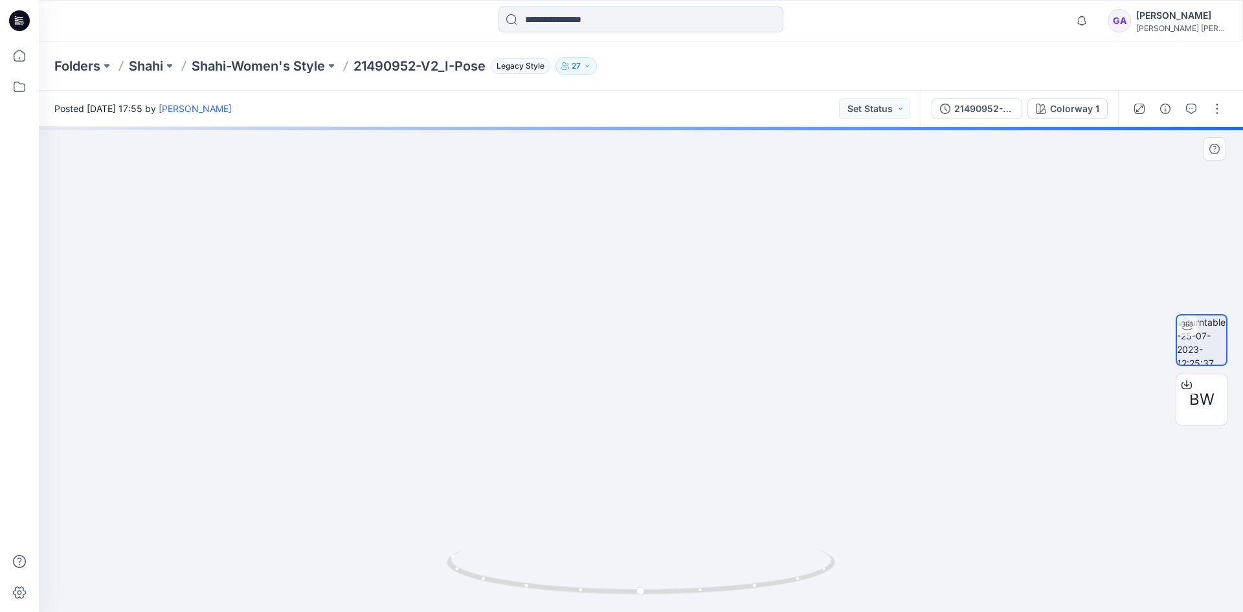
drag, startPoint x: 665, startPoint y: 344, endPoint x: 658, endPoint y: 370, distance: 26.2
drag, startPoint x: 656, startPoint y: 377, endPoint x: 660, endPoint y: 437, distance: 60.3
drag, startPoint x: 661, startPoint y: 354, endPoint x: 614, endPoint y: 361, distance: 47.8
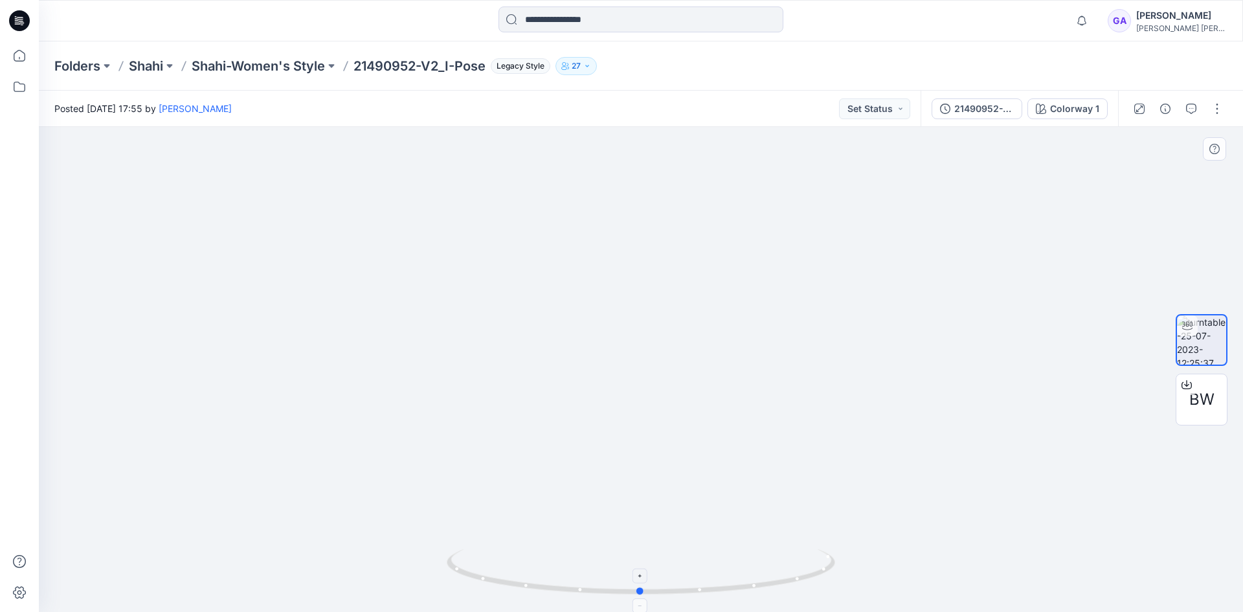
drag, startPoint x: 610, startPoint y: 592, endPoint x: 609, endPoint y: 579, distance: 13.0
click at [609, 579] on icon at bounding box center [643, 573] width 392 height 49
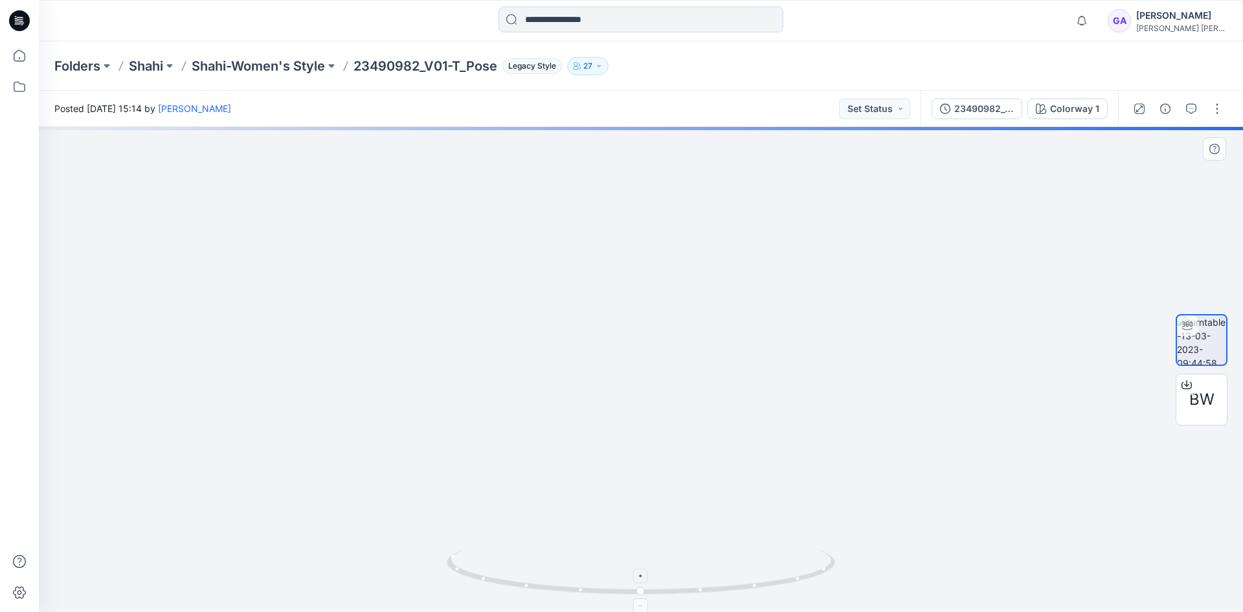
drag, startPoint x: 646, startPoint y: 316, endPoint x: 601, endPoint y: 573, distance: 260.9
drag, startPoint x: 596, startPoint y: 409, endPoint x: 591, endPoint y: 472, distance: 63.6
drag, startPoint x: 597, startPoint y: 351, endPoint x: 666, endPoint y: 331, distance: 71.3
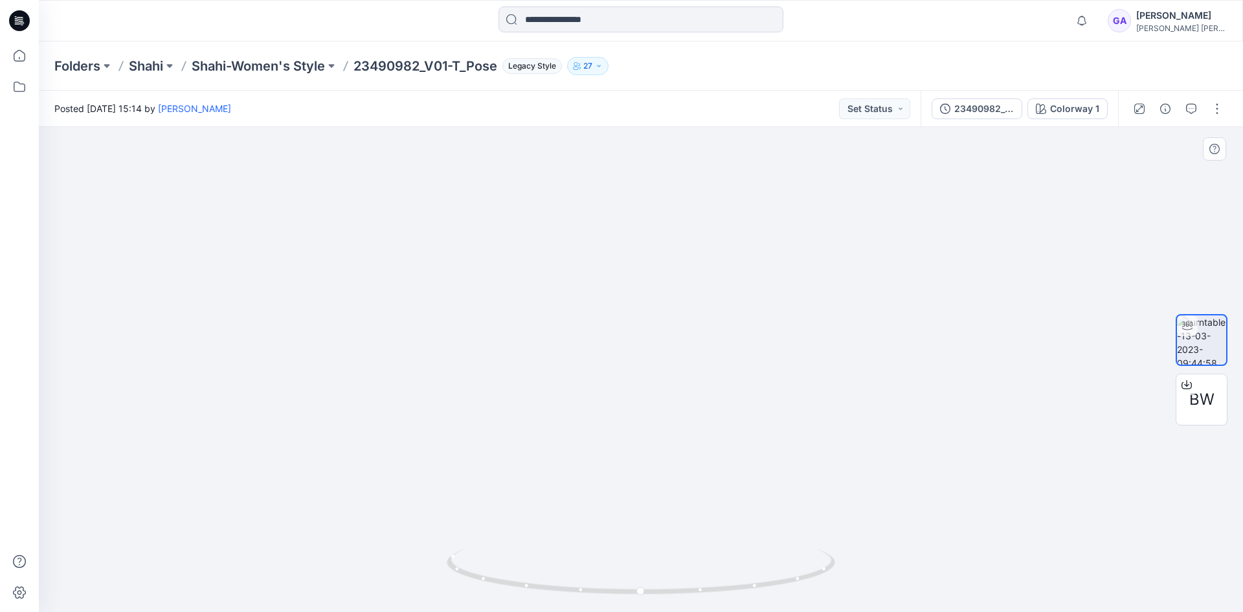
drag, startPoint x: 581, startPoint y: 346, endPoint x: 579, endPoint y: 467, distance: 121.7
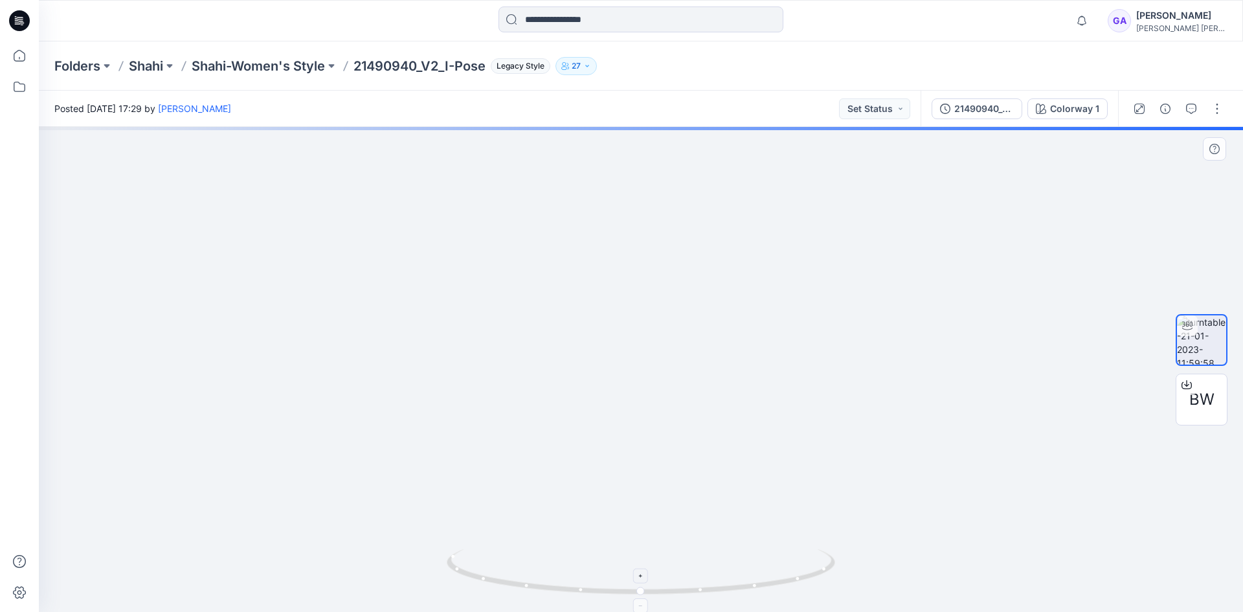
drag, startPoint x: 676, startPoint y: 276, endPoint x: 634, endPoint y: 555, distance: 281.5
drag, startPoint x: 649, startPoint y: 296, endPoint x: 635, endPoint y: 382, distance: 86.5
drag, startPoint x: 632, startPoint y: 317, endPoint x: 631, endPoint y: 370, distance: 53.1
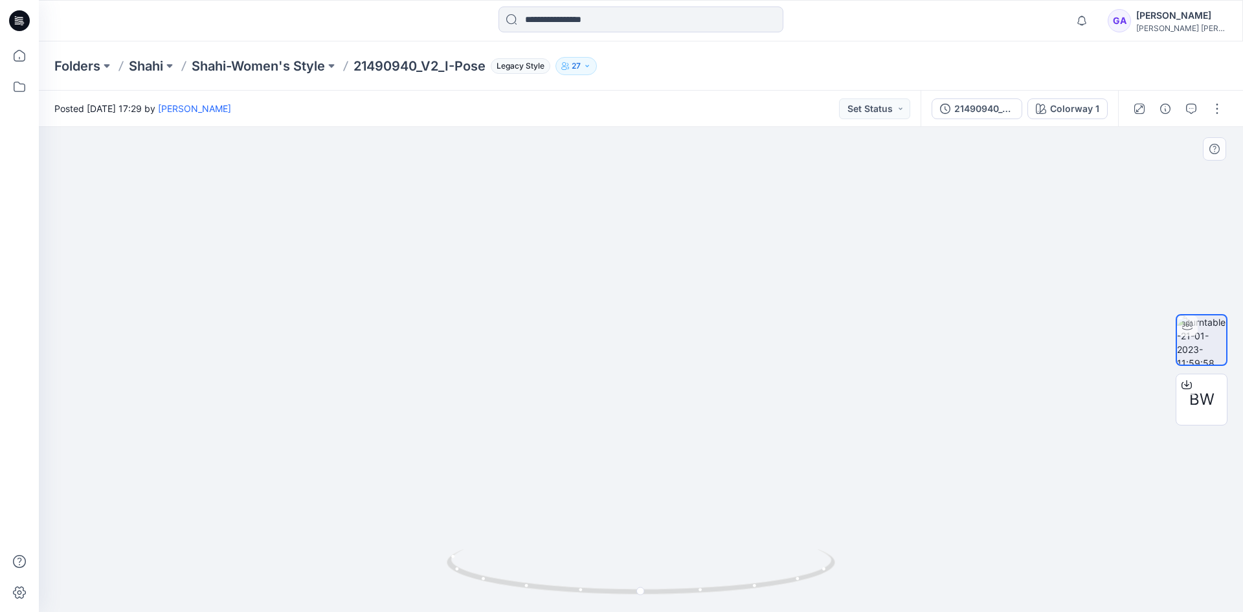
drag, startPoint x: 634, startPoint y: 366, endPoint x: 749, endPoint y: 184, distance: 215.3
drag, startPoint x: 700, startPoint y: 304, endPoint x: 703, endPoint y: 280, distance: 24.7
